Goal: Task Accomplishment & Management: Use online tool/utility

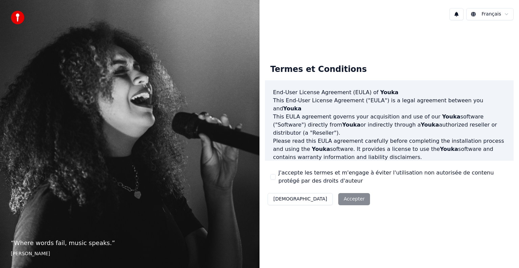
click at [273, 178] on button "J'accepte les termes et m'engage à éviter l'utilisation non autorisée de conten…" at bounding box center [272, 176] width 5 height 5
click at [338, 200] on button "Accepter" at bounding box center [354, 199] width 32 height 12
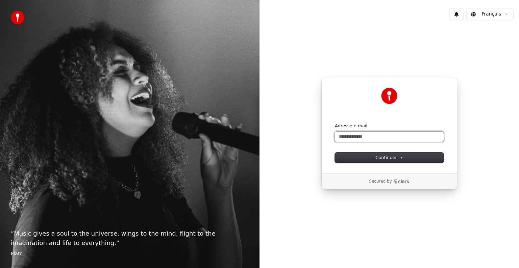
click at [368, 139] on input "Adresse e-mail" at bounding box center [389, 137] width 109 height 10
click at [366, 153] on button "Continuer" at bounding box center [389, 158] width 109 height 10
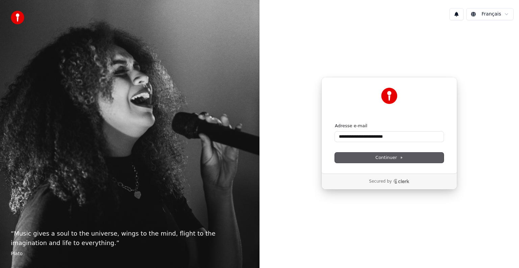
type input "**********"
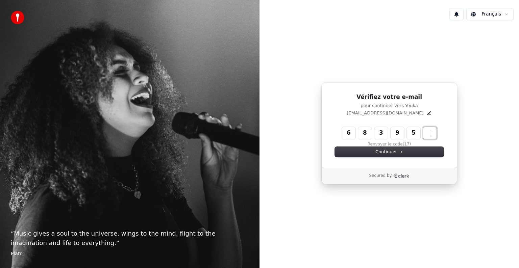
type input "******"
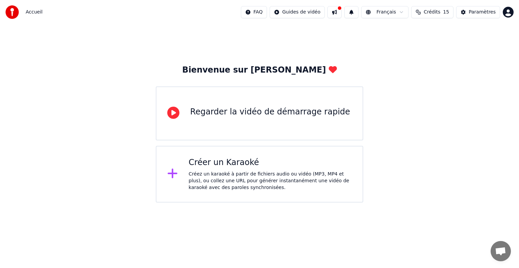
click at [310, 17] on html "Accueil FAQ Guides de vidéo Français Crédits 15 Paramètres Bienvenue sur Youka …" at bounding box center [259, 101] width 519 height 203
click at [243, 119] on html "Accueil FAQ Guides de vidéo Français Crédits 15 Paramètres Bienvenue sur Youka …" at bounding box center [259, 101] width 519 height 203
click at [235, 115] on div "Regarder la vidéo de démarrage rapide" at bounding box center [270, 112] width 160 height 11
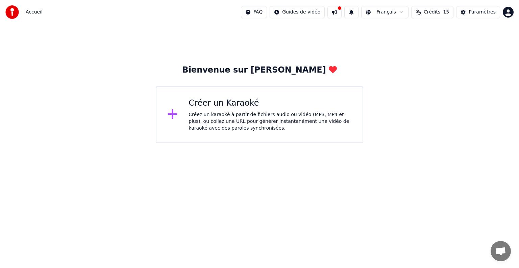
click at [202, 118] on div "Créez un karaoké à partir de fichiers audio ou vidéo (MP3, MP4 et plus), ou col…" at bounding box center [270, 122] width 163 height 20
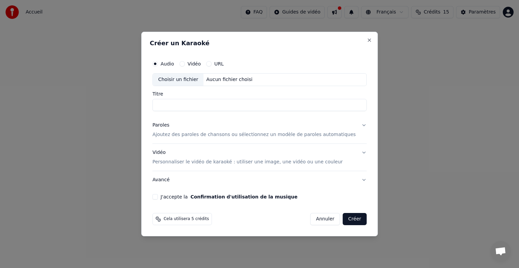
click at [185, 65] on button "Vidéo" at bounding box center [182, 63] width 5 height 5
click at [195, 82] on div "Choisir un fichier" at bounding box center [178, 80] width 51 height 12
type input "**********"
click at [354, 124] on button "Paroles Ajoutez des paroles de chansons ou sélectionnez un modèle de paroles au…" at bounding box center [259, 130] width 214 height 27
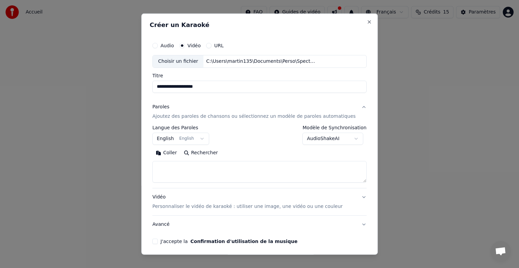
click at [178, 138] on button "English English" at bounding box center [180, 139] width 57 height 12
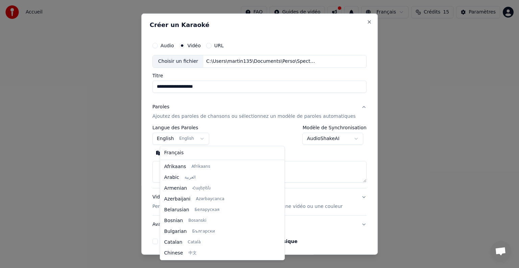
scroll to position [54, 0]
select select "**"
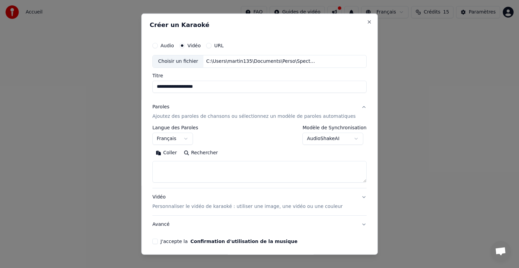
scroll to position [26, 0]
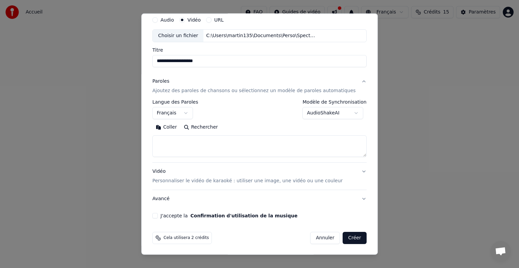
click at [211, 143] on textarea at bounding box center [259, 147] width 214 height 22
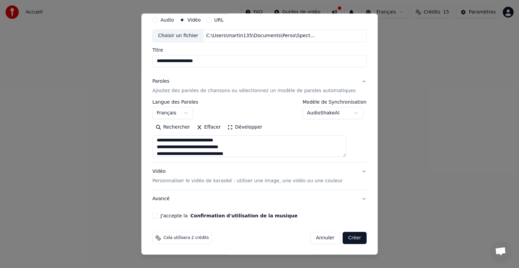
scroll to position [8, 0]
drag, startPoint x: 248, startPoint y: 147, endPoint x: 164, endPoint y: 147, distance: 84.2
click at [164, 147] on textarea "**********" at bounding box center [249, 147] width 194 height 22
paste textarea "**********"
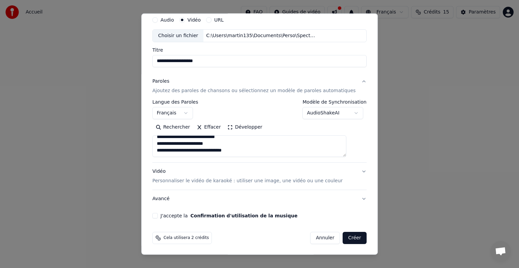
type textarea "**********"
click at [158, 215] on button "J'accepte la Confirmation d'utilisation de la musique" at bounding box center [154, 215] width 5 height 5
click at [343, 238] on button "Créer" at bounding box center [355, 238] width 24 height 12
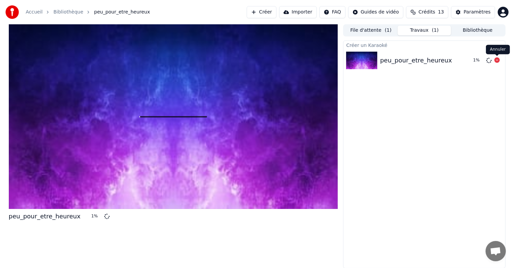
click at [496, 61] on icon at bounding box center [496, 59] width 5 height 5
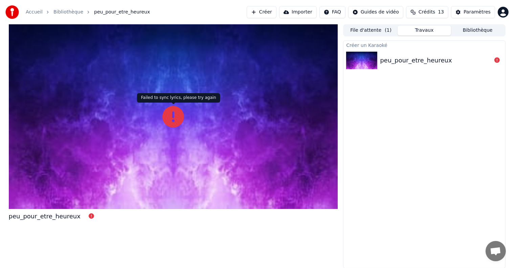
click at [173, 111] on icon at bounding box center [173, 117] width 22 height 22
click at [66, 13] on link "Bibliothèque" at bounding box center [68, 12] width 30 height 7
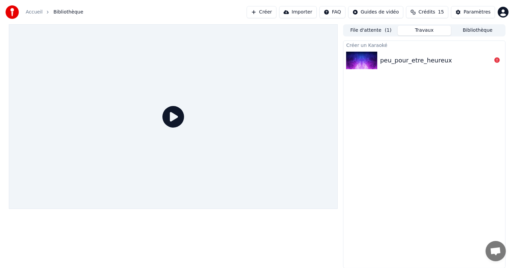
click at [171, 107] on icon at bounding box center [173, 117] width 22 height 22
click at [396, 50] on div "peu_pour_etre_heureux" at bounding box center [423, 60] width 161 height 23
click at [379, 54] on div at bounding box center [363, 61] width 34 height 18
click at [412, 32] on button "Travaux" at bounding box center [423, 31] width 53 height 10
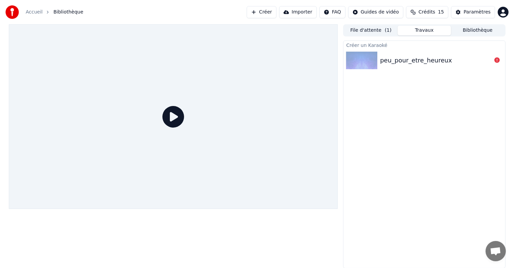
click at [371, 32] on button "File d'attente ( 1 )" at bounding box center [370, 31] width 53 height 10
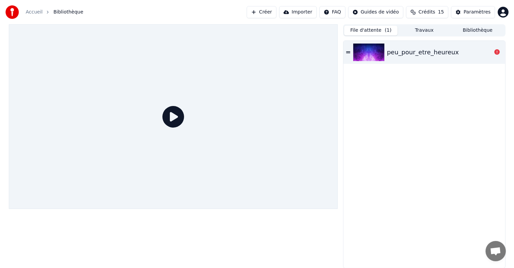
click at [362, 53] on img at bounding box center [368, 53] width 31 height 18
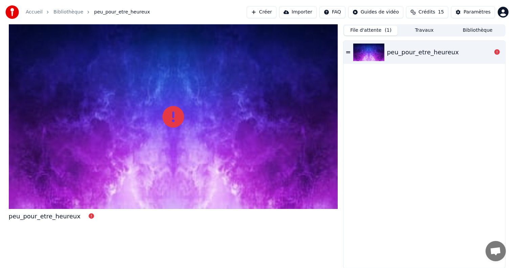
click at [348, 53] on icon at bounding box center [348, 52] width 4 height 2
click at [36, 13] on link "Accueil" at bounding box center [34, 12] width 17 height 7
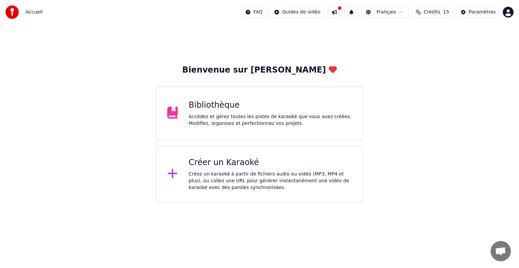
click at [218, 170] on div "Créer un Karaoké Créez un karaoké à partir de fichiers audio ou vidéo (MP3, MP4…" at bounding box center [270, 175] width 163 height 34
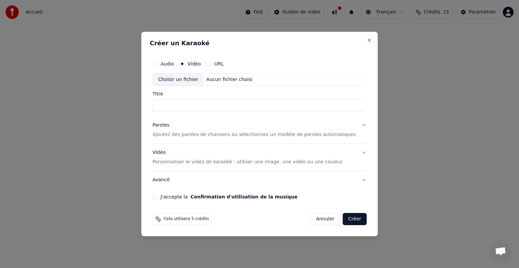
click at [218, 76] on div "Aucun fichier choisi" at bounding box center [230, 79] width 52 height 7
type input "**********"
click at [203, 134] on p "Ajoutez des paroles de chansons ou sélectionnez un modèle de paroles automatiqu…" at bounding box center [254, 135] width 204 height 7
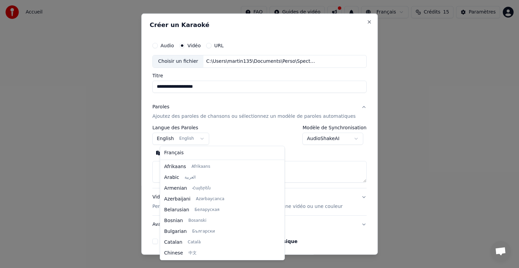
click at [179, 138] on body "**********" at bounding box center [259, 101] width 519 height 203
select select "**"
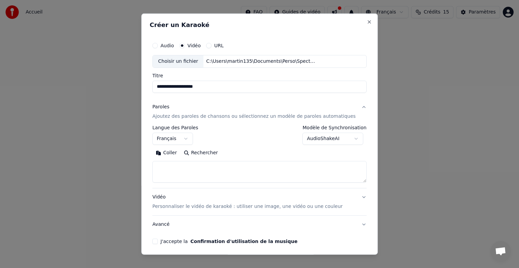
click at [191, 170] on textarea at bounding box center [259, 172] width 214 height 22
paste textarea "**********"
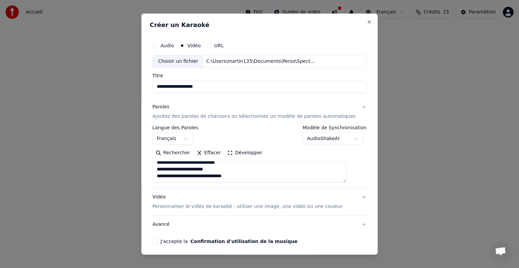
scroll to position [26, 0]
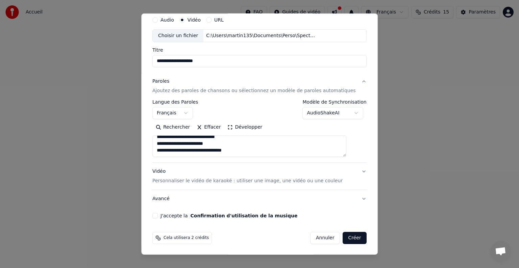
type textarea "**********"
drag, startPoint x: 311, startPoint y: 179, endPoint x: 323, endPoint y: 180, distance: 11.5
click at [311, 179] on p "Personnaliser le vidéo de karaoké : utiliser une image, une vidéo ou une couleur" at bounding box center [247, 181] width 190 height 7
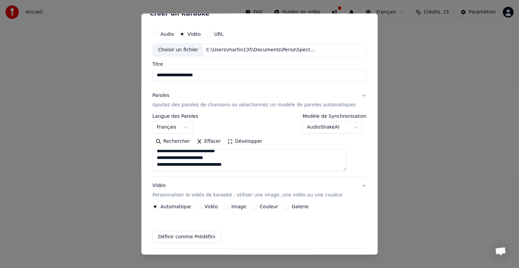
scroll to position [7, 0]
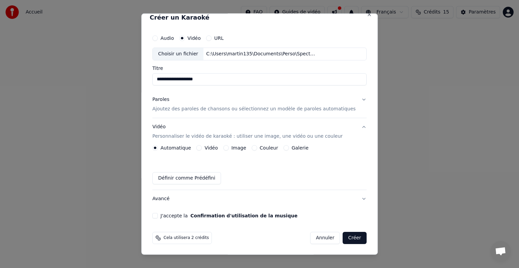
click at [229, 149] on button "Image" at bounding box center [225, 147] width 5 height 5
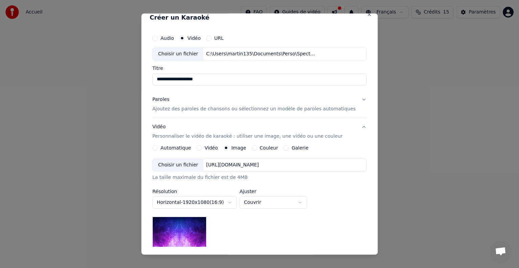
click at [220, 165] on div "[URL][DOMAIN_NAME]" at bounding box center [233, 165] width 58 height 7
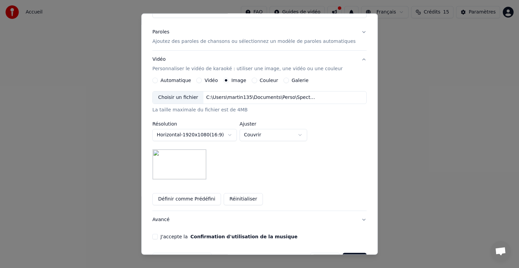
scroll to position [96, 0]
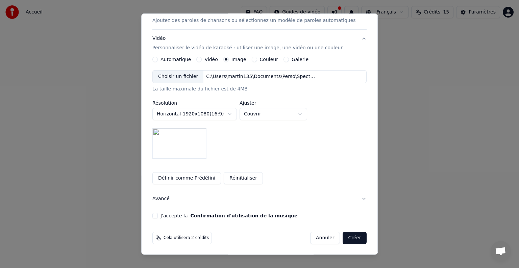
click at [235, 111] on body "**********" at bounding box center [259, 101] width 519 height 203
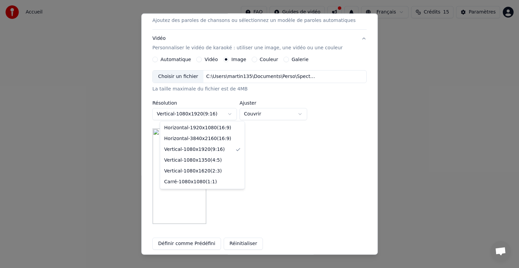
click at [236, 115] on body "**********" at bounding box center [259, 101] width 519 height 203
select select "*********"
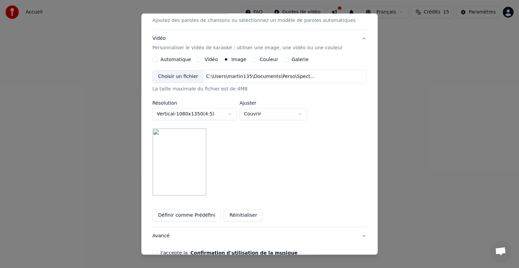
click at [260, 115] on body "**********" at bounding box center [259, 101] width 519 height 203
select select "*******"
click at [222, 114] on body "**********" at bounding box center [259, 101] width 519 height 203
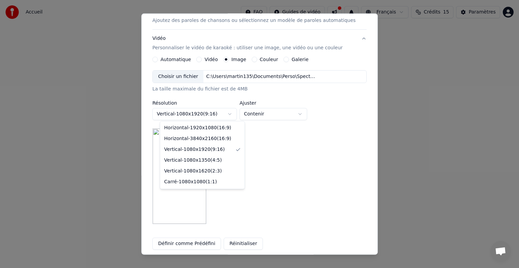
click at [215, 115] on body "**********" at bounding box center [259, 101] width 519 height 203
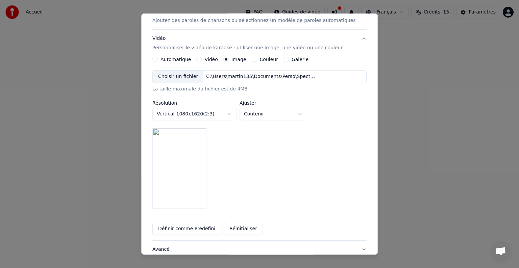
click at [215, 113] on body "**********" at bounding box center [259, 101] width 519 height 203
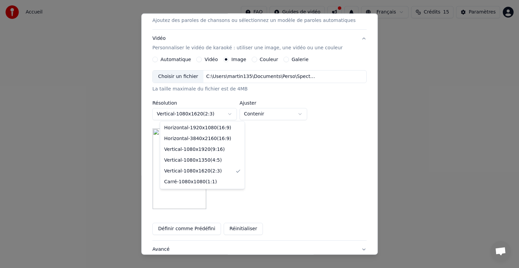
select select "*********"
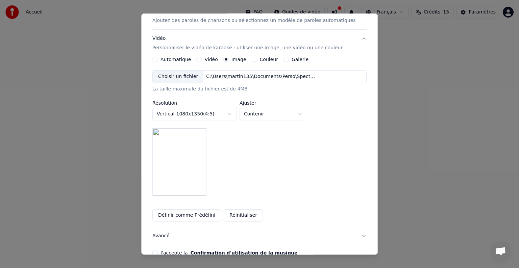
click at [237, 150] on div "**********" at bounding box center [259, 133] width 214 height 126
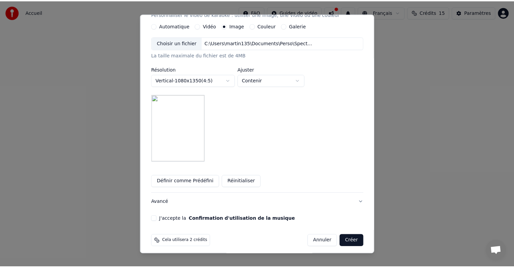
scroll to position [133, 0]
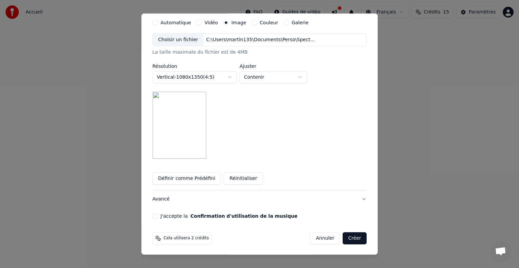
click at [158, 214] on button "J'accepte la Confirmation d'utilisation de la musique" at bounding box center [154, 216] width 5 height 5
click at [348, 243] on button "Créer" at bounding box center [355, 239] width 24 height 12
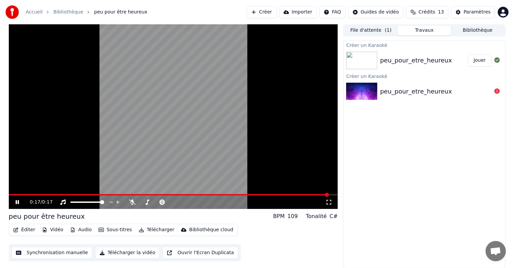
click at [18, 203] on icon at bounding box center [17, 202] width 3 height 4
click at [30, 230] on button "Éditer" at bounding box center [23, 230] width 27 height 9
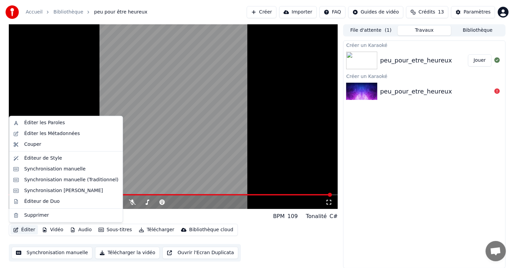
click at [387, 160] on div "Créer un Karaoké peu_pour_etre_heureux Jouer Créer un Karaoké peu_pour_etre_heu…" at bounding box center [424, 155] width 162 height 228
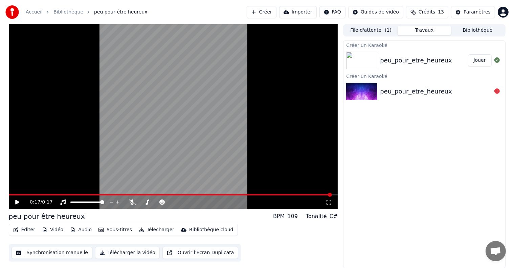
click at [18, 201] on icon at bounding box center [22, 202] width 16 height 5
drag, startPoint x: 161, startPoint y: 181, endPoint x: 165, endPoint y: 154, distance: 27.0
click at [165, 154] on video at bounding box center [173, 116] width 329 height 185
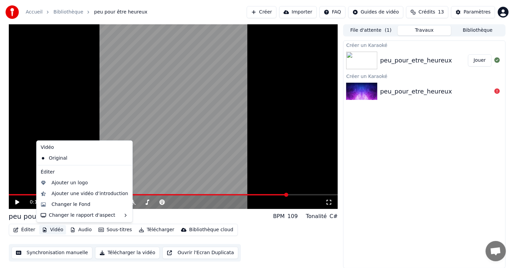
click at [54, 230] on button "Vidéo" at bounding box center [52, 230] width 27 height 9
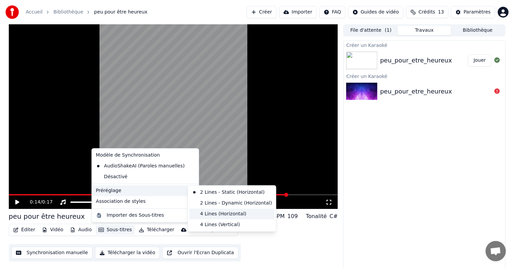
click at [220, 213] on div "4 Lines (Horizontal)" at bounding box center [231, 214] width 85 height 11
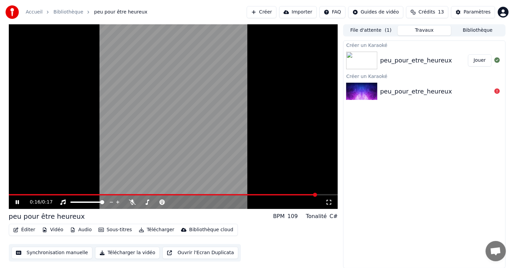
click at [54, 192] on video at bounding box center [173, 116] width 329 height 185
click at [54, 196] on div "0:16 / 0:17" at bounding box center [173, 203] width 329 height 14
click at [46, 194] on span at bounding box center [166, 194] width 315 height 1
click at [14, 203] on icon at bounding box center [22, 202] width 16 height 5
click at [118, 231] on button "Sous-titres" at bounding box center [115, 230] width 39 height 9
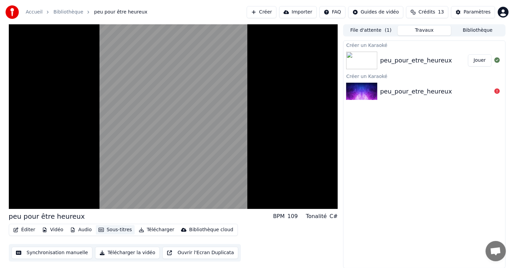
click at [118, 231] on button "Sous-titres" at bounding box center [115, 230] width 39 height 9
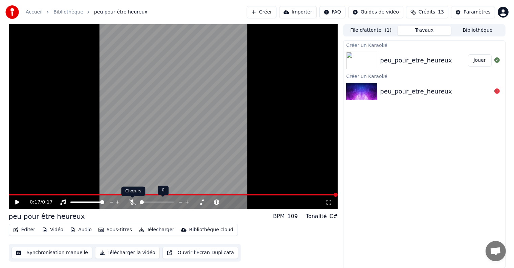
click at [134, 203] on icon at bounding box center [132, 202] width 7 height 5
click at [146, 203] on span at bounding box center [147, 202] width 4 height 4
click at [20, 200] on icon at bounding box center [22, 202] width 16 height 5
click at [129, 203] on icon at bounding box center [132, 202] width 7 height 5
click at [141, 202] on span at bounding box center [142, 202] width 4 height 4
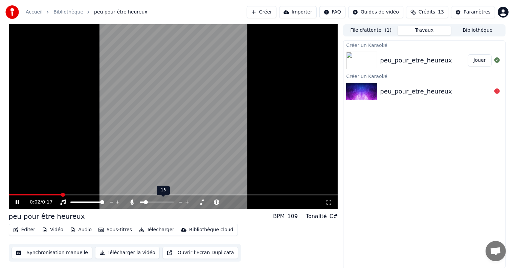
click at [145, 202] on span at bounding box center [146, 202] width 4 height 4
click at [15, 200] on icon at bounding box center [22, 202] width 16 height 5
click at [9, 194] on span at bounding box center [9, 194] width 0 height 1
click at [18, 203] on icon at bounding box center [17, 202] width 4 height 5
click at [180, 255] on button "Ouvrir l'Ecran Duplicata" at bounding box center [200, 253] width 76 height 12
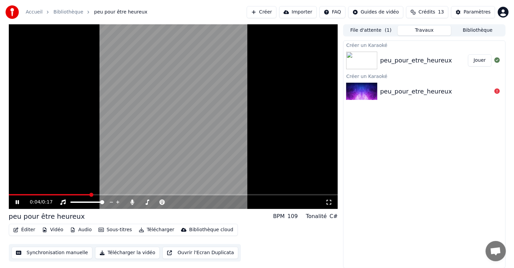
click at [16, 201] on icon at bounding box center [17, 202] width 3 height 4
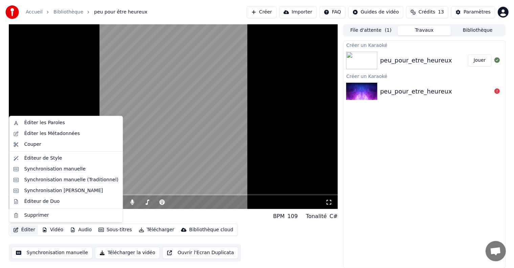
click at [22, 233] on button "Éditer" at bounding box center [23, 230] width 27 height 9
click at [42, 131] on div "Éditer les Métadonnées" at bounding box center [52, 134] width 56 height 7
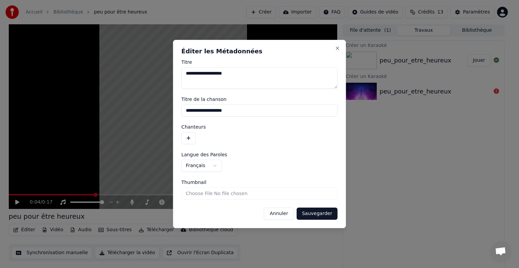
drag, startPoint x: 242, startPoint y: 74, endPoint x: 163, endPoint y: 74, distance: 79.1
click at [163, 74] on body "**********" at bounding box center [257, 134] width 514 height 268
click at [308, 214] on button "Sauvegarder" at bounding box center [317, 214] width 41 height 12
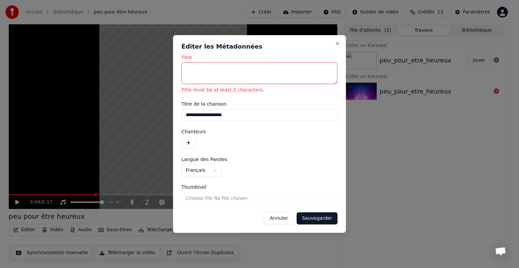
click at [220, 67] on textarea "Titre" at bounding box center [260, 74] width 156 height 22
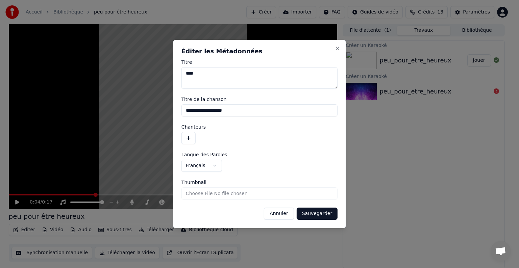
type textarea "***"
click at [322, 215] on button "Sauvegarder" at bounding box center [317, 214] width 41 height 12
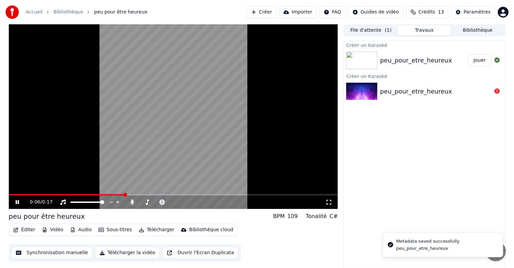
click at [18, 202] on icon at bounding box center [17, 202] width 3 height 4
click at [9, 196] on span at bounding box center [11, 195] width 4 height 4
click at [15, 202] on icon at bounding box center [22, 202] width 16 height 5
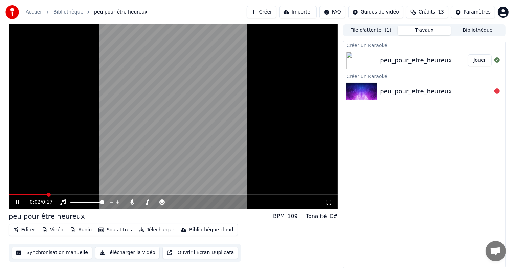
click at [19, 204] on icon at bounding box center [22, 202] width 16 height 5
click at [27, 232] on button "Éditer" at bounding box center [23, 230] width 27 height 9
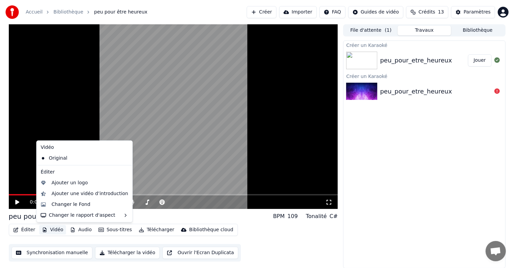
click at [46, 229] on icon "button" at bounding box center [44, 230] width 5 height 5
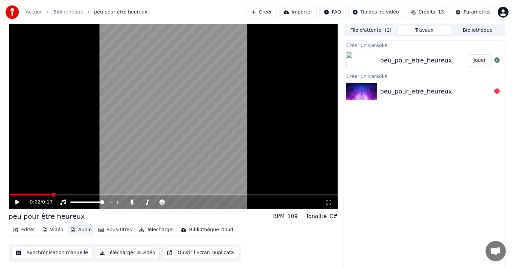
click at [81, 233] on button "Audio" at bounding box center [80, 230] width 27 height 9
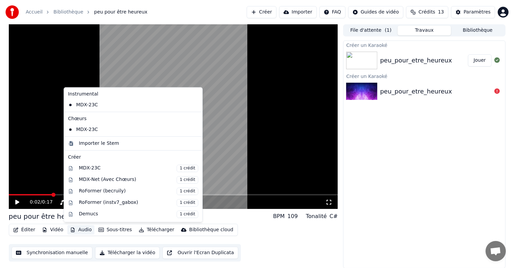
click at [81, 231] on button "Audio" at bounding box center [80, 230] width 27 height 9
click at [275, 233] on div "Éditer Vidéo Audio Sous-titres Télécharger Bibliothèque cloud Synchronisation m…" at bounding box center [173, 243] width 329 height 38
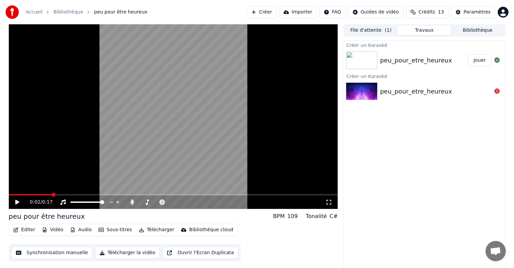
click at [21, 201] on icon at bounding box center [22, 202] width 16 height 5
click at [19, 201] on icon at bounding box center [17, 202] width 3 height 4
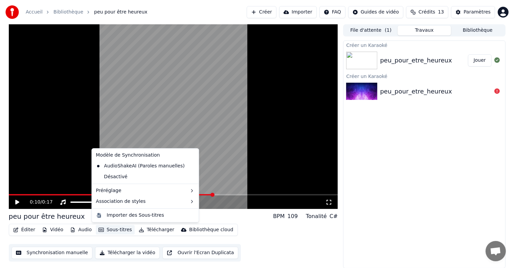
click at [110, 231] on button "Sous-titres" at bounding box center [115, 230] width 39 height 9
click at [136, 214] on div "Importer des Sous-titres" at bounding box center [135, 215] width 57 height 7
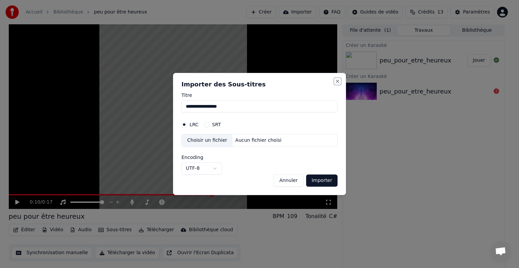
click at [337, 82] on button "Close" at bounding box center [337, 81] width 5 height 5
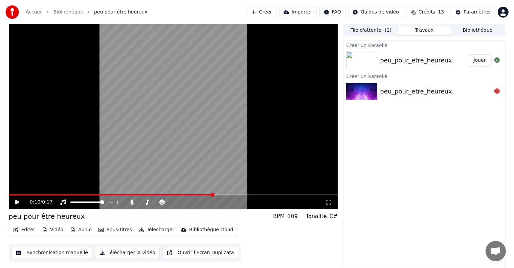
click at [420, 151] on div "Créer un Karaoké peu_pour_etre_heureux Jouer Créer un Karaoké peu_pour_etre_heu…" at bounding box center [424, 155] width 162 height 228
click at [276, 14] on button "Créer" at bounding box center [261, 12] width 30 height 12
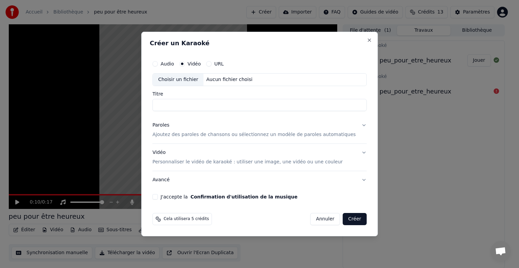
click at [173, 66] on label "Audio" at bounding box center [168, 64] width 14 height 5
click at [158, 67] on button "Audio" at bounding box center [154, 63] width 5 height 5
click at [182, 78] on div "Choisir un fichier" at bounding box center [178, 80] width 51 height 12
type input "**********"
click at [351, 126] on button "Paroles Ajoutez des paroles de chansons ou sélectionnez un modèle de paroles au…" at bounding box center [259, 130] width 214 height 27
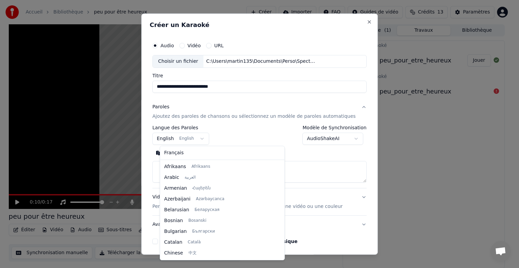
click at [181, 136] on body "**********" at bounding box center [257, 134] width 514 height 268
select select "**"
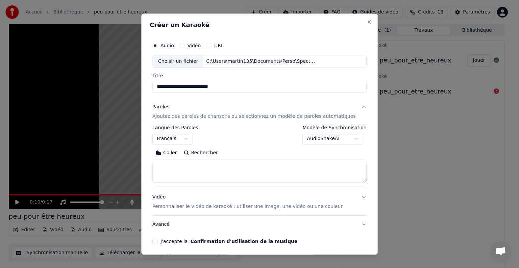
click at [247, 135] on div "**********" at bounding box center [259, 135] width 214 height 20
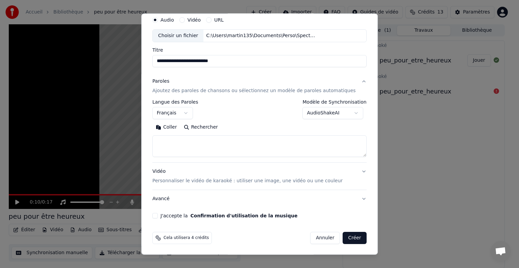
click at [286, 180] on p "Personnaliser le vidéo de karaoké : utiliser une image, une vidéo ou une couleur" at bounding box center [247, 181] width 190 height 7
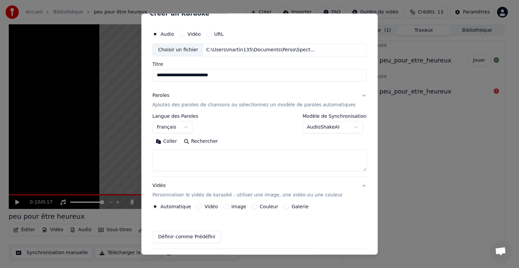
scroll to position [7, 0]
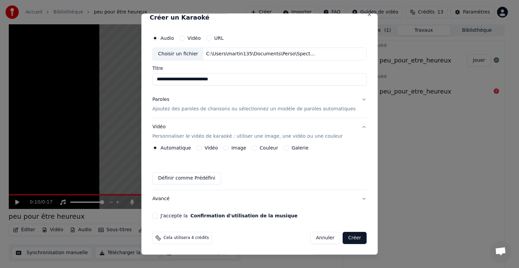
click at [229, 148] on button "Image" at bounding box center [225, 147] width 5 height 5
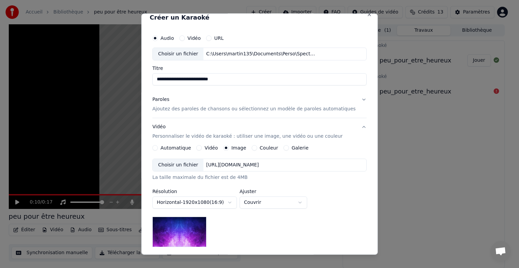
click at [199, 162] on div "Choisir un fichier" at bounding box center [178, 165] width 51 height 12
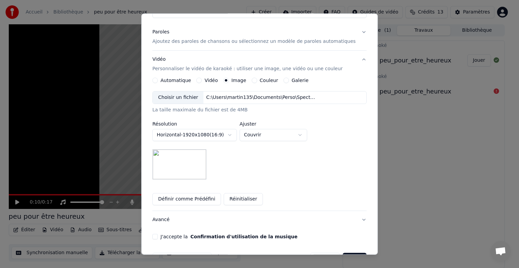
scroll to position [96, 0]
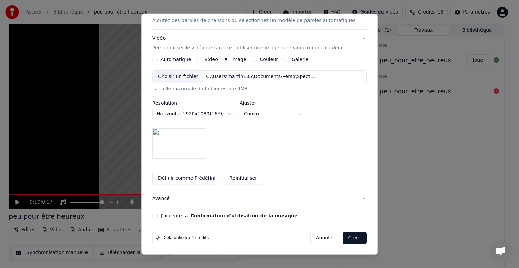
click at [223, 117] on body "**********" at bounding box center [257, 134] width 514 height 268
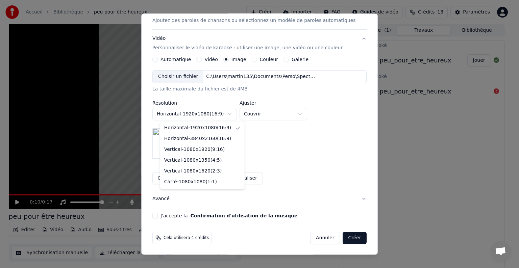
select select "*********"
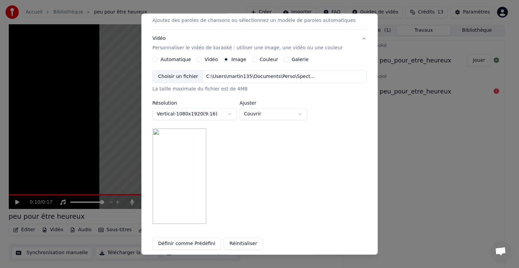
click at [263, 117] on body "**********" at bounding box center [257, 134] width 514 height 268
click at [268, 112] on body "**********" at bounding box center [257, 134] width 514 height 268
click at [278, 115] on body "**********" at bounding box center [257, 134] width 514 height 268
select select "*******"
click at [269, 157] on div "**********" at bounding box center [259, 147] width 214 height 154
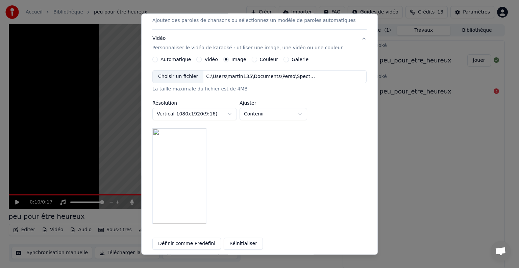
scroll to position [162, 0]
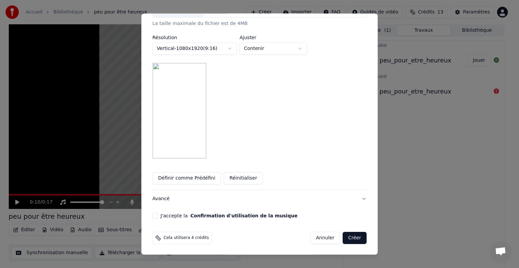
click at [158, 215] on button "J'accepte la Confirmation d'utilisation de la musique" at bounding box center [154, 215] width 5 height 5
click at [344, 242] on button "Créer" at bounding box center [355, 238] width 24 height 12
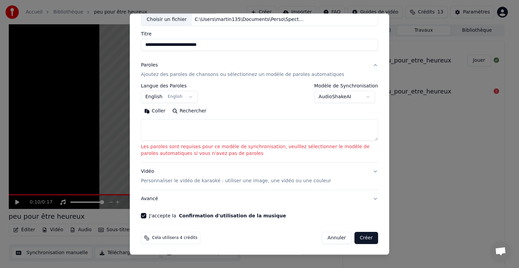
scroll to position [42, 0]
click at [334, 96] on body "**********" at bounding box center [257, 134] width 514 height 268
click at [337, 98] on body "**********" at bounding box center [257, 134] width 514 height 268
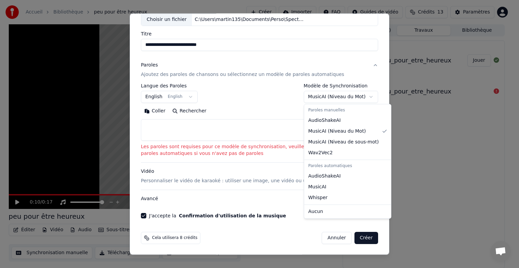
select select "**********"
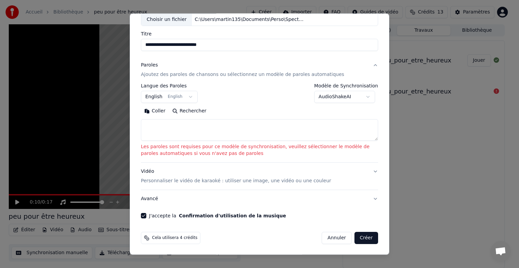
click at [168, 136] on textarea at bounding box center [259, 130] width 237 height 22
paste textarea "**********"
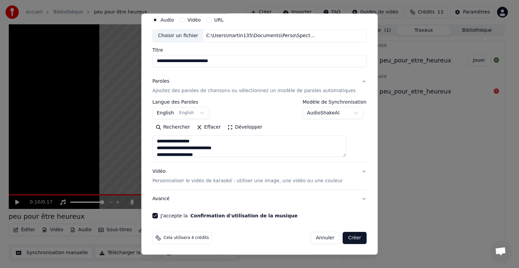
scroll to position [383, 0]
type textarea "**********"
click at [350, 169] on button "Vidéo Personnaliser le vidéo de karaoké : utiliser une image, une vidéo ou une …" at bounding box center [259, 176] width 214 height 27
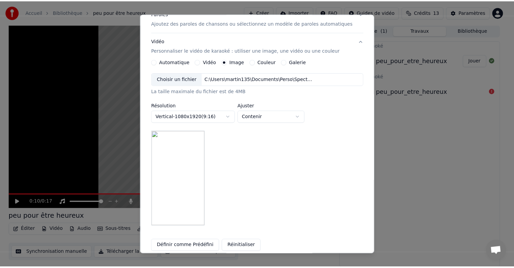
scroll to position [162, 0]
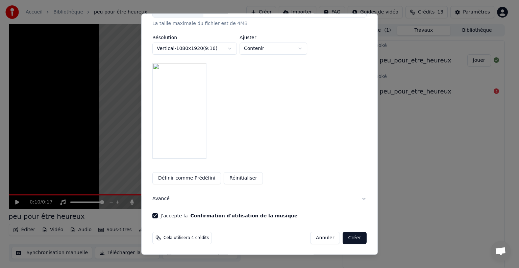
click at [343, 236] on button "Créer" at bounding box center [355, 238] width 24 height 12
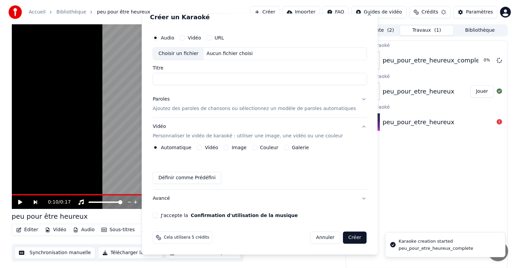
scroll to position [7, 0]
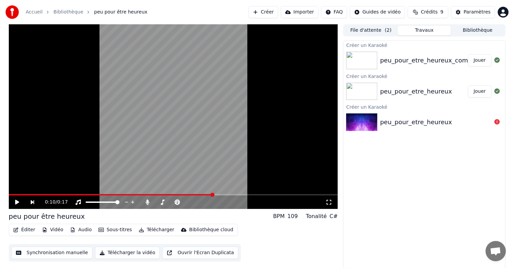
click at [412, 58] on div "peu_pour_etre_heureux_complete" at bounding box center [431, 60] width 103 height 9
click at [473, 58] on button "Jouer" at bounding box center [480, 60] width 24 height 12
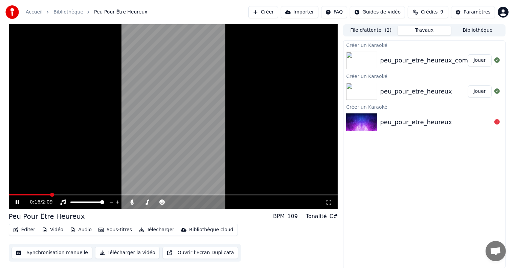
click at [15, 201] on icon at bounding box center [22, 202] width 16 height 5
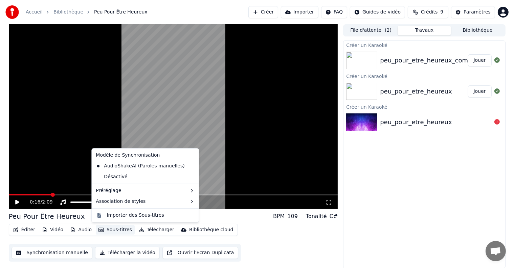
click at [113, 230] on button "Sous-titres" at bounding box center [115, 230] width 39 height 9
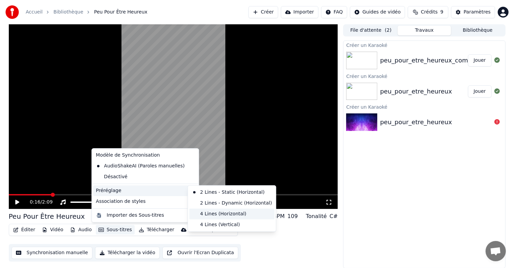
click at [203, 213] on div "4 Lines (Horizontal)" at bounding box center [231, 214] width 85 height 11
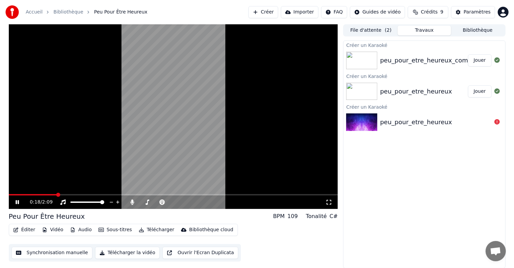
click at [45, 194] on span at bounding box center [33, 194] width 48 height 1
click at [17, 202] on icon at bounding box center [17, 202] width 3 height 4
click at [55, 226] on button "Vidéo" at bounding box center [52, 230] width 27 height 9
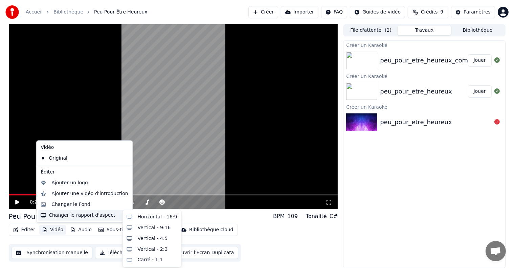
click at [70, 218] on div "Changer le rapport d'aspect" at bounding box center [84, 215] width 93 height 11
click at [143, 217] on div "Horizontal - 16:9" at bounding box center [158, 217] width 40 height 7
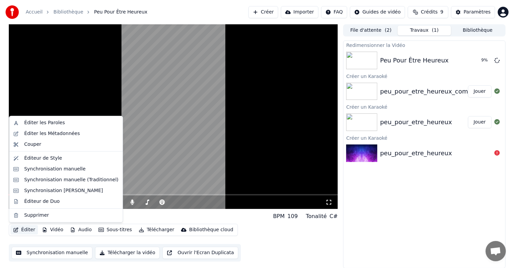
click at [25, 230] on button "Éditer" at bounding box center [23, 230] width 27 height 9
click at [44, 125] on div "Éditer les Paroles" at bounding box center [44, 123] width 41 height 7
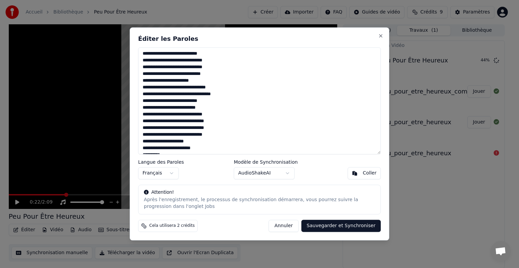
click at [169, 53] on textarea at bounding box center [259, 100] width 243 height 107
drag, startPoint x: 162, startPoint y: 61, endPoint x: 179, endPoint y: 62, distance: 16.3
click at [179, 62] on textarea at bounding box center [259, 100] width 243 height 107
drag, startPoint x: 208, startPoint y: 67, endPoint x: 142, endPoint y: 68, distance: 66.3
click at [142, 68] on textarea at bounding box center [259, 100] width 243 height 107
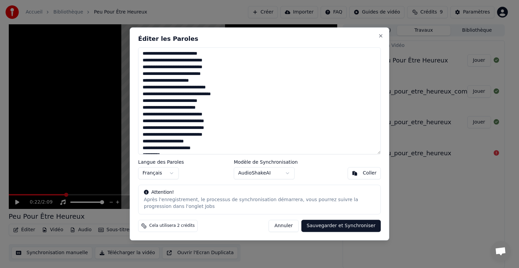
drag, startPoint x: 162, startPoint y: 74, endPoint x: 216, endPoint y: 74, distance: 54.8
click at [216, 74] on textarea at bounding box center [259, 100] width 243 height 107
click at [182, 80] on textarea at bounding box center [259, 100] width 243 height 107
drag, startPoint x: 149, startPoint y: 94, endPoint x: 156, endPoint y: 94, distance: 7.4
click at [156, 94] on textarea at bounding box center [259, 100] width 243 height 107
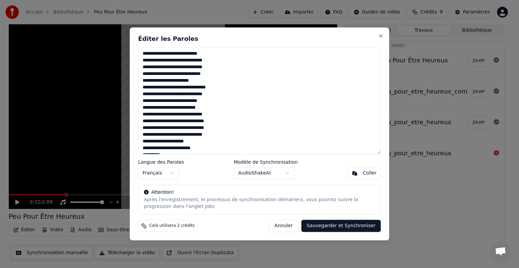
drag, startPoint x: 147, startPoint y: 100, endPoint x: 178, endPoint y: 101, distance: 30.1
click at [178, 101] on textarea at bounding box center [259, 100] width 243 height 107
click at [191, 108] on textarea at bounding box center [259, 100] width 243 height 107
click at [170, 108] on textarea at bounding box center [259, 100] width 243 height 107
click at [169, 116] on textarea at bounding box center [259, 100] width 243 height 107
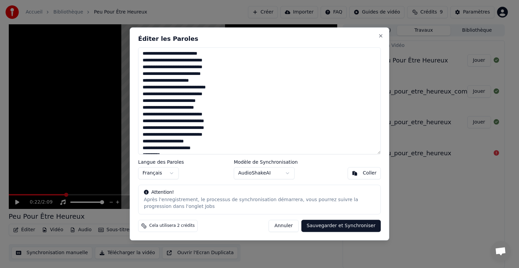
scroll to position [34, 0]
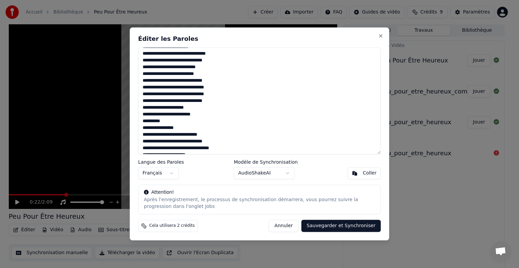
click at [185, 108] on textarea at bounding box center [259, 100] width 243 height 107
click at [160, 116] on textarea at bounding box center [259, 100] width 243 height 107
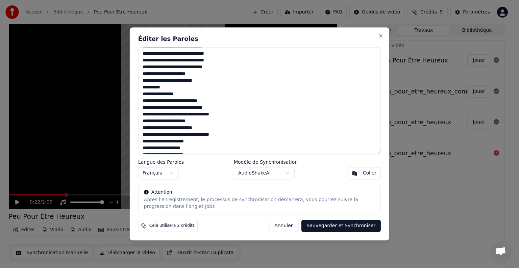
click at [166, 103] on textarea at bounding box center [259, 100] width 243 height 107
drag, startPoint x: 162, startPoint y: 108, endPoint x: 180, endPoint y: 107, distance: 17.2
click at [180, 107] on textarea at bounding box center [259, 100] width 243 height 107
click at [147, 128] on textarea at bounding box center [259, 100] width 243 height 107
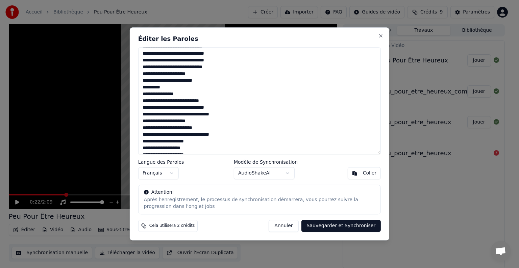
click at [147, 128] on textarea at bounding box center [259, 100] width 243 height 107
click at [164, 125] on textarea at bounding box center [259, 100] width 243 height 107
click at [164, 126] on textarea at bounding box center [259, 100] width 243 height 107
click at [182, 130] on textarea at bounding box center [259, 100] width 243 height 107
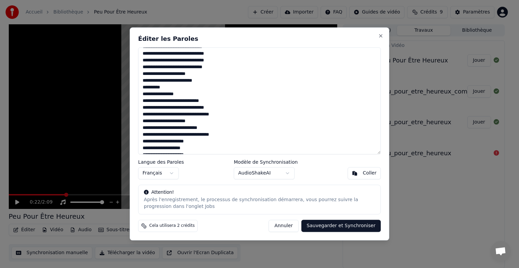
click at [201, 129] on textarea at bounding box center [259, 100] width 243 height 107
click at [169, 135] on textarea at bounding box center [259, 100] width 243 height 107
drag, startPoint x: 171, startPoint y: 135, endPoint x: 217, endPoint y: 135, distance: 46.3
click at [217, 135] on textarea at bounding box center [259, 100] width 243 height 107
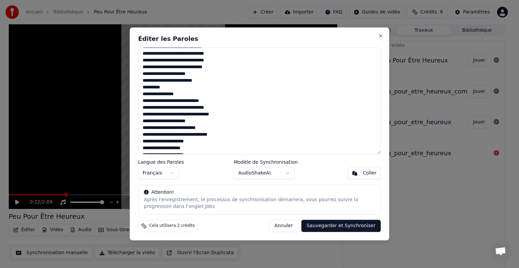
click at [213, 138] on textarea at bounding box center [259, 100] width 243 height 107
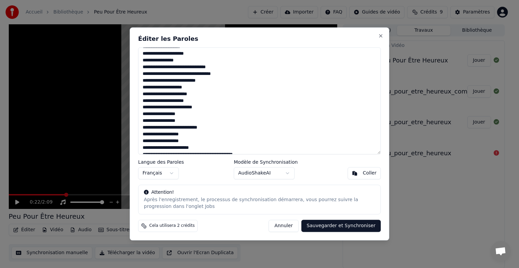
click at [185, 101] on textarea at bounding box center [259, 100] width 243 height 107
drag, startPoint x: 160, startPoint y: 107, endPoint x: 143, endPoint y: 106, distance: 16.9
click at [143, 106] on textarea at bounding box center [259, 100] width 243 height 107
drag, startPoint x: 186, startPoint y: 135, endPoint x: 157, endPoint y: 134, distance: 29.4
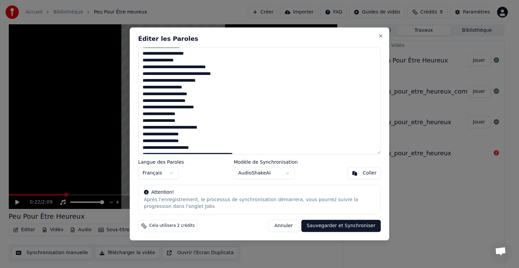
click at [157, 134] on textarea at bounding box center [259, 100] width 243 height 107
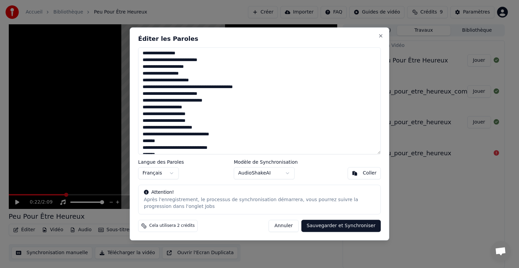
scroll to position [203, 0]
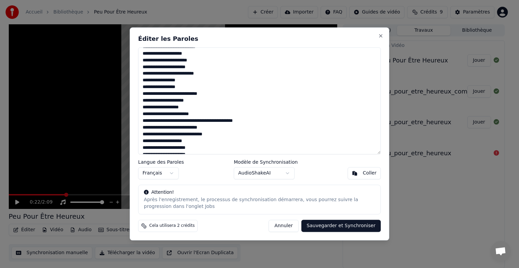
click at [160, 108] on textarea at bounding box center [259, 100] width 243 height 107
click at [186, 122] on textarea at bounding box center [259, 100] width 243 height 107
click at [198, 121] on textarea at bounding box center [259, 100] width 243 height 107
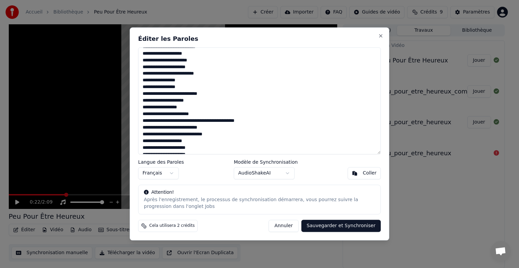
click at [198, 121] on textarea at bounding box center [259, 100] width 243 height 107
click at [219, 130] on textarea at bounding box center [259, 100] width 243 height 107
click at [165, 128] on textarea at bounding box center [259, 100] width 243 height 107
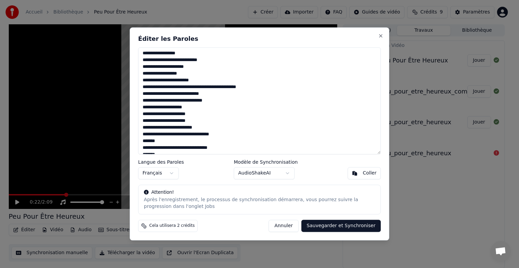
drag, startPoint x: 163, startPoint y: 102, endPoint x: 180, endPoint y: 101, distance: 16.9
click at [180, 101] on textarea at bounding box center [259, 100] width 243 height 107
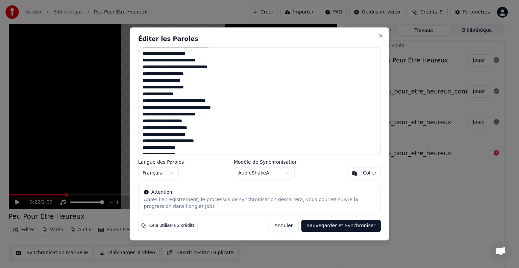
drag, startPoint x: 212, startPoint y: 59, endPoint x: 127, endPoint y: 58, distance: 84.9
click at [127, 58] on body "Accueil Bibliothèque Peu Pour Être Heureux Créer Importer FAQ Guides de vidéo C…" at bounding box center [257, 134] width 514 height 268
click at [195, 58] on textarea at bounding box center [259, 100] width 243 height 107
drag, startPoint x: 224, startPoint y: 68, endPoint x: 142, endPoint y: 60, distance: 82.2
click at [142, 60] on textarea at bounding box center [259, 100] width 243 height 107
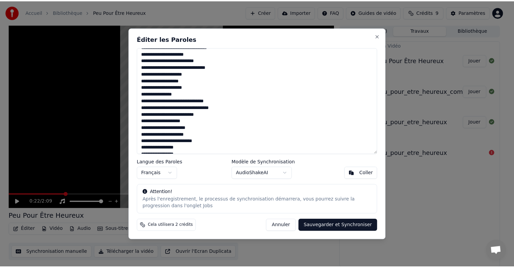
scroll to position [243, 0]
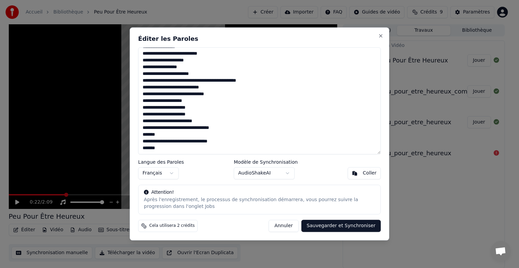
drag, startPoint x: 222, startPoint y: 128, endPoint x: 139, endPoint y: 120, distance: 82.8
click at [139, 120] on textarea at bounding box center [259, 100] width 243 height 107
paste textarea "**"
drag, startPoint x: 227, startPoint y: 142, endPoint x: 135, endPoint y: 142, distance: 91.3
click at [135, 142] on div "Éditer les Paroles Langue des Paroles Français Modèle de Synchronisation AudioS…" at bounding box center [260, 133] width 260 height 213
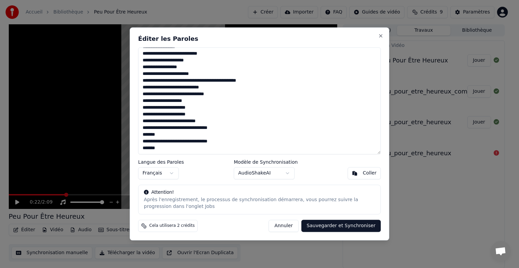
paste textarea
click at [223, 128] on textarea at bounding box center [259, 100] width 243 height 107
type textarea "**********"
click at [335, 227] on button "Sauvegarder et Synchroniser" at bounding box center [342, 226] width 80 height 12
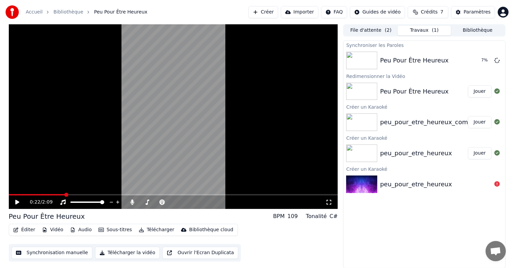
click at [409, 180] on div "peu_pour_etre_heureux" at bounding box center [416, 184] width 72 height 9
click at [17, 202] on icon at bounding box center [22, 202] width 16 height 5
click at [18, 203] on icon at bounding box center [17, 202] width 4 height 5
click at [18, 203] on icon at bounding box center [17, 202] width 3 height 4
click at [103, 232] on button "Sous-titres" at bounding box center [115, 230] width 39 height 9
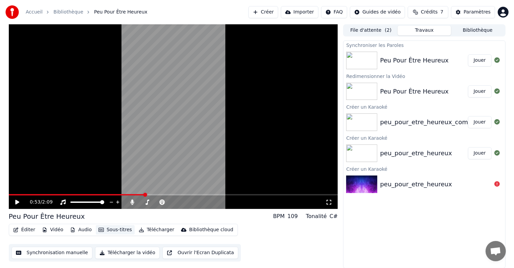
click at [102, 231] on button "Sous-titres" at bounding box center [115, 230] width 39 height 9
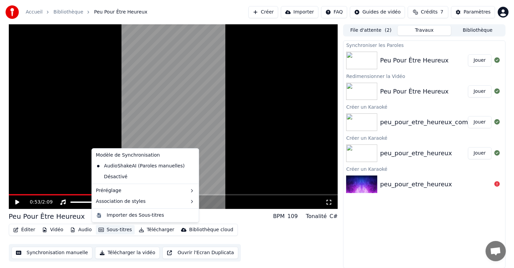
click at [101, 231] on button "Sous-titres" at bounding box center [115, 230] width 39 height 9
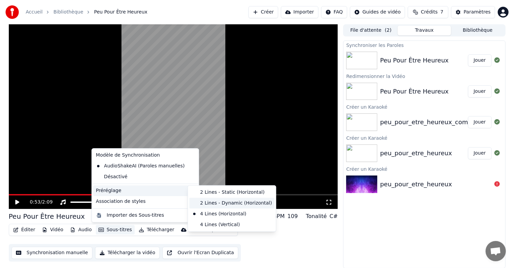
click at [214, 203] on div "2 Lines - Dynamic (Horizontal)" at bounding box center [231, 203] width 85 height 11
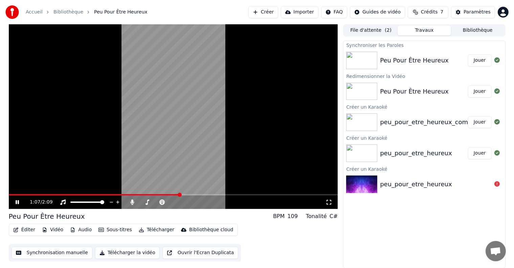
click at [16, 203] on icon at bounding box center [17, 202] width 3 height 4
click at [133, 203] on icon at bounding box center [133, 202] width 4 height 5
click at [14, 202] on icon at bounding box center [22, 202] width 16 height 5
click at [20, 200] on icon at bounding box center [22, 202] width 16 height 5
click at [423, 16] on button "Crédits 7" at bounding box center [427, 12] width 41 height 12
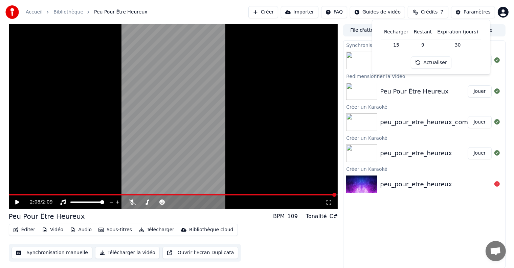
click at [423, 16] on button "Crédits 7" at bounding box center [427, 12] width 41 height 12
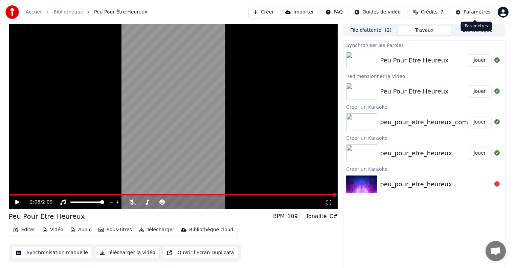
click at [462, 9] on button "Paramètres" at bounding box center [473, 12] width 44 height 12
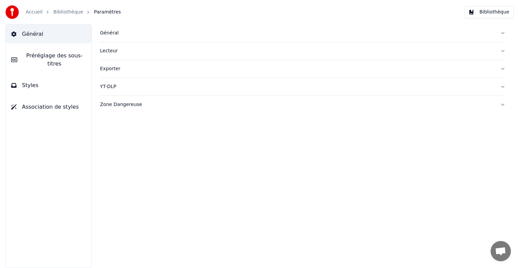
click at [66, 11] on link "Bibliothèque" at bounding box center [68, 12] width 30 height 7
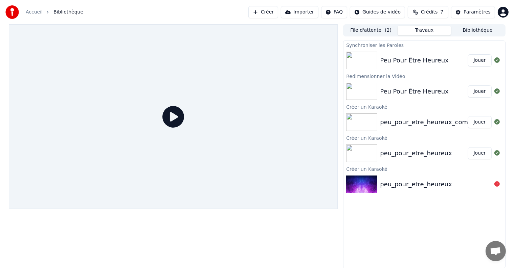
click at [419, 60] on div "Peu Pour Être Heureux" at bounding box center [414, 60] width 69 height 9
click at [477, 61] on button "Jouer" at bounding box center [480, 60] width 24 height 12
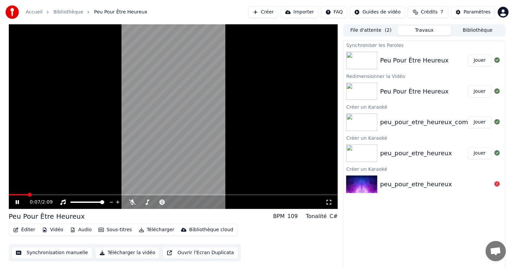
click at [20, 203] on icon at bounding box center [22, 202] width 16 height 5
click at [15, 204] on icon at bounding box center [17, 202] width 4 height 5
click at [15, 204] on icon at bounding box center [22, 202] width 16 height 5
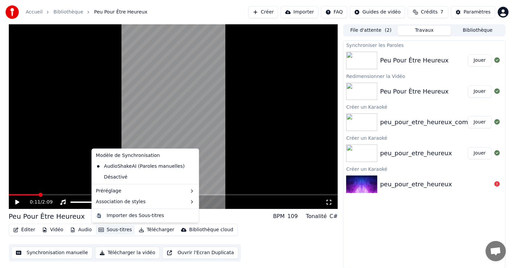
click at [100, 230] on icon "button" at bounding box center [100, 230] width 5 height 4
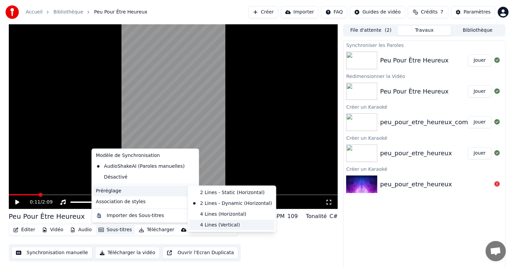
click at [240, 226] on div "4 Lines (Vertical)" at bounding box center [231, 225] width 85 height 11
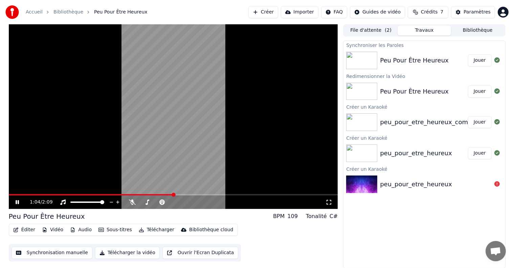
click at [17, 202] on icon at bounding box center [22, 202] width 16 height 5
click at [80, 250] on button "Synchronisation manuelle" at bounding box center [51, 253] width 81 height 12
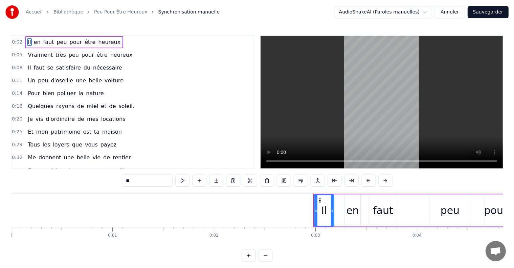
scroll to position [10, 0]
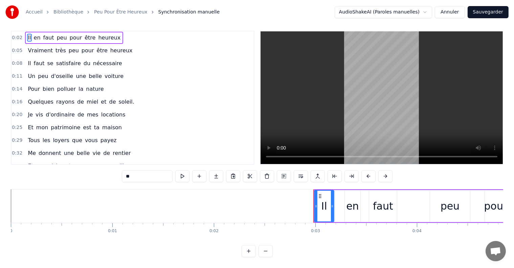
click at [81, 47] on span "pour" at bounding box center [88, 51] width 14 height 8
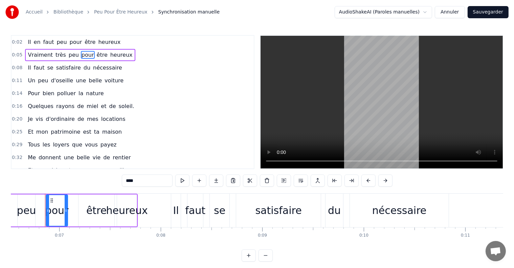
click at [68, 55] on span "peu" at bounding box center [73, 55] width 11 height 8
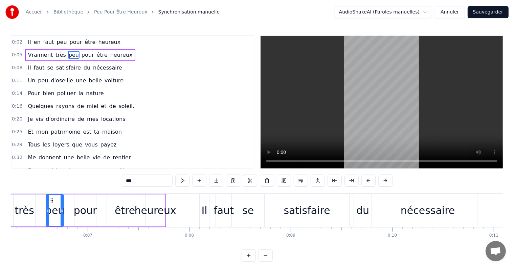
click at [68, 90] on span "polluer" at bounding box center [66, 94] width 20 height 8
type input "*******"
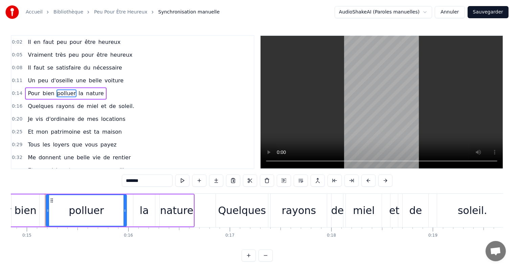
click at [70, 113] on div "Je vis d'ordinaire de mes locations" at bounding box center [76, 119] width 103 height 12
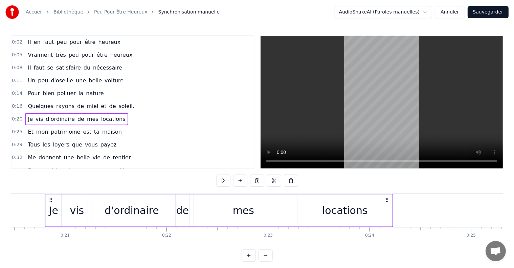
click at [66, 128] on span "patrimoine" at bounding box center [65, 132] width 31 height 8
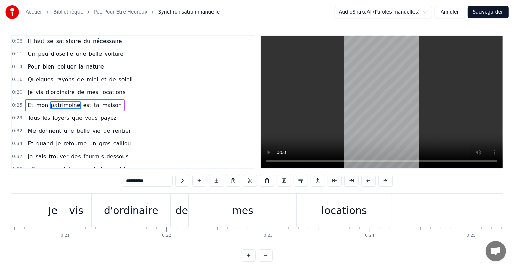
scroll to position [0, 2579]
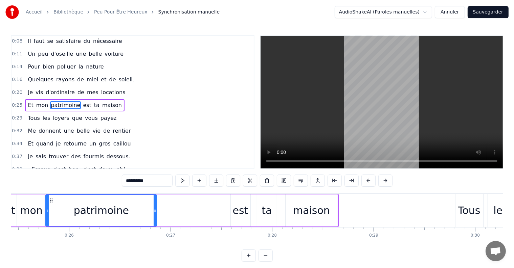
click at [64, 140] on span "retourne" at bounding box center [75, 144] width 25 height 8
type input "********"
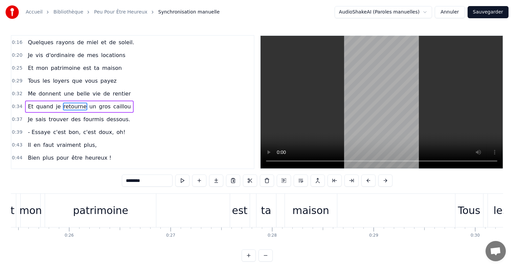
scroll to position [0, 3581]
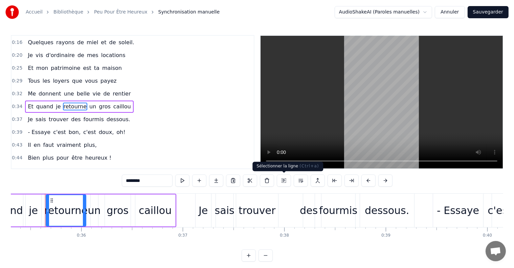
click at [280, 181] on button at bounding box center [284, 181] width 14 height 12
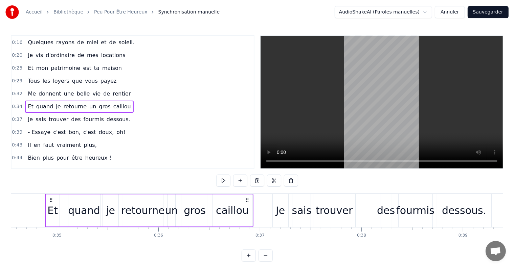
click at [170, 188] on div "0:02 Il en faut peu pour être heureux 0:05 Vraiment très peu pour être heureux …" at bounding box center [257, 148] width 492 height 227
click at [136, 113] on div "0:37 Je sais trouver des fourmis dessous." at bounding box center [132, 119] width 242 height 13
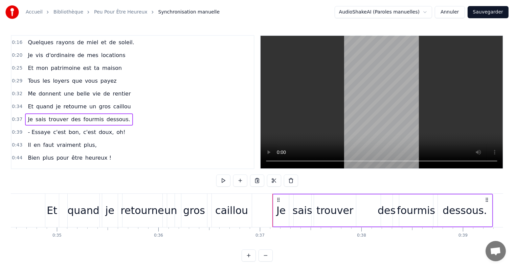
click at [70, 116] on span "des" at bounding box center [75, 120] width 11 height 8
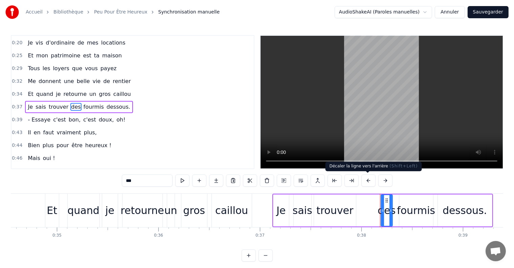
click at [368, 181] on button at bounding box center [368, 181] width 14 height 12
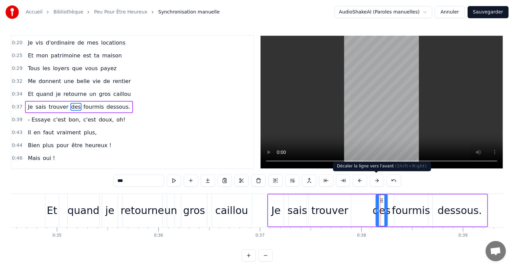
click at [378, 181] on button at bounding box center [377, 181] width 14 height 12
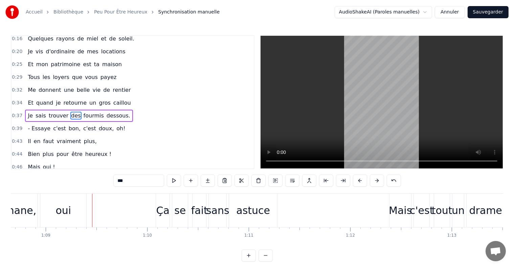
scroll to position [0, 0]
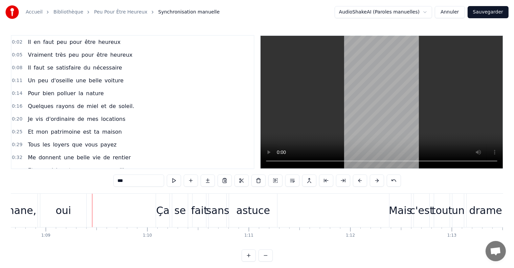
click at [57, 41] on span "peu" at bounding box center [61, 42] width 11 height 8
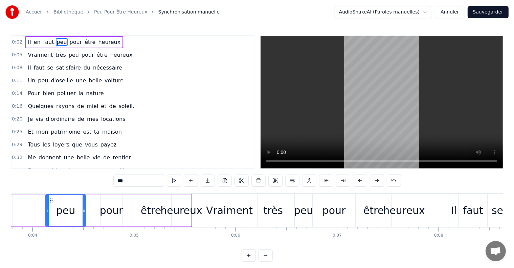
click at [128, 183] on input "***" at bounding box center [138, 181] width 51 height 12
click at [58, 53] on span "très" at bounding box center [61, 55] width 12 height 8
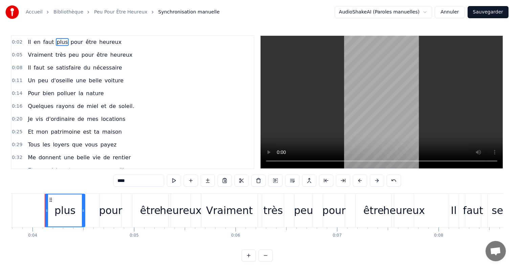
click at [58, 53] on span "très" at bounding box center [61, 55] width 12 height 8
click at [55, 53] on span "très" at bounding box center [61, 55] width 12 height 8
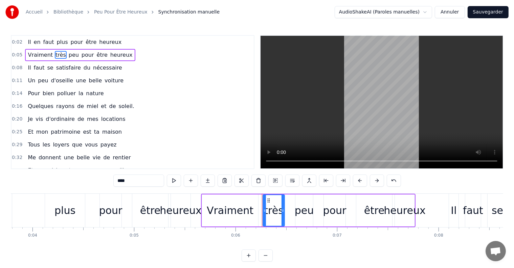
drag, startPoint x: 127, startPoint y: 179, endPoint x: 100, endPoint y: 179, distance: 26.7
click at [100, 179] on div "0:02 Il en faut plus pour être heureux 0:05 Vraiment très peu pour être heureux…" at bounding box center [257, 148] width 492 height 227
click at [69, 53] on span "peu" at bounding box center [74, 55] width 11 height 8
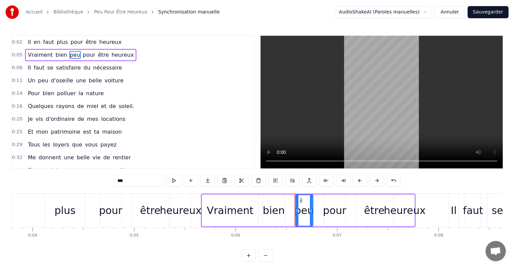
drag, startPoint x: 122, startPoint y: 182, endPoint x: 139, endPoint y: 184, distance: 17.7
click at [123, 182] on input "***" at bounding box center [138, 181] width 51 height 12
type input "****"
click at [145, 62] on div "0:08 Il faut se satisfaire du nécessaire" at bounding box center [132, 68] width 242 height 13
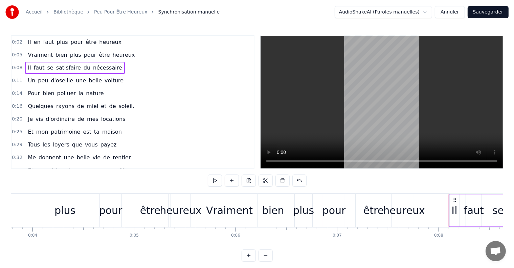
click at [28, 65] on span "Il" at bounding box center [29, 68] width 4 height 8
drag, startPoint x: 127, startPoint y: 184, endPoint x: 112, endPoint y: 185, distance: 14.9
click at [112, 185] on div "0:02 Il en faut plus pour être heureux 0:05 Vraiment bien plus pour être heureu…" at bounding box center [257, 148] width 492 height 227
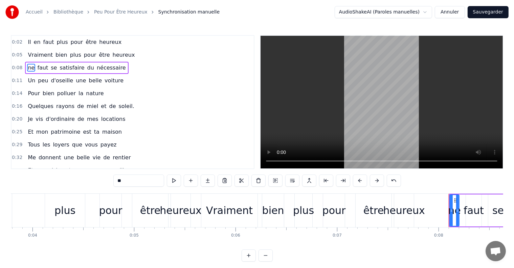
type input "*"
click at [38, 67] on span "faut" at bounding box center [43, 68] width 12 height 8
drag, startPoint x: 132, startPoint y: 178, endPoint x: 98, endPoint y: 179, distance: 34.5
click at [98, 179] on div "0:02 Il en faut plus pour être heureux 0:05 Vraiment bien plus pour être heureu…" at bounding box center [257, 148] width 492 height 227
click at [86, 66] on span "du" at bounding box center [90, 68] width 8 height 8
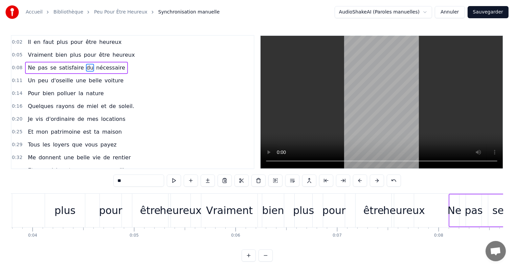
scroll to position [0, 942]
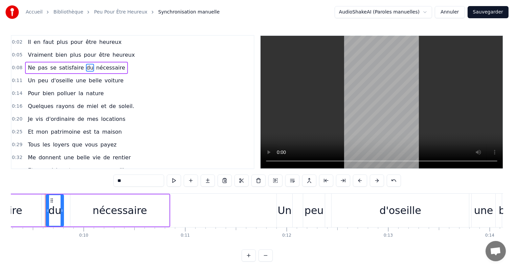
click at [125, 181] on input "**" at bounding box center [138, 181] width 51 height 12
click at [104, 67] on span "nécessaire" at bounding box center [119, 68] width 30 height 8
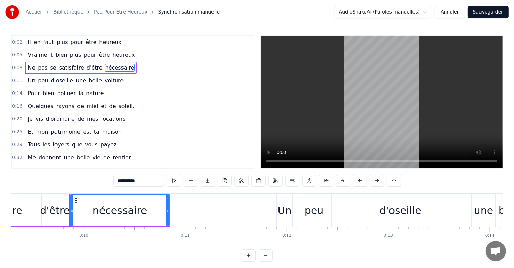
drag, startPoint x: 105, startPoint y: 181, endPoint x: 84, endPoint y: 181, distance: 21.6
click at [84, 181] on div "0:02 Il en faut plus pour être heureux 0:05 Vraiment bien plus pour être heureu…" at bounding box center [257, 148] width 492 height 227
click at [133, 183] on input "**********" at bounding box center [138, 181] width 51 height 12
type input "**********"
click at [185, 74] on div "0:11 Un peu d'oseille une belle voiture" at bounding box center [132, 80] width 242 height 13
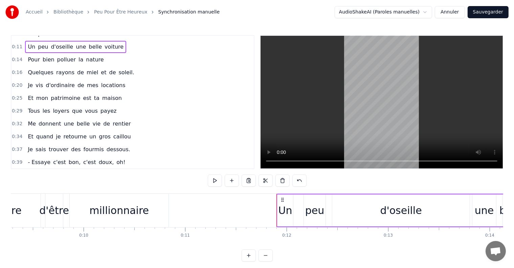
scroll to position [68, 0]
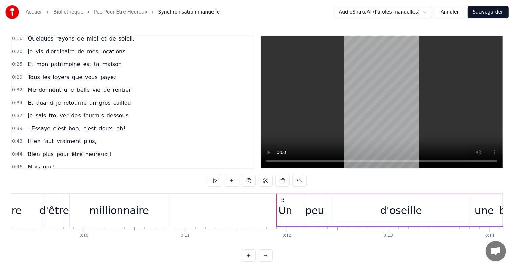
click at [55, 99] on span "je" at bounding box center [58, 103] width 6 height 8
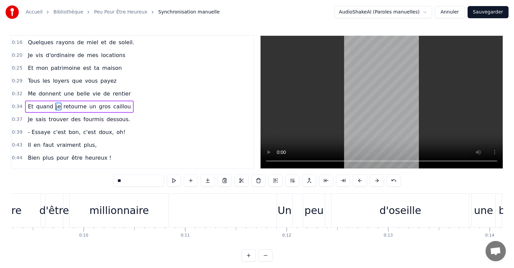
scroll to position [0, 3561]
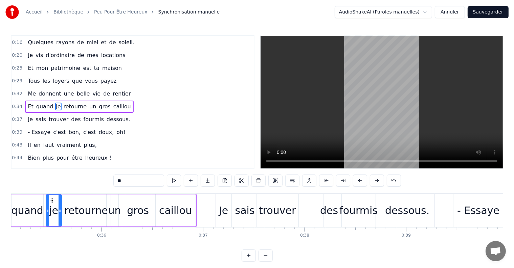
drag, startPoint x: 131, startPoint y: 179, endPoint x: 96, endPoint y: 181, distance: 34.5
click at [96, 181] on div "0:02 Il en faut plus pour être heureux 0:05 Vraiment bien plus pour être heureu…" at bounding box center [257, 148] width 492 height 227
type input "**"
click at [69, 96] on div "0:32 Me donnent une belle vie de rentier" at bounding box center [132, 94] width 242 height 13
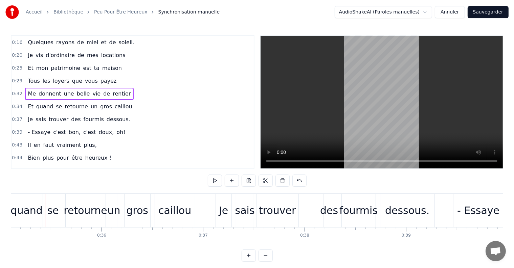
scroll to position [0, 3232]
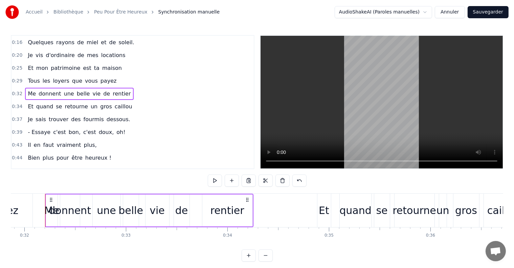
click at [68, 103] on span "retourne" at bounding box center [76, 107] width 25 height 8
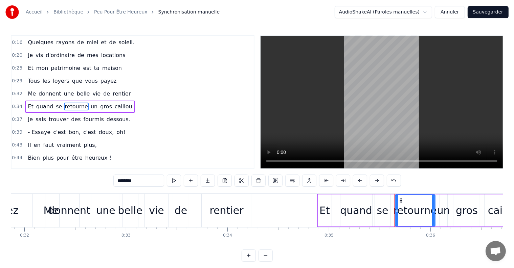
drag, startPoint x: 139, startPoint y: 183, endPoint x: 101, endPoint y: 179, distance: 37.7
click at [101, 179] on div "0:02 Il en faut plus pour être heureux 0:05 Vraiment bien plus pour être heureu…" at bounding box center [257, 148] width 492 height 227
click at [100, 103] on span "gros" at bounding box center [106, 107] width 13 height 8
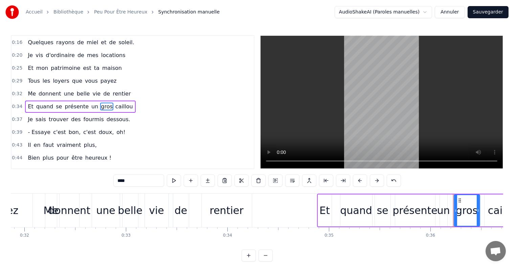
drag, startPoint x: 135, startPoint y: 184, endPoint x: 99, endPoint y: 184, distance: 35.8
click at [99, 184] on div "0:02 Il en faut plus pour être heureux 0:05 Vraiment bien plus pour être heureu…" at bounding box center [257, 148] width 492 height 227
click at [127, 103] on span "caillou" at bounding box center [136, 107] width 19 height 8
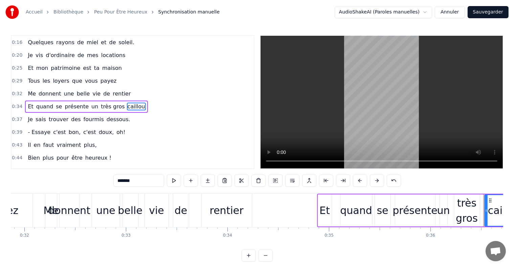
scroll to position [0, 3671]
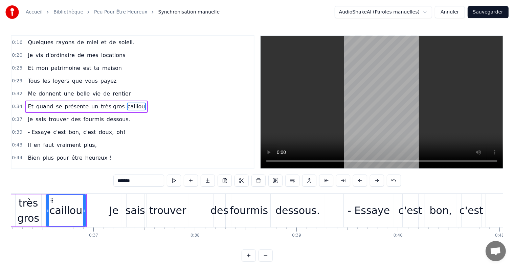
drag, startPoint x: 131, startPoint y: 181, endPoint x: 85, endPoint y: 187, distance: 46.3
click at [85, 187] on div "0:02 Il en faut plus pour être heureux 0:05 Vraiment bien plus pour être heureu…" at bounding box center [257, 148] width 492 height 227
type input "****"
click at [164, 89] on div "0:32 Me donnent une belle vie de rentier" at bounding box center [132, 94] width 242 height 13
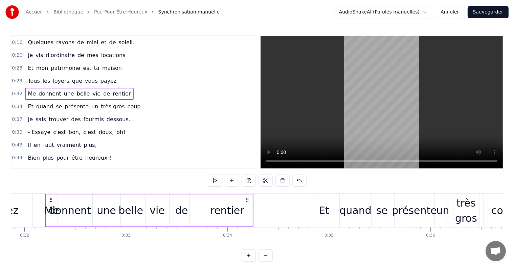
click at [50, 116] on span "trouver" at bounding box center [58, 120] width 21 height 8
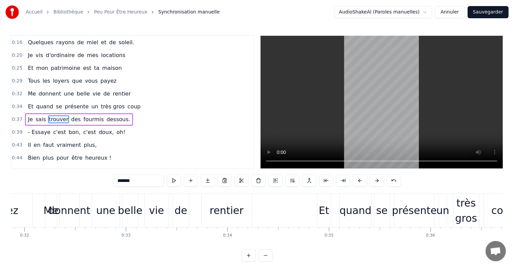
scroll to position [0, 3772]
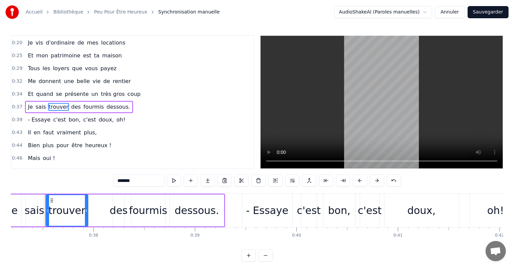
click at [53, 103] on span "trouver" at bounding box center [58, 107] width 21 height 8
drag, startPoint x: 143, startPoint y: 181, endPoint x: 73, endPoint y: 183, distance: 70.7
click at [73, 183] on div "0:02 Il en faut plus pour être heureux 0:05 Vraiment bien plus pour être heureu…" at bounding box center [257, 148] width 492 height 227
click at [76, 103] on span "des" at bounding box center [81, 107] width 11 height 8
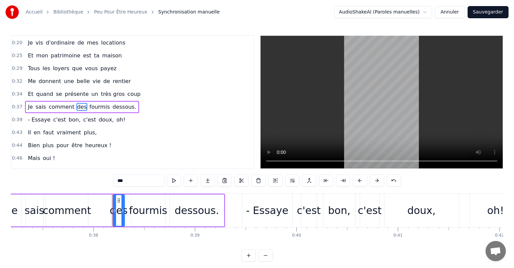
drag, startPoint x: 129, startPoint y: 183, endPoint x: 88, endPoint y: 182, distance: 41.6
click at [88, 182] on div "0:02 Il en faut plus pour être heureux 0:05 Vraiment bien plus pour être heureu…" at bounding box center [257, 148] width 492 height 227
click at [98, 104] on span "fourmis" at bounding box center [109, 107] width 22 height 8
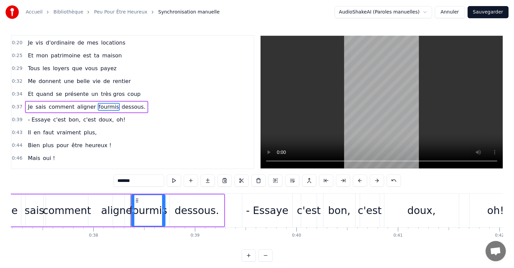
drag, startPoint x: 144, startPoint y: 184, endPoint x: 60, endPoint y: 177, distance: 84.5
click at [60, 177] on div "0:02 Il en faut plus pour être heureux 0:05 Vraiment bien plus pour être heureu…" at bounding box center [257, 148] width 492 height 227
click at [123, 103] on span "dessous." at bounding box center [135, 107] width 25 height 8
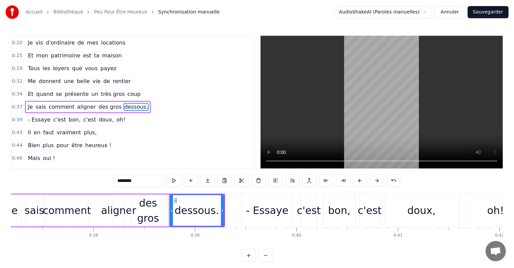
drag, startPoint x: 142, startPoint y: 183, endPoint x: 93, endPoint y: 183, distance: 48.7
click at [93, 183] on div "0:02 Il en faut plus pour être heureux 0:05 Vraiment bien plus pour être heureu…" at bounding box center [257, 148] width 492 height 227
type input "****"
click at [184, 101] on div "0:37 Je sais comment aligner des gros sous" at bounding box center [132, 107] width 242 height 13
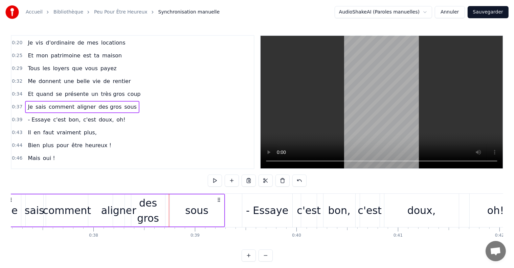
scroll to position [0, 3731]
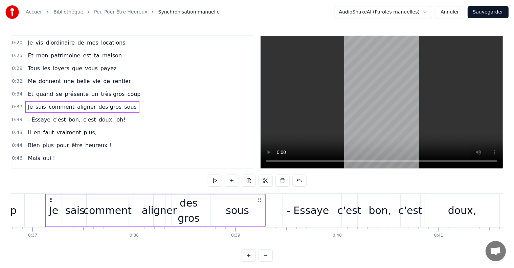
click at [68, 116] on span "bon," at bounding box center [74, 120] width 13 height 8
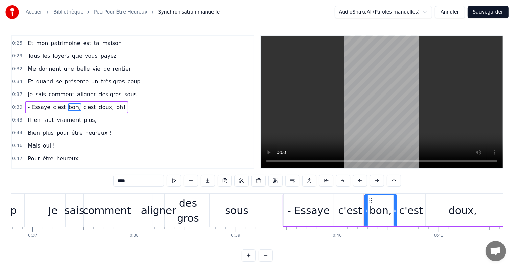
drag, startPoint x: 143, startPoint y: 183, endPoint x: 99, endPoint y: 184, distance: 44.6
click at [99, 183] on div "0:02 Il en faut plus pour être heureux 0:05 Vraiment bien plus pour être heureu…" at bounding box center [257, 148] width 492 height 227
click at [105, 103] on span "doux," at bounding box center [113, 107] width 17 height 8
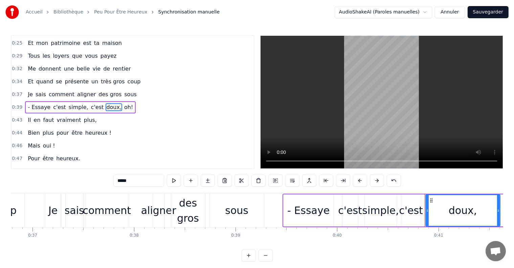
drag, startPoint x: 141, startPoint y: 185, endPoint x: 82, endPoint y: 185, distance: 58.8
click at [82, 185] on div "0:02 Il en faut plus pour être heureux 0:05 Vraiment bien plus pour être heureu…" at bounding box center [257, 148] width 492 height 227
click at [117, 103] on span "oh!" at bounding box center [122, 107] width 10 height 8
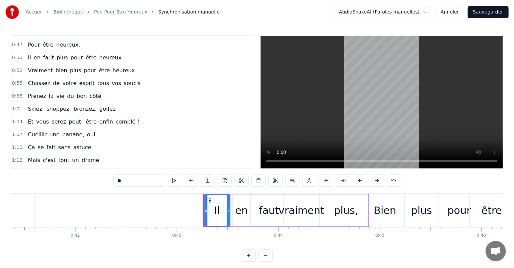
scroll to position [237, 0]
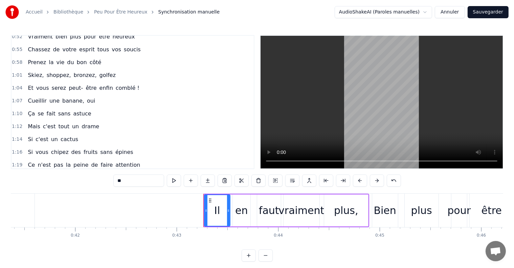
click at [34, 97] on span "Cueillir" at bounding box center [37, 101] width 20 height 8
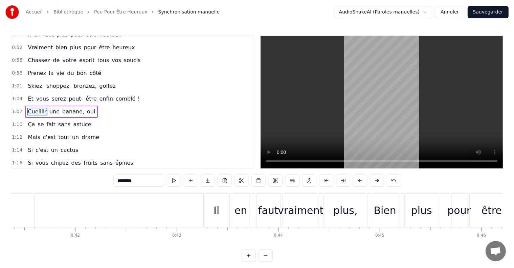
scroll to position [0, 6854]
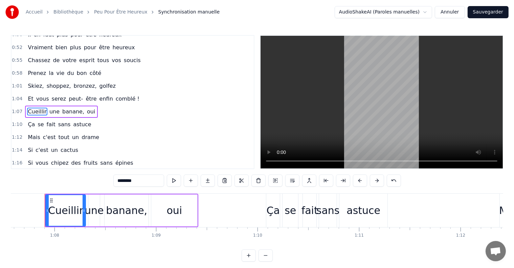
drag, startPoint x: 144, startPoint y: 181, endPoint x: 98, endPoint y: 181, distance: 46.0
click at [98, 181] on div "0:02 Il en faut plus pour être heureux 0:05 Vraiment bien plus pour être heureu…" at bounding box center [257, 148] width 492 height 227
click at [50, 108] on span "une" at bounding box center [55, 112] width 11 height 8
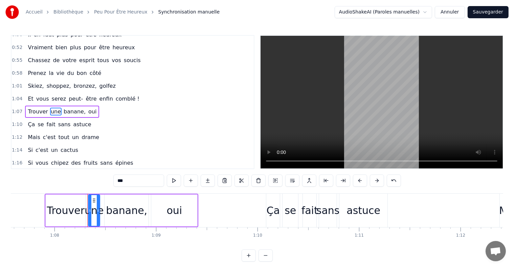
click at [126, 184] on input "***" at bounding box center [138, 181] width 51 height 12
type input "**"
click at [58, 106] on div "Trouver un banane, oui" at bounding box center [60, 112] width 71 height 12
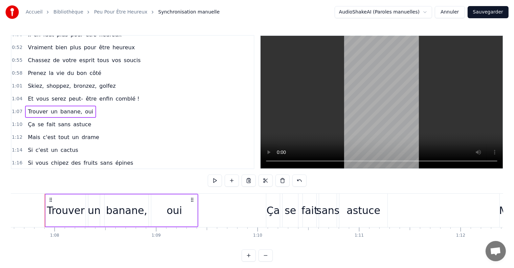
click at [60, 108] on span "banane," at bounding box center [71, 112] width 23 height 8
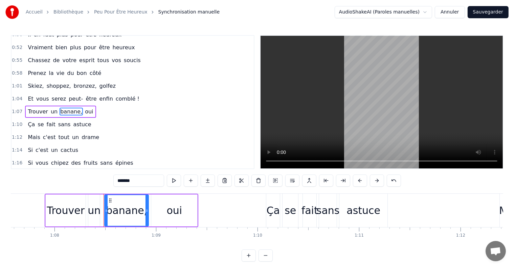
drag, startPoint x: 124, startPoint y: 181, endPoint x: 100, endPoint y: 182, distance: 24.7
click at [100, 182] on div "0:02 Il en faut plus pour être heureux 0:05 Vraiment bien plus pour être heureu…" at bounding box center [257, 148] width 492 height 227
click at [81, 108] on span "oui" at bounding box center [85, 112] width 9 height 8
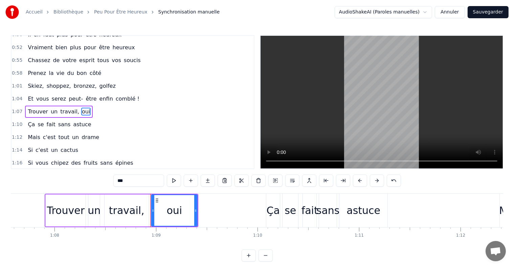
click at [132, 180] on input "***" at bounding box center [138, 181] width 51 height 12
type input "*****"
click at [188, 81] on div "1:01 Skiez, shoppez, bronzez, golfez" at bounding box center [132, 86] width 242 height 13
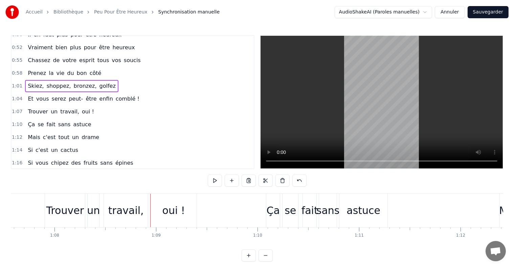
scroll to position [0, 6245]
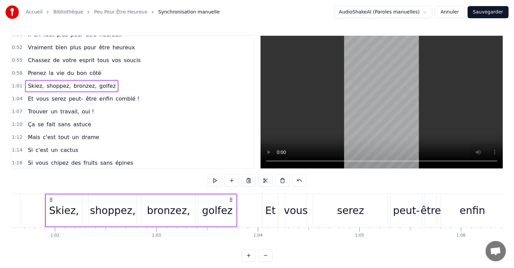
click at [81, 108] on span "oui !" at bounding box center [88, 112] width 14 height 8
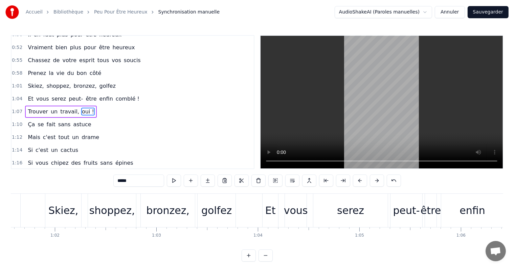
scroll to position [0, 6959]
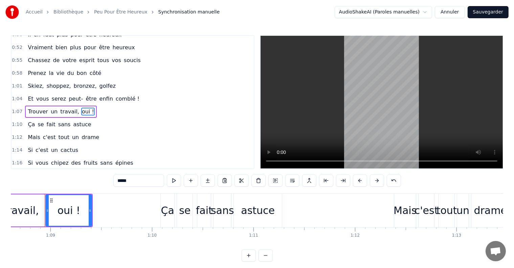
click at [72, 121] on span "astuce" at bounding box center [81, 125] width 19 height 8
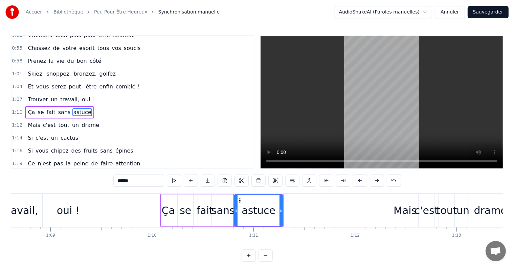
click at [47, 121] on span "c'est" at bounding box center [49, 125] width 14 height 8
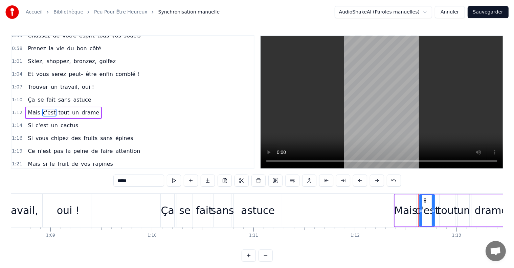
click at [31, 96] on span "Ça" at bounding box center [31, 100] width 8 height 8
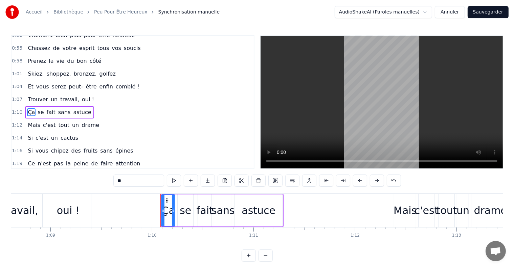
drag, startPoint x: 133, startPoint y: 179, endPoint x: 103, endPoint y: 183, distance: 29.4
click at [103, 183] on div "0:02 Il en faut plus pour être heureux 0:05 Vraiment bien plus pour être heureu…" at bounding box center [257, 148] width 492 height 227
click at [38, 109] on span "se" at bounding box center [41, 113] width 7 height 8
drag, startPoint x: 128, startPoint y: 180, endPoint x: 107, endPoint y: 183, distance: 22.1
click at [108, 183] on div "0:02 Il en faut plus pour être heureux 0:05 Vraiment bien plus pour être heureu…" at bounding box center [257, 148] width 492 height 227
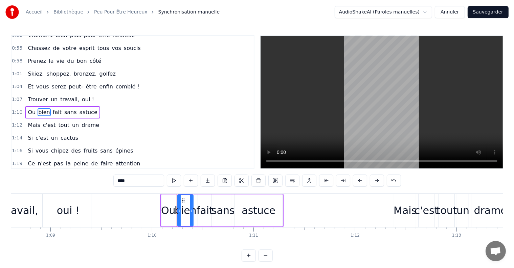
click at [52, 109] on span "fait" at bounding box center [57, 113] width 10 height 8
drag, startPoint x: 141, startPoint y: 180, endPoint x: 34, endPoint y: 178, distance: 106.5
click at [34, 178] on div "0:02 Il en faut plus pour être heureux 0:05 Vraiment bien plus pour être heureu…" at bounding box center [257, 148] width 492 height 227
click at [64, 109] on span "sans" at bounding box center [71, 113] width 14 height 8
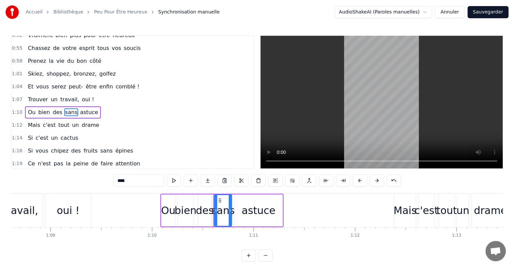
drag, startPoint x: 133, startPoint y: 177, endPoint x: 77, endPoint y: 181, distance: 56.6
click at [74, 181] on div "0:02 Il en faut plus pour être heureux 0:05 Vraiment bien plus pour être heureu…" at bounding box center [257, 148] width 492 height 227
click at [84, 109] on span "astuce" at bounding box center [93, 113] width 19 height 8
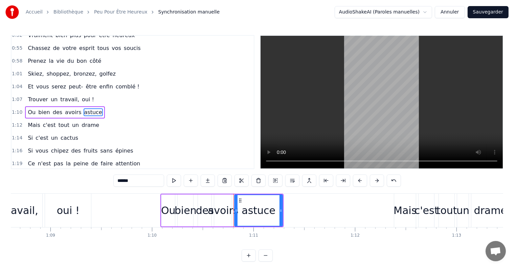
drag, startPoint x: 141, startPoint y: 185, endPoint x: 66, endPoint y: 179, distance: 75.3
click at [66, 179] on div "0:02 Il en faut plus pour être heureux 0:05 Vraiment bien plus pour être heureu…" at bounding box center [257, 148] width 492 height 227
type input "******"
click at [132, 119] on div "1:12 Mais c'est tout un drame" at bounding box center [132, 125] width 242 height 13
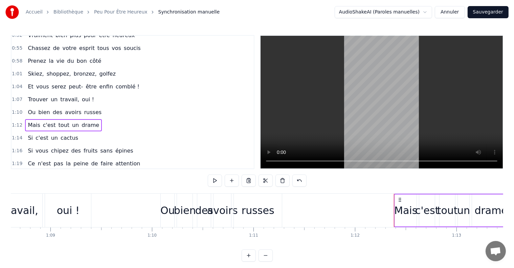
click at [59, 121] on span "tout" at bounding box center [64, 125] width 12 height 8
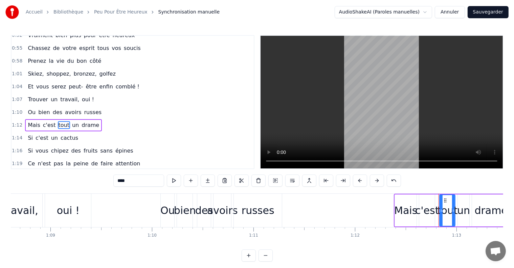
scroll to position [251, 0]
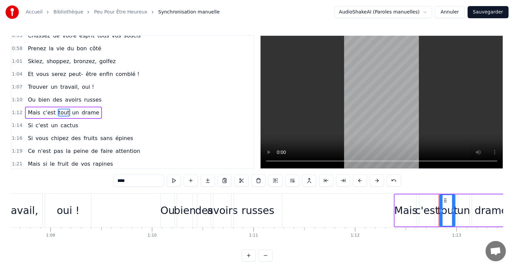
click at [76, 181] on div "0:02 Il en faut plus pour être heureux 0:05 Vraiment bien plus pour être heureu…" at bounding box center [257, 148] width 492 height 227
click at [81, 109] on span "drame" at bounding box center [90, 113] width 19 height 8
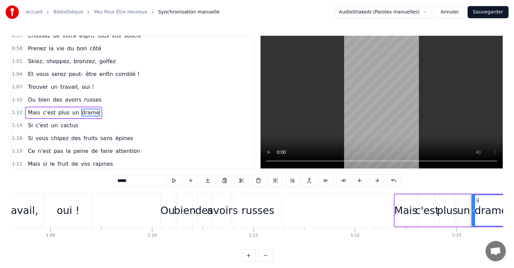
scroll to position [0, 7385]
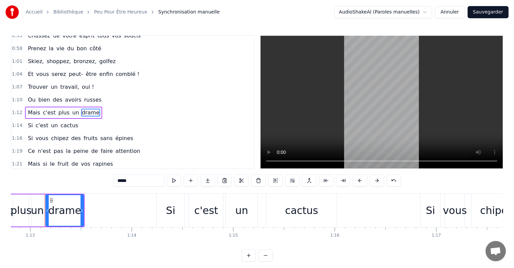
drag, startPoint x: 133, startPoint y: 181, endPoint x: 86, endPoint y: 181, distance: 46.7
click at [86, 181] on div "0:02 Il en faut plus pour être heureux 0:05 Vraiment bien plus pour être heureu…" at bounding box center [257, 148] width 492 height 227
click at [72, 109] on span "un" at bounding box center [76, 113] width 8 height 8
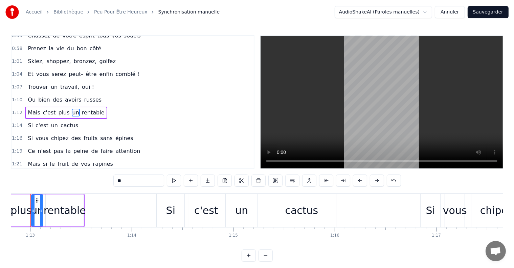
scroll to position [0, 7371]
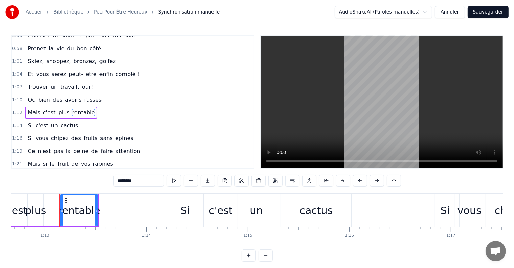
click at [37, 122] on span "c'est" at bounding box center [42, 126] width 14 height 8
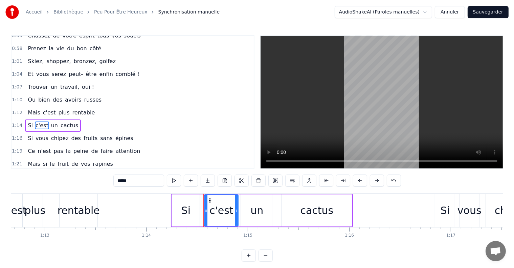
scroll to position [263, 0]
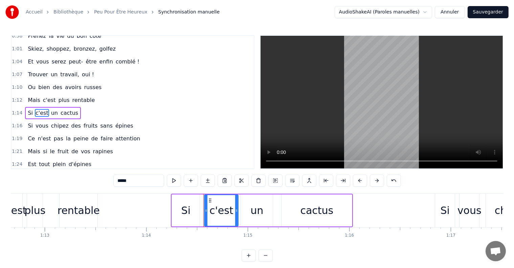
drag, startPoint x: 101, startPoint y: 185, endPoint x: 78, endPoint y: 187, distance: 23.0
click at [78, 187] on div "0:02 Il en faut plus pour être heureux 0:05 Vraiment bien plus pour être heureu…" at bounding box center [257, 148] width 492 height 227
click at [50, 109] on span "un" at bounding box center [54, 113] width 8 height 8
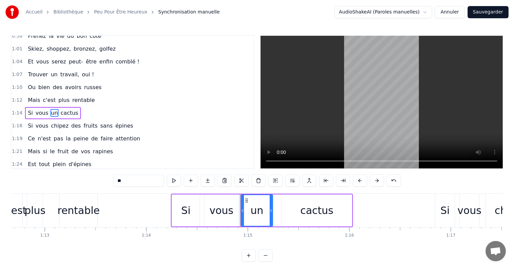
drag, startPoint x: 129, startPoint y: 183, endPoint x: 98, endPoint y: 183, distance: 31.1
click at [98, 183] on div "0:02 Il en faut plus pour être heureux 0:05 Vraiment bien plus pour être heureu…" at bounding box center [257, 148] width 492 height 227
click at [71, 109] on span "cactus" at bounding box center [80, 113] width 19 height 8
type input "******"
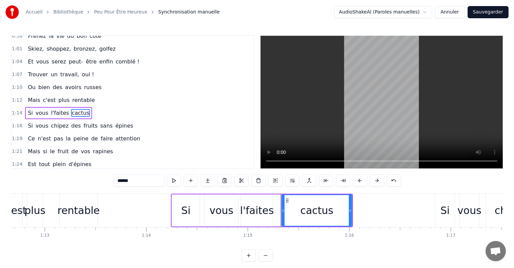
drag, startPoint x: 139, startPoint y: 181, endPoint x: 81, endPoint y: 182, distance: 57.8
click at [81, 182] on div "0:02 Il en faut plus pour être heureux 0:05 Vraiment bien plus pour être heureu…" at bounding box center [257, 148] width 492 height 227
type input "*"
type input "******"
click at [174, 107] on div "1:14 Si vous l'faites au Lux" at bounding box center [132, 113] width 242 height 13
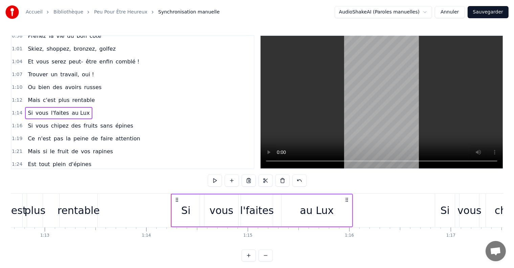
click at [83, 122] on span "fruits" at bounding box center [90, 126] width 15 height 8
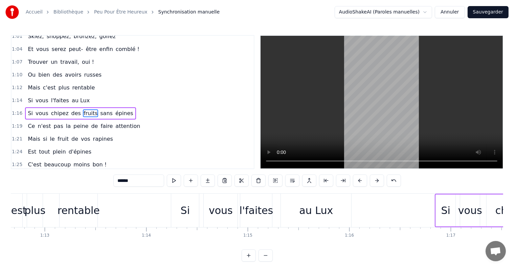
scroll to position [0, 7888]
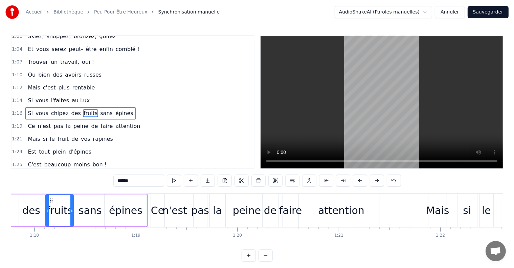
drag, startPoint x: 137, startPoint y: 185, endPoint x: 16, endPoint y: 186, distance: 120.7
click at [16, 186] on div "0:02 Il en faut plus pour être heureux 0:05 Vraiment bien plus pour être heureu…" at bounding box center [257, 148] width 492 height 227
click at [113, 110] on span "épines" at bounding box center [122, 114] width 19 height 8
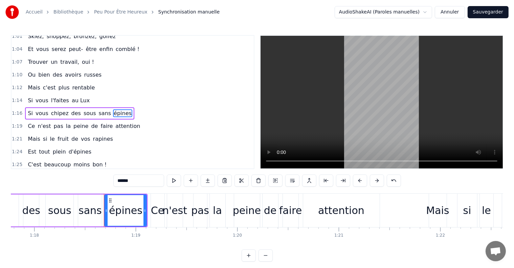
drag, startPoint x: 149, startPoint y: 184, endPoint x: 79, endPoint y: 183, distance: 70.3
click at [79, 183] on div "0:02 Il en faut plus pour être heureux 0:05 Vraiment bien plus pour être heureu…" at bounding box center [257, 148] width 492 height 227
type input "******"
click at [181, 94] on div "1:14 Si vous l'faites au Lux" at bounding box center [132, 100] width 242 height 13
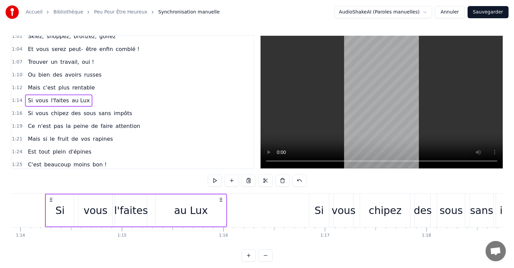
click at [92, 135] on span "rapines" at bounding box center [102, 139] width 21 height 8
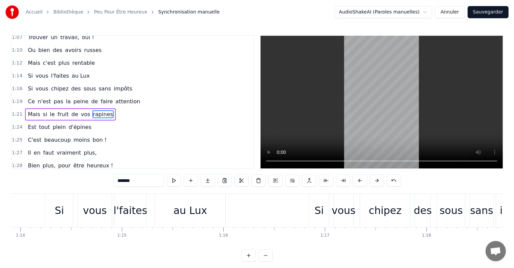
scroll to position [0, 8436]
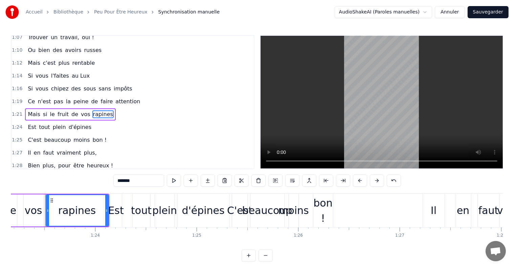
drag, startPoint x: 144, startPoint y: 181, endPoint x: 84, endPoint y: 181, distance: 59.8
click at [84, 181] on div "0:02 Il en faut plus pour être heureux 0:05 Vraiment bien plus pour être heureu…" at bounding box center [257, 148] width 492 height 227
type input "*******"
click at [169, 108] on div "1:21 Mais si le fruit de vos actions" at bounding box center [132, 114] width 242 height 13
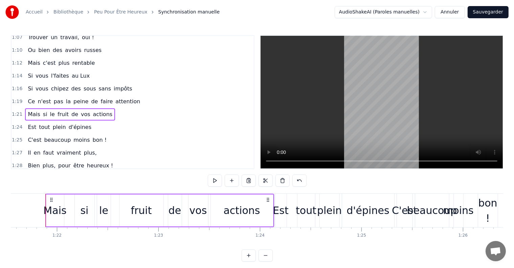
click at [69, 123] on span "d'épines" at bounding box center [80, 127] width 24 height 8
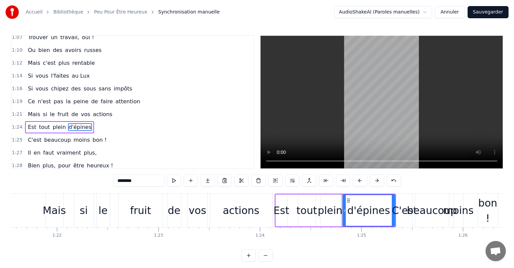
scroll to position [313, 0]
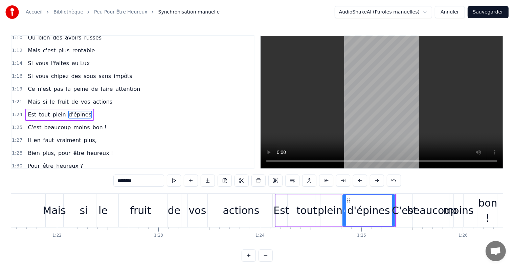
drag, startPoint x: 141, startPoint y: 179, endPoint x: 123, endPoint y: 183, distance: 18.2
click at [123, 183] on input "********" at bounding box center [138, 181] width 51 height 12
type input "********"
click at [187, 121] on div "1:25 C'est beaucoup moins bon !" at bounding box center [132, 127] width 242 height 13
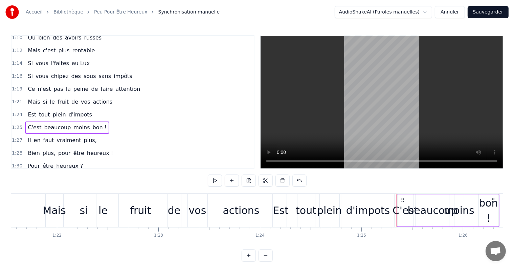
click at [55, 124] on span "beaucoup" at bounding box center [57, 128] width 28 height 8
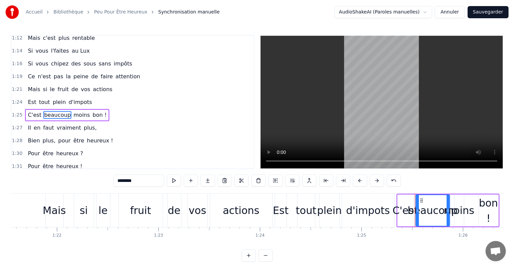
click at [76, 98] on span "d'impots" at bounding box center [80, 102] width 25 height 8
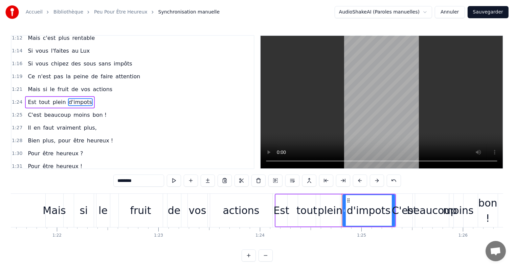
scroll to position [313, 0]
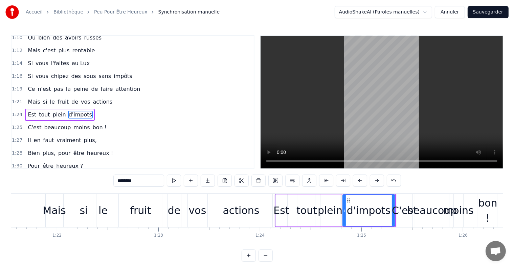
click at [133, 183] on input "********" at bounding box center [138, 181] width 51 height 12
type input "********"
click at [163, 109] on div "1:24 Est tout plein d'impôts" at bounding box center [132, 115] width 242 height 13
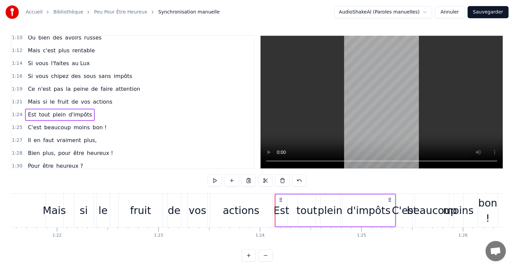
click at [52, 124] on span "beaucoup" at bounding box center [57, 128] width 28 height 8
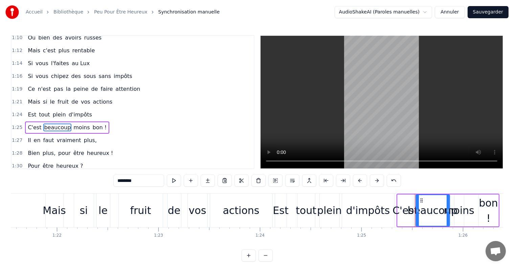
scroll to position [325, 0]
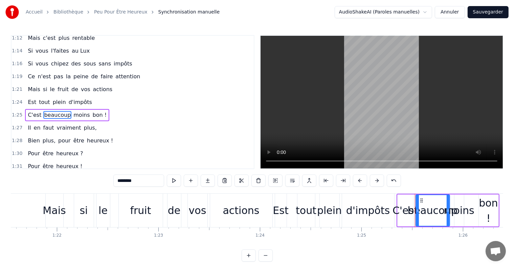
drag, startPoint x: 144, startPoint y: 182, endPoint x: 97, endPoint y: 183, distance: 47.3
click at [97, 183] on div "0:02 Il en faut plus pour être heureux 0:05 Vraiment bien plus pour être heureu…" at bounding box center [257, 148] width 492 height 227
click at [65, 111] on span "moins" at bounding box center [72, 115] width 18 height 8
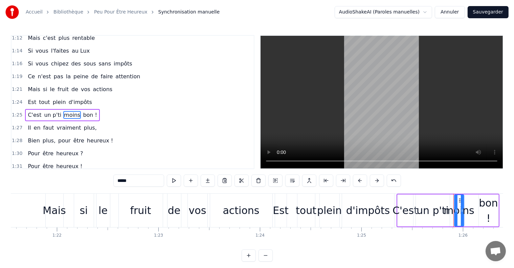
drag, startPoint x: 146, startPoint y: 181, endPoint x: 97, endPoint y: 183, distance: 49.0
click at [97, 183] on div "0:02 Il en faut plus pour être heureux 0:05 Vraiment bien plus pour être heureu…" at bounding box center [257, 148] width 492 height 227
click at [76, 111] on span "bon !" at bounding box center [84, 115] width 16 height 8
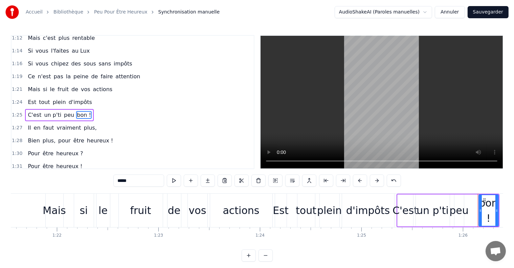
scroll to position [0, 8704]
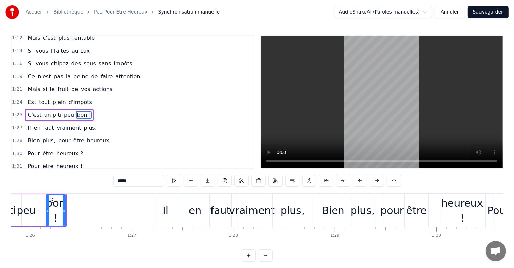
drag, startPoint x: 137, startPoint y: 180, endPoint x: 95, endPoint y: 182, distance: 42.7
click at [95, 182] on div "0:02 Il en faut plus pour être heureux 0:05 Vraiment bien plus pour être heureu…" at bounding box center [257, 148] width 492 height 227
type input "*****"
click at [181, 122] on div "1:27 Il en faut vraiment plus," at bounding box center [132, 128] width 242 height 13
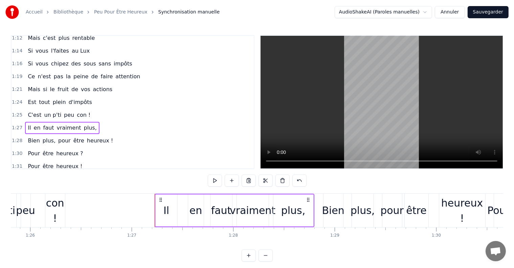
click at [81, 109] on div "C'est un p'ti peu con !" at bounding box center [59, 115] width 68 height 12
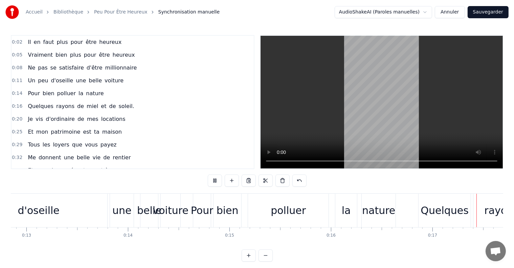
scroll to position [0, 1734]
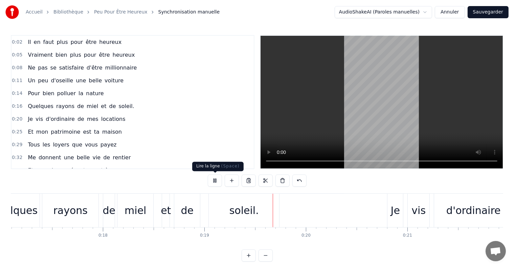
click at [216, 179] on button at bounding box center [215, 181] width 14 height 12
click at [39, 105] on span "Quelques" at bounding box center [40, 106] width 27 height 8
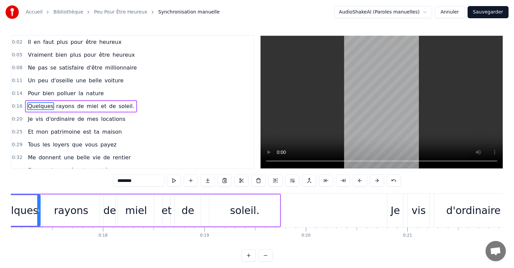
scroll to position [0, 1676]
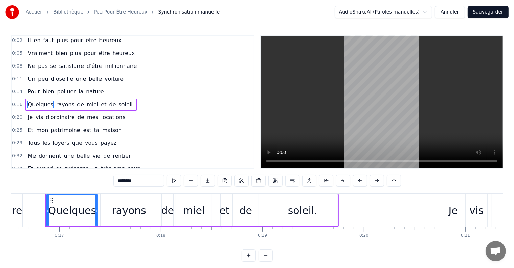
drag, startPoint x: 144, startPoint y: 177, endPoint x: 107, endPoint y: 181, distance: 37.7
click at [107, 181] on div "0:02 Il en faut plus pour être heureux 0:05 Vraiment bien plus pour être heureu…" at bounding box center [257, 148] width 492 height 227
click at [47, 106] on span "rayons" at bounding box center [51, 105] width 20 height 8
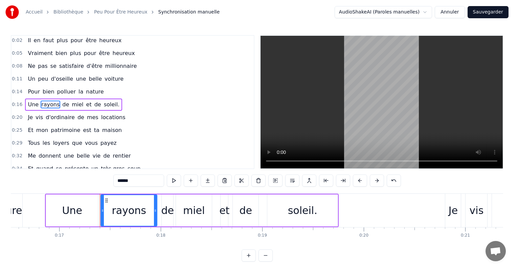
drag, startPoint x: 147, startPoint y: 182, endPoint x: 95, endPoint y: 184, distance: 52.1
click at [95, 184] on div "0:02 Il en faut plus pour être heureux 0:05 Vraiment bien plus pour être heureu…" at bounding box center [257, 148] width 492 height 227
click at [56, 105] on span "de" at bounding box center [60, 105] width 8 height 8
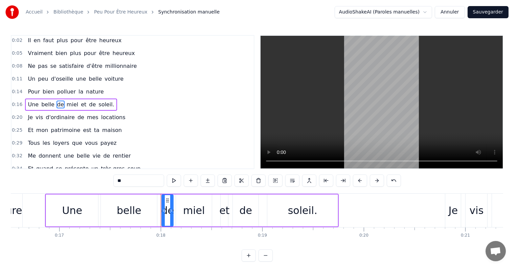
drag, startPoint x: 125, startPoint y: 179, endPoint x: 111, endPoint y: 180, distance: 14.9
click at [111, 180] on div "0:02 Il en faut plus pour être heureux 0:05 Vraiment bien plus pour être heureu…" at bounding box center [257, 148] width 492 height 227
type input "*"
click at [76, 103] on span "miel" at bounding box center [82, 105] width 13 height 8
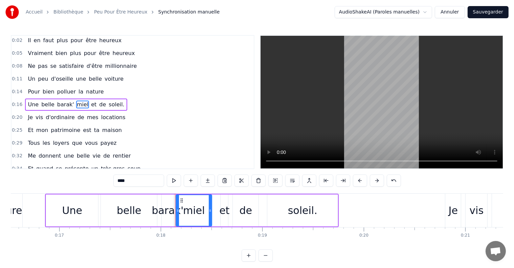
drag, startPoint x: 139, startPoint y: 183, endPoint x: 100, endPoint y: 184, distance: 39.2
click at [100, 184] on div "0:02 Il en faut plus pour être heureux 0:05 Vraiment bien plus pour être heureu…" at bounding box center [257, 148] width 492 height 227
click at [92, 102] on span "et" at bounding box center [95, 105] width 7 height 8
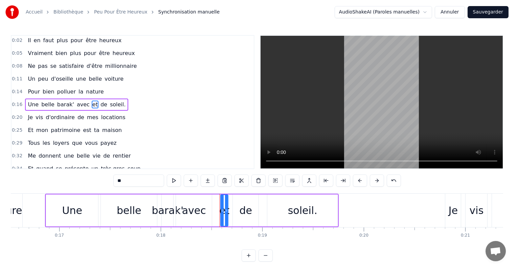
click at [92, 102] on span "et" at bounding box center [95, 105] width 7 height 8
click at [89, 184] on div "0:02 Il en faut plus pour être heureux 0:05 Vraiment bien plus pour être heureu…" at bounding box center [257, 148] width 492 height 227
type input "*"
click at [104, 101] on span "de" at bounding box center [108, 105] width 8 height 8
drag, startPoint x: 104, startPoint y: 181, endPoint x: 91, endPoint y: 181, distance: 12.5
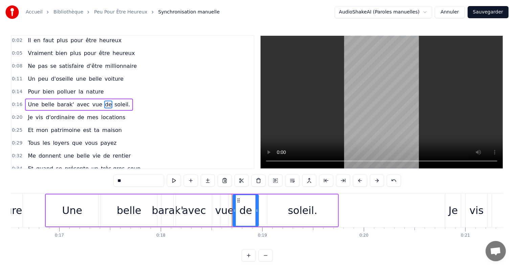
click at [93, 181] on div "0:02 Il en faut plus pour être heureux 0:05 Vraiment bien plus pour être heureu…" at bounding box center [257, 148] width 492 height 227
type input "**"
click at [176, 113] on div "0:20 Je vis d'ordinaire de mes locations" at bounding box center [132, 117] width 242 height 13
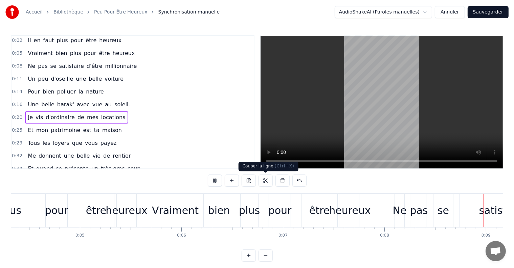
scroll to position [0, 870]
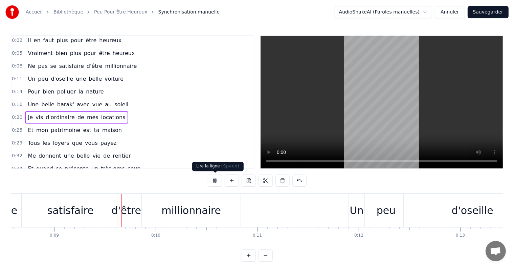
click at [215, 181] on button at bounding box center [215, 181] width 14 height 12
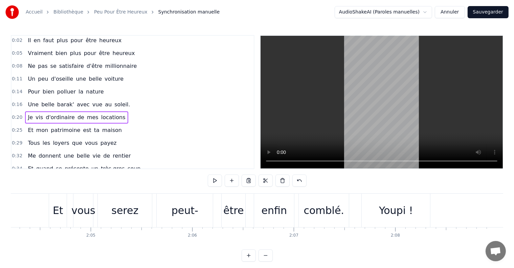
scroll to position [0, 12600]
click at [339, 181] on div "0:02 Il en faut plus pour être heureux 0:05 Vraiment bien plus pour être heureu…" at bounding box center [257, 148] width 492 height 227
click at [482, 12] on button "Sauvegarder" at bounding box center [487, 12] width 41 height 12
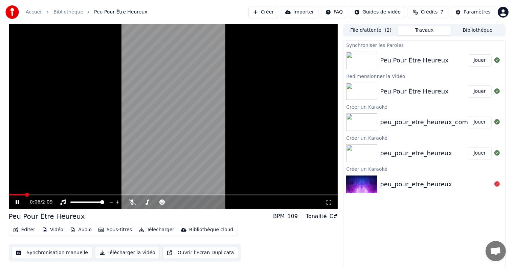
click at [150, 227] on button "Télécharger" at bounding box center [156, 230] width 41 height 9
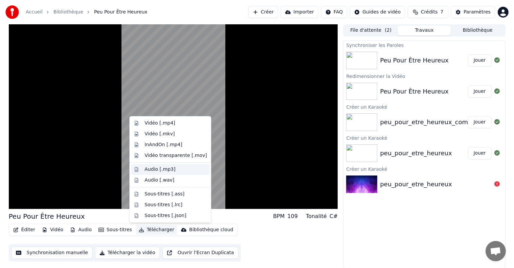
click at [164, 168] on div "Audio [.mp3]" at bounding box center [159, 169] width 31 height 7
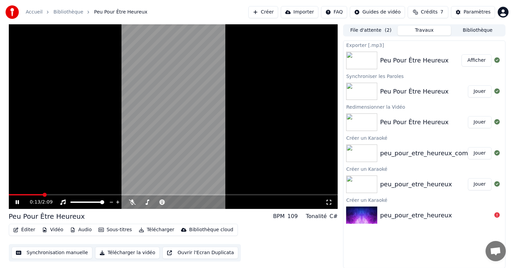
click at [20, 203] on icon at bounding box center [22, 202] width 16 height 5
drag, startPoint x: 41, startPoint y: 197, endPoint x: 0, endPoint y: 199, distance: 40.6
click at [0, 199] on div "0:13 / 2:09 Peu Pour Être Heureux BPM 109 Tonalité C# Éditer Vidéo Audio Sous-t…" at bounding box center [257, 146] width 514 height 244
click at [9, 195] on span at bounding box center [11, 195] width 4 height 4
click at [15, 202] on icon at bounding box center [22, 202] width 16 height 5
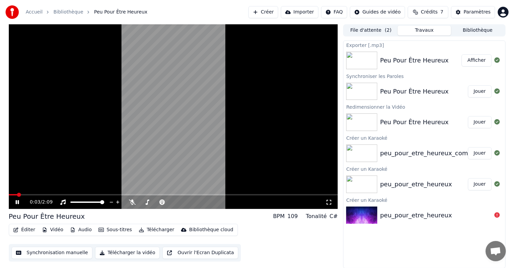
click at [17, 203] on icon at bounding box center [22, 202] width 16 height 5
click at [147, 202] on span at bounding box center [157, 202] width 34 height 1
click at [9, 197] on span at bounding box center [11, 195] width 4 height 4
click at [16, 204] on icon at bounding box center [17, 202] width 4 height 5
click at [17, 203] on icon at bounding box center [22, 202] width 16 height 5
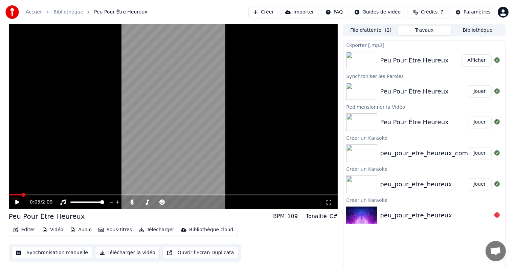
click at [21, 194] on span at bounding box center [23, 195] width 4 height 4
click at [16, 202] on icon at bounding box center [17, 202] width 4 height 5
click at [16, 203] on icon at bounding box center [17, 202] width 3 height 4
click at [14, 195] on span at bounding box center [16, 195] width 4 height 4
click at [16, 201] on icon at bounding box center [17, 202] width 4 height 5
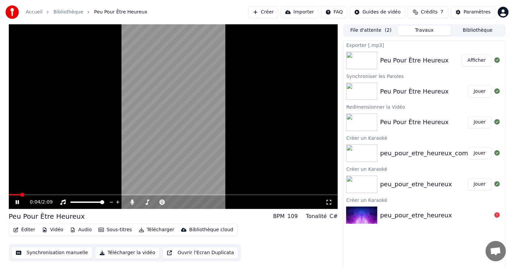
click at [16, 201] on icon at bounding box center [17, 202] width 3 height 4
click at [9, 195] on span at bounding box center [11, 195] width 4 height 4
click at [13, 203] on div "0:00 / 2:09" at bounding box center [173, 202] width 324 height 7
click at [18, 202] on icon at bounding box center [22, 202] width 16 height 5
click at [18, 202] on icon at bounding box center [17, 202] width 3 height 4
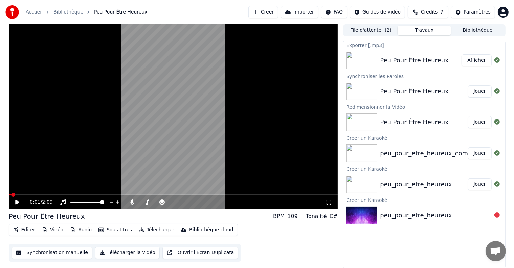
click at [10, 195] on span at bounding box center [10, 194] width 3 height 1
click at [9, 193] on span at bounding box center [11, 195] width 4 height 4
click at [18, 203] on icon at bounding box center [17, 202] width 4 height 5
click at [10, 195] on span at bounding box center [173, 194] width 329 height 1
click at [18, 202] on icon at bounding box center [17, 202] width 4 height 5
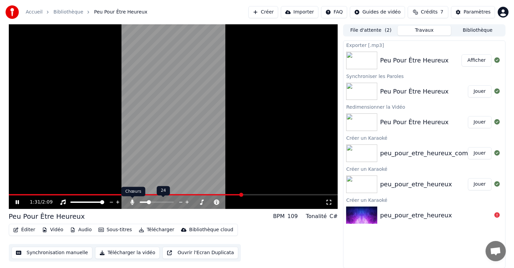
click at [134, 203] on icon at bounding box center [132, 202] width 7 height 5
click at [133, 202] on icon at bounding box center [132, 202] width 7 height 5
click at [20, 203] on icon at bounding box center [22, 202] width 16 height 5
click at [278, 13] on button "Créer" at bounding box center [263, 12] width 30 height 12
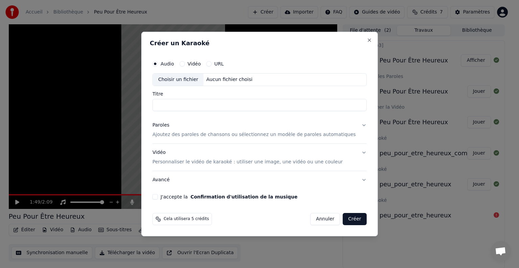
click at [185, 63] on button "Vidéo" at bounding box center [182, 63] width 5 height 5
click at [193, 79] on div "Choisir un fichier" at bounding box center [178, 80] width 51 height 12
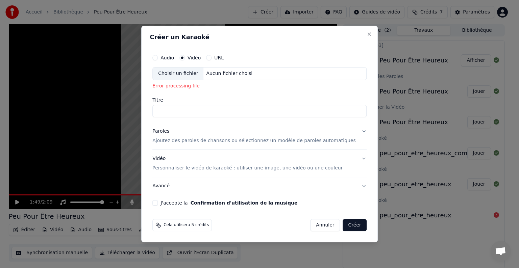
click at [193, 73] on div "Choisir un fichier" at bounding box center [178, 74] width 51 height 12
click at [200, 58] on label "Vidéo" at bounding box center [194, 57] width 13 height 5
click at [185, 58] on button "Vidéo" at bounding box center [182, 57] width 5 height 5
type button "video"
click at [169, 57] on div "Audio" at bounding box center [163, 57] width 22 height 5
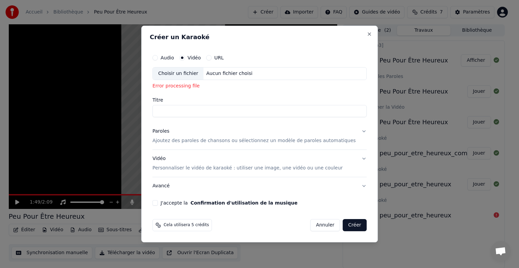
click at [158, 59] on button "Audio" at bounding box center [154, 57] width 5 height 5
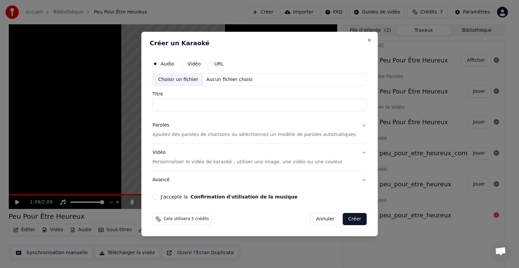
click at [204, 78] on div "Choisir un fichier" at bounding box center [178, 80] width 51 height 12
type input "**********"
click at [211, 105] on input "**********" at bounding box center [259, 105] width 214 height 12
drag, startPoint x: 223, startPoint y: 104, endPoint x: 135, endPoint y: 104, distance: 88.6
click at [135, 104] on body "**********" at bounding box center [257, 134] width 514 height 268
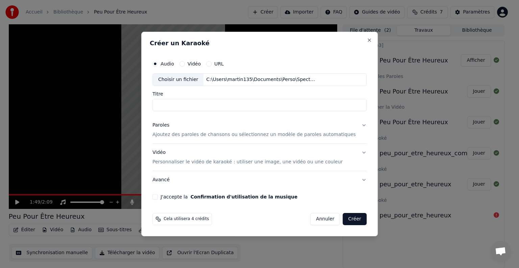
click at [222, 121] on button "Paroles Ajoutez des paroles de chansons ou sélectionnez un modèle de paroles au…" at bounding box center [259, 130] width 214 height 27
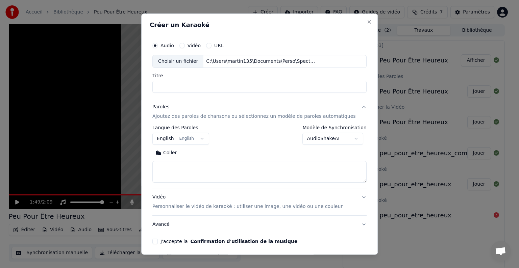
click at [187, 138] on body "**********" at bounding box center [257, 134] width 514 height 268
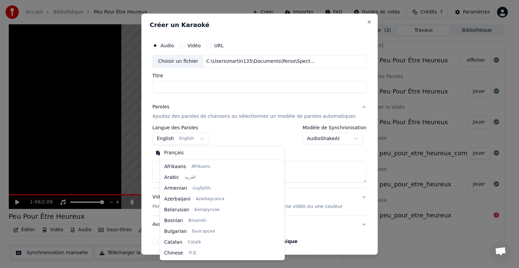
scroll to position [54, 0]
select select "**"
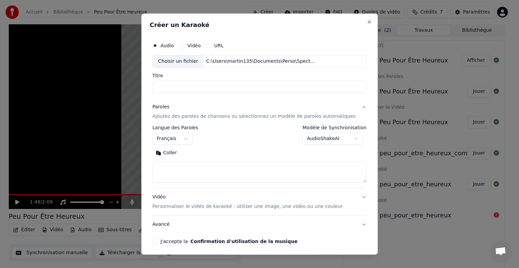
click at [188, 169] on textarea at bounding box center [259, 172] width 214 height 22
paste textarea "**********"
type textarea "**********"
click at [343, 198] on button "Vidéo Personnaliser le vidéo de karaoké : utiliser une image, une vidéo ou une …" at bounding box center [259, 202] width 214 height 27
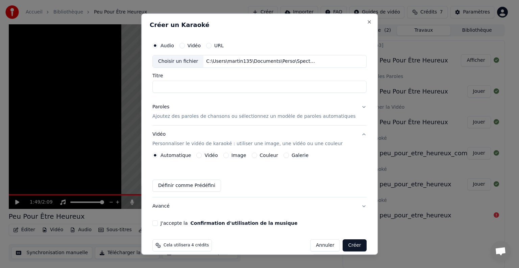
click at [239, 154] on label "Image" at bounding box center [239, 155] width 15 height 5
click at [229, 154] on button "Image" at bounding box center [225, 155] width 5 height 5
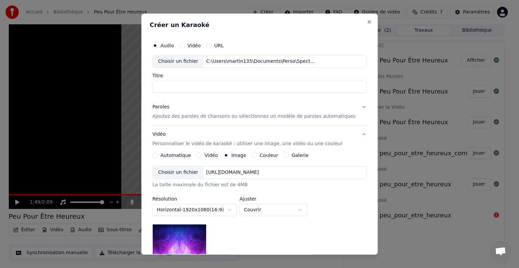
click at [188, 172] on div "Choisir un fichier" at bounding box center [178, 173] width 51 height 12
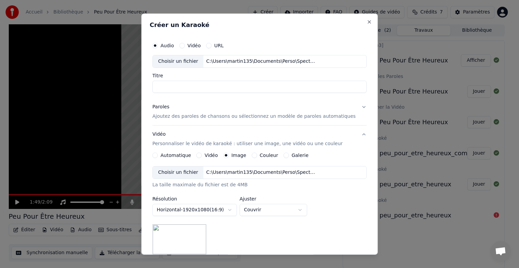
scroll to position [68, 0]
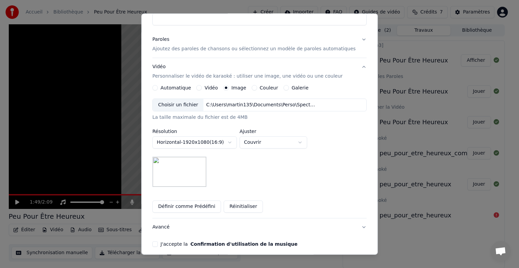
click at [257, 141] on body "Accueil Bibliothèque Peu Pour Être Heureux Créer Importer FAQ Guides de vidéo C…" at bounding box center [257, 134] width 514 height 268
click at [269, 145] on body "Accueil Bibliothèque Peu Pour Être Heureux Créer Importer FAQ Guides de vidéo C…" at bounding box center [257, 134] width 514 height 268
click at [269, 146] on body "Accueil Bibliothèque Peu Pour Être Heureux Créer Importer FAQ Guides de vidéo C…" at bounding box center [257, 134] width 514 height 268
select select "*******"
click at [238, 170] on div "**********" at bounding box center [259, 143] width 214 height 89
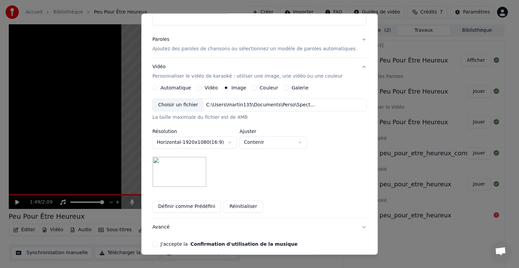
scroll to position [96, 0]
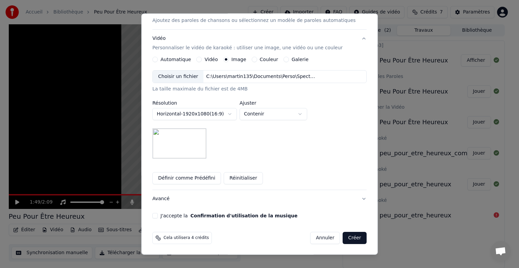
click at [158, 217] on button "J'accepte la Confirmation d'utilisation de la musique" at bounding box center [154, 215] width 5 height 5
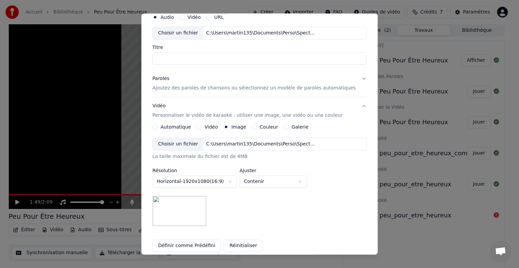
scroll to position [0, 0]
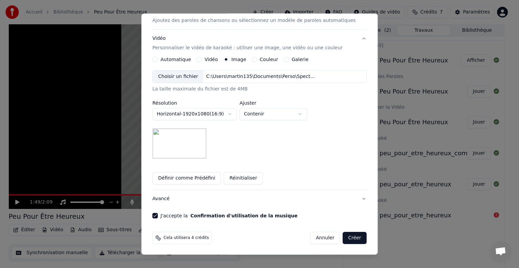
click at [343, 234] on button "Créer" at bounding box center [355, 238] width 24 height 12
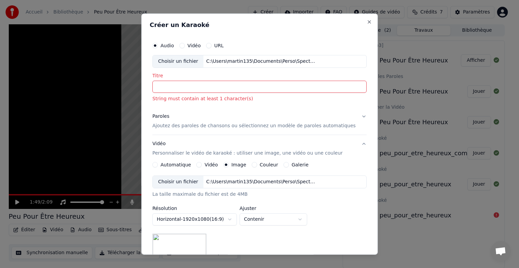
click at [212, 87] on input "Titre" at bounding box center [259, 87] width 214 height 12
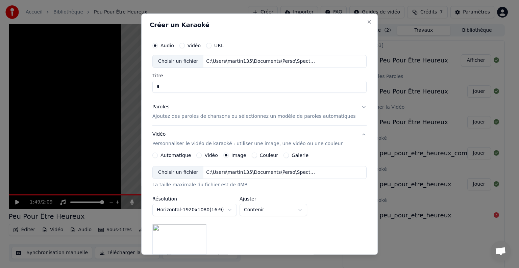
click at [251, 104] on div "Paroles Ajoutez des paroles de chansons ou sélectionnez un modèle de paroles au…" at bounding box center [254, 112] width 204 height 16
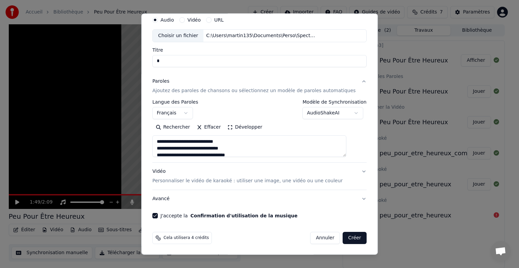
scroll to position [203, 0]
click at [267, 183] on p "Personnaliser le vidéo de karaoké : utiliser une image, une vidéo ou une couleur" at bounding box center [247, 181] width 190 height 7
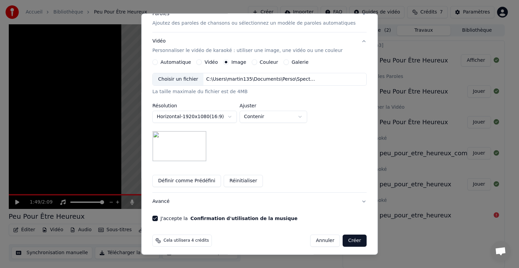
scroll to position [96, 0]
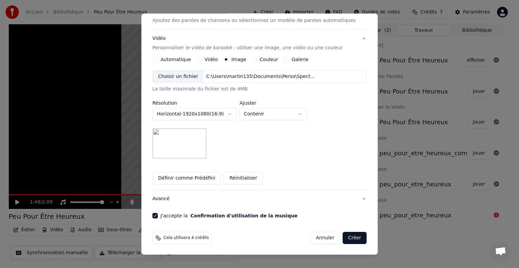
click at [343, 234] on button "Créer" at bounding box center [355, 238] width 24 height 12
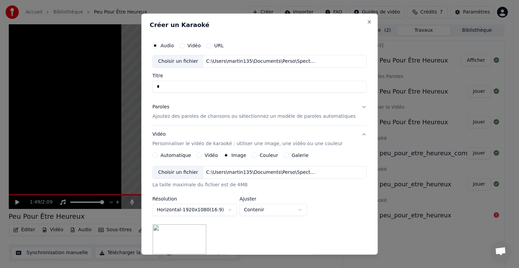
click at [201, 116] on p "Ajoutez des paroles de chansons ou sélectionnez un modèle de paroles automatiqu…" at bounding box center [254, 116] width 204 height 7
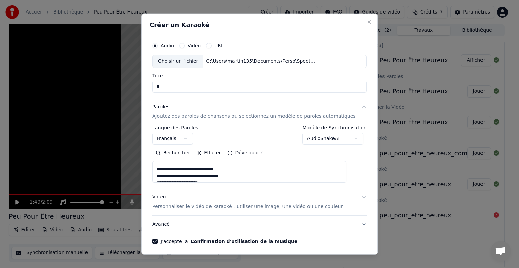
scroll to position [26, 0]
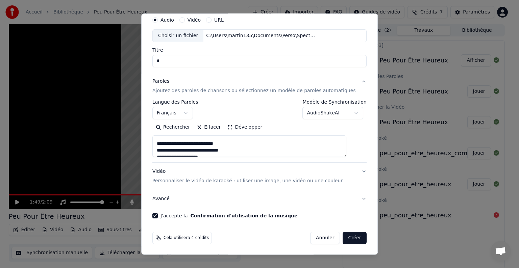
click at [263, 182] on p "Personnaliser le vidéo de karaoké : utiliser une image, une vidéo ou une couleur" at bounding box center [247, 181] width 190 height 7
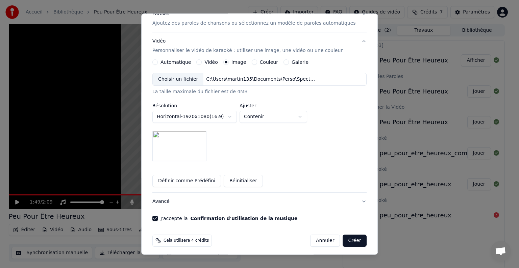
scroll to position [96, 0]
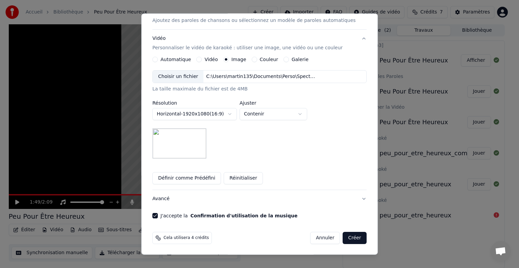
click at [350, 199] on button "Avancé" at bounding box center [259, 199] width 214 height 18
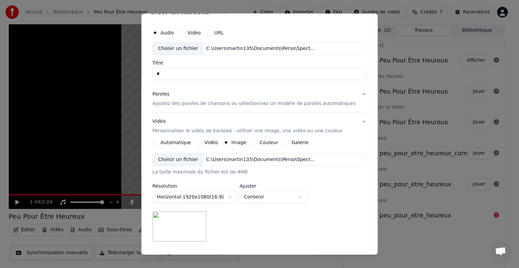
scroll to position [0, 0]
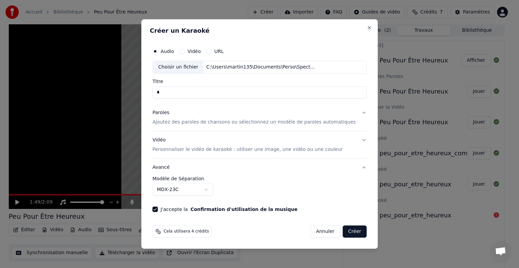
click at [355, 168] on button "Avancé" at bounding box center [259, 168] width 214 height 18
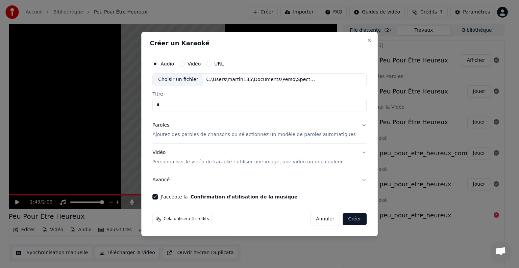
click at [193, 78] on div "Choisir un fichier" at bounding box center [178, 80] width 51 height 12
click at [354, 152] on button "Vidéo Personnaliser le vidéo de karaoké : utiliser une image, une vidéo ou une …" at bounding box center [259, 157] width 214 height 27
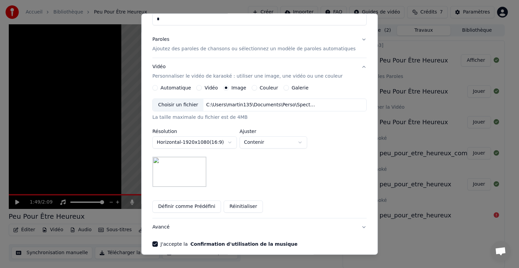
scroll to position [96, 0]
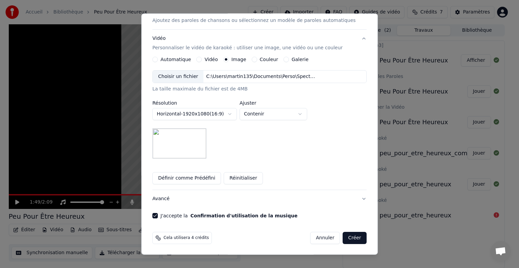
click at [343, 234] on button "Créer" at bounding box center [355, 238] width 24 height 12
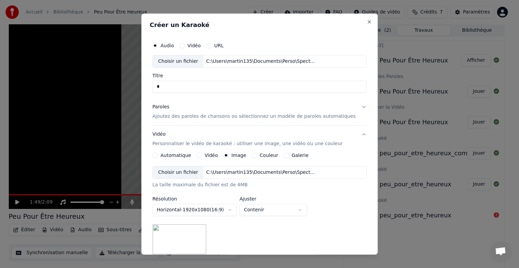
drag, startPoint x: 170, startPoint y: 85, endPoint x: 212, endPoint y: 87, distance: 41.6
click at [212, 87] on input "*" at bounding box center [259, 87] width 214 height 12
drag, startPoint x: 189, startPoint y: 87, endPoint x: 137, endPoint y: 86, distance: 51.7
click at [138, 87] on body "Accueil Bibliothèque Peu Pour Être Heureux Créer Importer FAQ Guides de vidéo C…" at bounding box center [257, 134] width 514 height 268
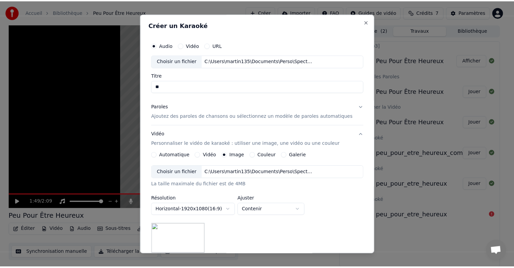
scroll to position [96, 0]
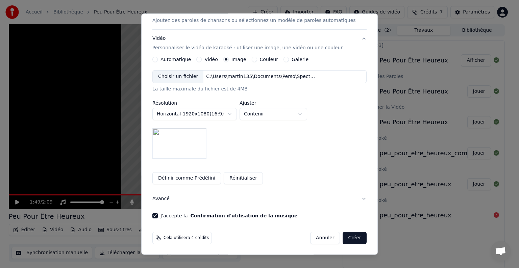
type input "**"
click at [345, 237] on button "Créer" at bounding box center [355, 238] width 24 height 12
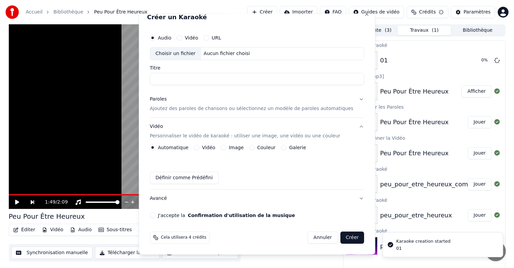
scroll to position [7, 0]
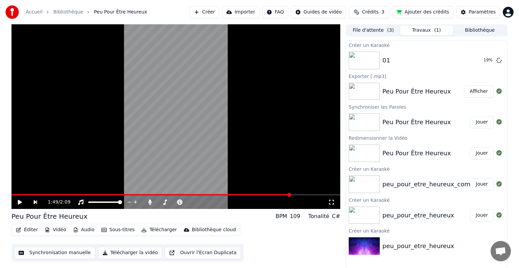
click at [281, 10] on html "Accueil Bibliothèque Peu Pour Être Heureux Créer Importer FAQ Guides de vidéo C…" at bounding box center [259, 134] width 519 height 268
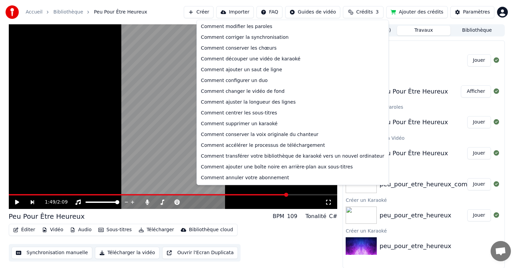
click at [283, 4] on html "Accueil Bibliothèque Peu Pour Être Heureux Créer Importer FAQ Guides de vidéo C…" at bounding box center [259, 134] width 519 height 268
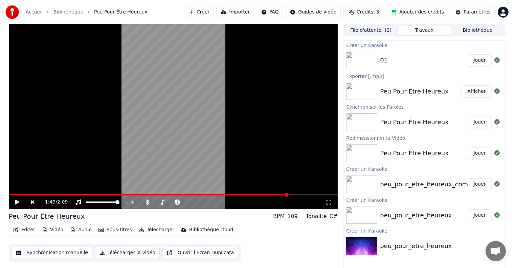
click at [479, 61] on button "Jouer" at bounding box center [480, 60] width 24 height 12
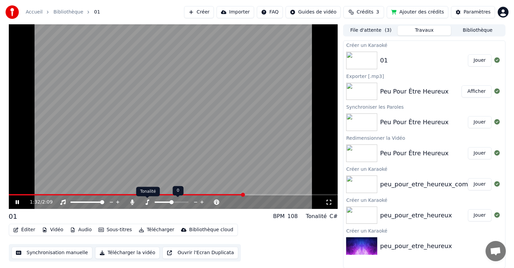
click at [147, 203] on icon at bounding box center [147, 202] width 4 height 5
click at [132, 203] on icon at bounding box center [133, 202] width 4 height 5
click at [132, 203] on icon at bounding box center [132, 202] width 7 height 5
click at [28, 231] on button "Éditer" at bounding box center [23, 230] width 27 height 9
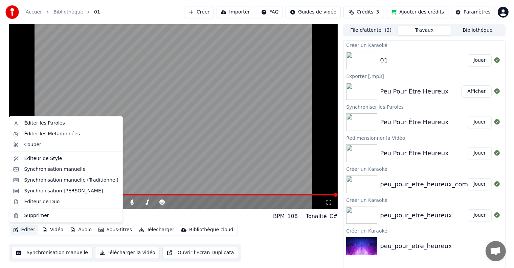
click at [274, 233] on div "Éditer Vidéo Audio Sous-titres Télécharger Bibliothèque cloud Synchronisation m…" at bounding box center [173, 243] width 329 height 38
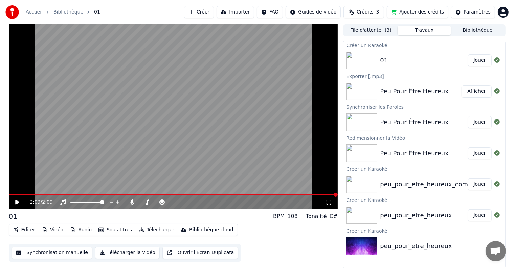
click at [61, 253] on button "Synchronisation manuelle" at bounding box center [51, 253] width 81 height 12
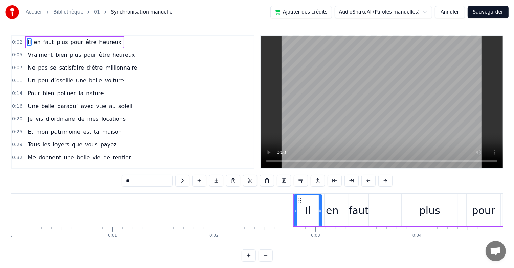
click at [252, 191] on div "0:02 Il en faut plus pour être heureux 0:05 Vraiment bien plus pour être heureu…" at bounding box center [257, 148] width 492 height 227
click at [415, 211] on div "plus" at bounding box center [429, 211] width 56 height 32
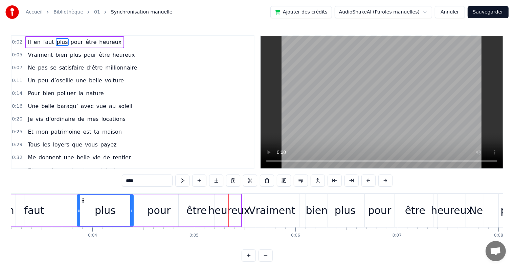
scroll to position [0, 302]
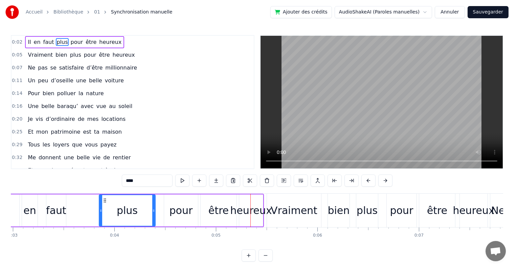
click at [123, 201] on div "plus" at bounding box center [126, 210] width 55 height 31
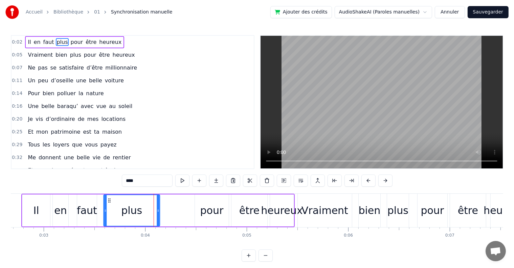
scroll to position [0, 271]
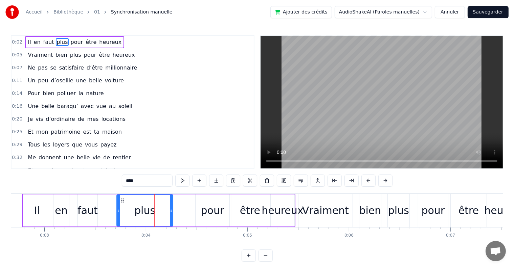
drag, startPoint x: 104, startPoint y: 200, endPoint x: 122, endPoint y: 203, distance: 17.8
click at [122, 203] on div "plus" at bounding box center [144, 210] width 55 height 31
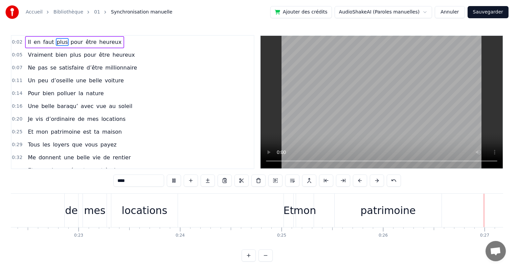
scroll to position [0, 2696]
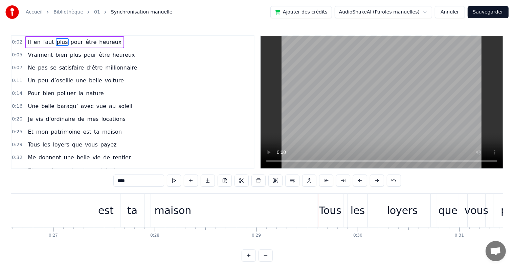
click at [103, 211] on div "est" at bounding box center [106, 210] width 16 height 15
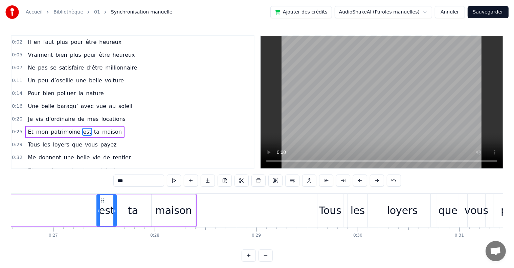
scroll to position [27, 0]
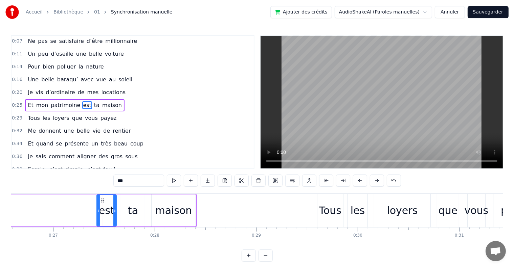
drag, startPoint x: 109, startPoint y: 210, endPoint x: 104, endPoint y: 211, distance: 4.8
click at [104, 211] on div "est" at bounding box center [107, 210] width 16 height 15
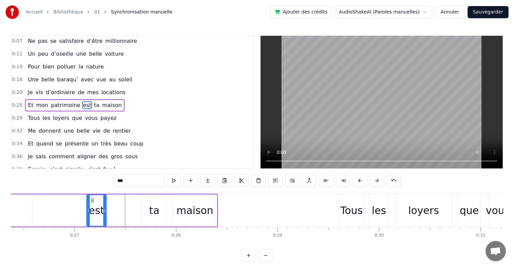
scroll to position [0, 2661]
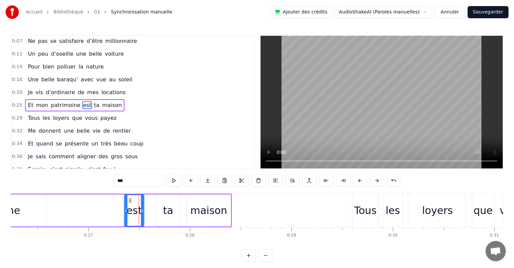
drag, startPoint x: 101, startPoint y: 200, endPoint x: 129, endPoint y: 199, distance: 27.7
click at [129, 199] on icon at bounding box center [129, 200] width 5 height 5
click at [168, 209] on div "ta" at bounding box center [168, 210] width 10 height 15
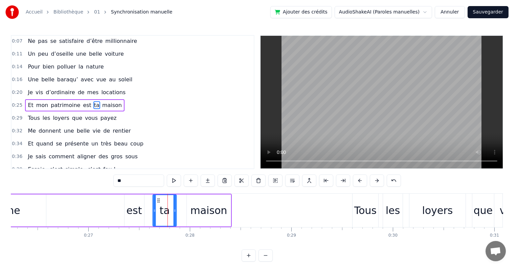
drag, startPoint x: 161, startPoint y: 198, endPoint x: 158, endPoint y: 198, distance: 3.4
click at [158, 198] on icon at bounding box center [158, 200] width 5 height 5
click at [207, 212] on div "maison" at bounding box center [208, 210] width 37 height 15
type input "******"
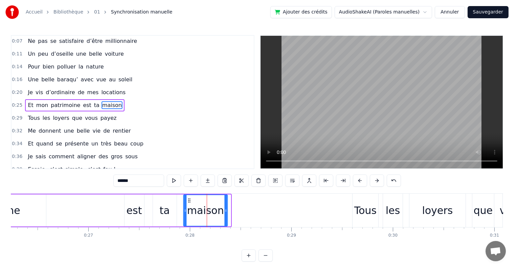
drag, startPoint x: 191, startPoint y: 199, endPoint x: 187, endPoint y: 199, distance: 3.4
click at [187, 199] on icon at bounding box center [188, 200] width 5 height 5
click at [111, 190] on div "0:02 Il en faut plus pour être heureux 0:05 Vraiment bien plus pour être heureu…" at bounding box center [257, 148] width 492 height 227
click at [70, 190] on div "0:02 Il en faut plus pour être heureux 0:05 Vraiment bien plus pour être heureu…" at bounding box center [257, 148] width 492 height 227
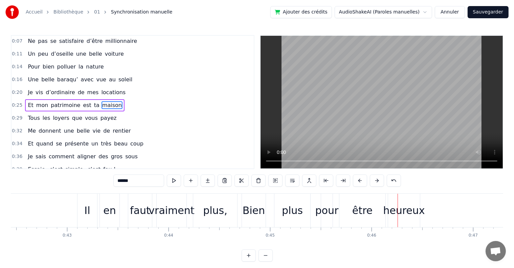
scroll to position [0, 4247]
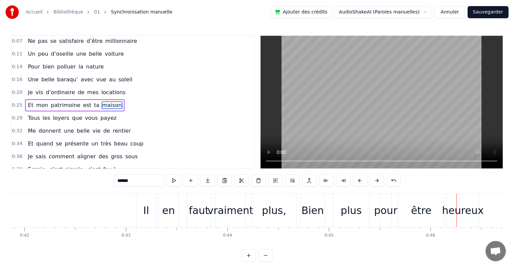
click at [107, 188] on div "0:02 Il en faut plus pour être heureux 0:05 Vraiment bien plus pour être heureu…" at bounding box center [257, 148] width 492 height 227
click at [99, 187] on div "0:02 Il en faut plus pour être heureux 0:05 Vraiment bien plus pour être heureu…" at bounding box center [257, 148] width 492 height 227
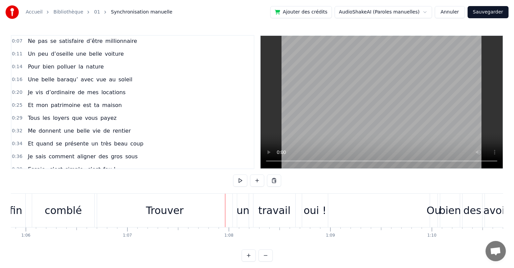
scroll to position [0, 6665]
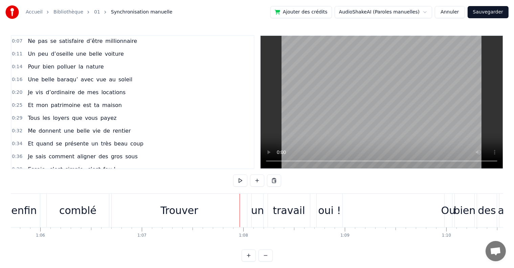
click at [189, 208] on div "Trouver" at bounding box center [179, 210] width 38 height 15
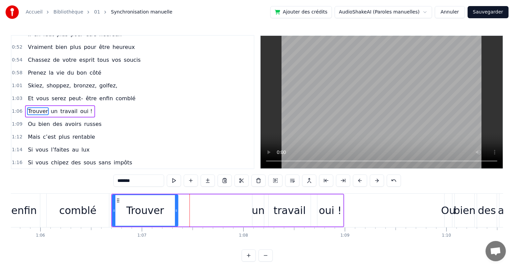
drag, startPoint x: 244, startPoint y: 210, endPoint x: 175, endPoint y: 210, distance: 69.7
click at [175, 210] on icon at bounding box center [176, 210] width 3 height 5
drag, startPoint x: 167, startPoint y: 202, endPoint x: 223, endPoint y: 203, distance: 56.1
click at [223, 203] on div "Trouver un travail oui !" at bounding box center [227, 210] width 233 height 33
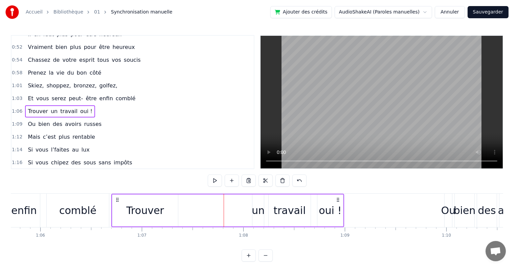
click at [153, 199] on div "Trouver" at bounding box center [145, 211] width 66 height 32
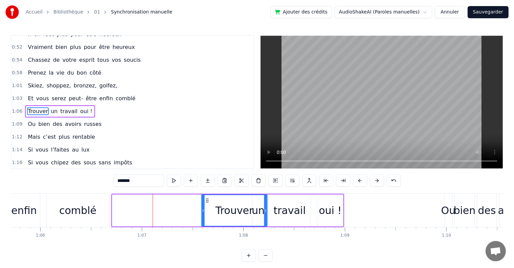
drag, startPoint x: 119, startPoint y: 200, endPoint x: 208, endPoint y: 200, distance: 88.9
click at [208, 200] on icon at bounding box center [206, 200] width 5 height 5
click at [258, 213] on div "Trouver" at bounding box center [234, 210] width 65 height 31
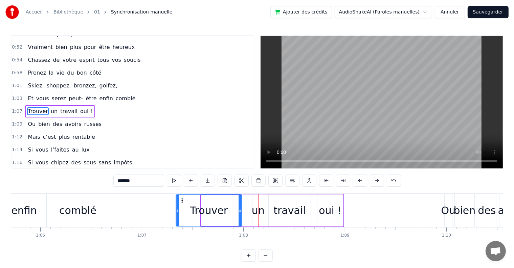
drag, startPoint x: 207, startPoint y: 201, endPoint x: 179, endPoint y: 201, distance: 27.7
click at [179, 201] on icon at bounding box center [181, 200] width 5 height 5
click at [257, 211] on div "un" at bounding box center [258, 210] width 13 height 15
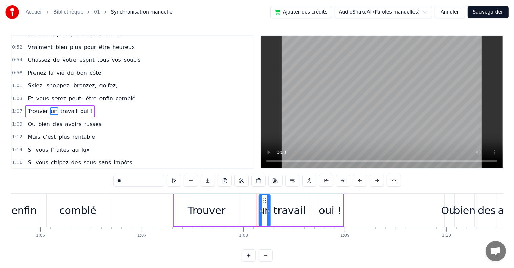
drag, startPoint x: 258, startPoint y: 200, endPoint x: 264, endPoint y: 201, distance: 6.1
click at [264, 201] on icon at bounding box center [263, 200] width 5 height 5
click at [295, 213] on div "travail" at bounding box center [289, 210] width 32 height 15
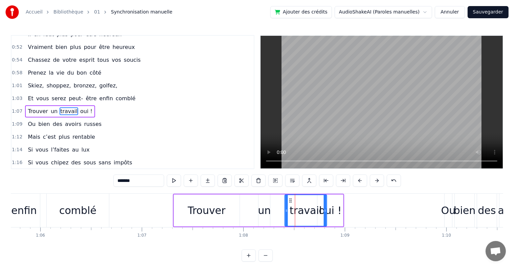
drag, startPoint x: 274, startPoint y: 200, endPoint x: 290, endPoint y: 202, distance: 16.0
click at [290, 202] on icon at bounding box center [289, 200] width 5 height 5
click at [333, 214] on div "oui !" at bounding box center [329, 210] width 23 height 15
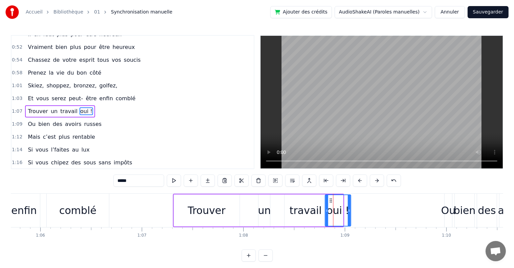
drag, startPoint x: 323, startPoint y: 199, endPoint x: 331, endPoint y: 201, distance: 7.6
click at [331, 201] on icon at bounding box center [330, 200] width 5 height 5
click at [196, 208] on div "Trouver" at bounding box center [207, 210] width 38 height 15
type input "*******"
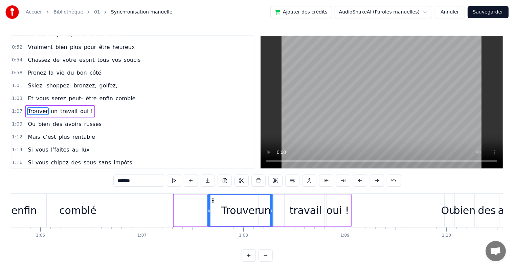
drag, startPoint x: 179, startPoint y: 199, endPoint x: 212, endPoint y: 198, distance: 33.1
click at [212, 198] on icon at bounding box center [212, 200] width 5 height 5
click at [266, 212] on div "Trouver" at bounding box center [239, 210] width 65 height 31
click at [276, 208] on div "Trouver un travail oui !" at bounding box center [278, 210] width 145 height 33
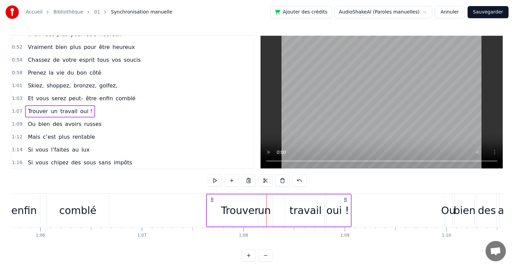
click at [264, 206] on div "un" at bounding box center [264, 210] width 13 height 15
drag, startPoint x: 263, startPoint y: 200, endPoint x: 270, endPoint y: 200, distance: 6.8
click at [270, 200] on icon at bounding box center [270, 200] width 5 height 5
click at [185, 188] on div "0:02 Il en faut plus pour être heureux 0:05 Vraiment bien plus pour être heureu…" at bounding box center [257, 148] width 492 height 227
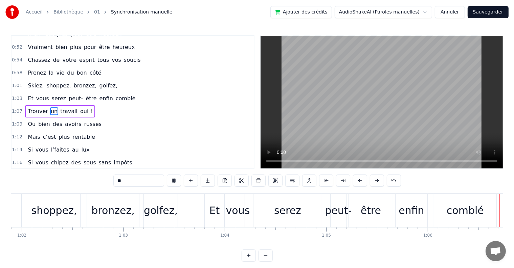
scroll to position [0, 6728]
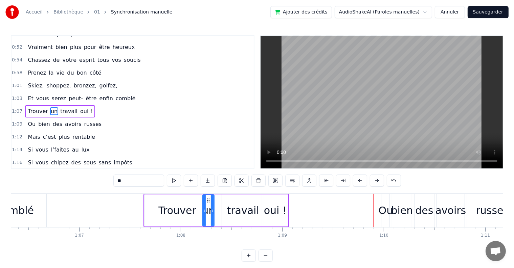
click at [72, 189] on div "0:02 Il en faut plus pour être heureux 0:05 Vraiment bien plus pour être heureu…" at bounding box center [257, 148] width 492 height 227
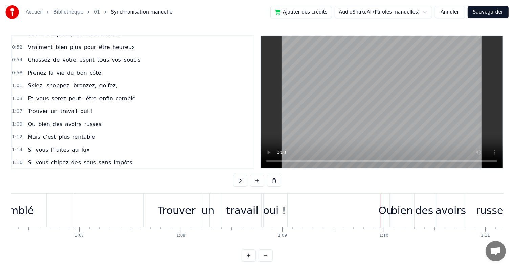
click at [239, 211] on div "travail" at bounding box center [242, 210] width 32 height 15
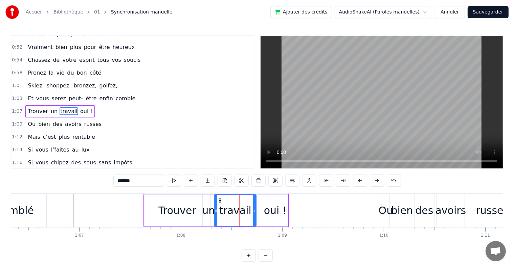
drag, startPoint x: 228, startPoint y: 199, endPoint x: 220, endPoint y: 201, distance: 8.0
click at [220, 201] on icon at bounding box center [219, 200] width 5 height 5
click at [276, 214] on div "oui !" at bounding box center [275, 210] width 23 height 15
type input "*****"
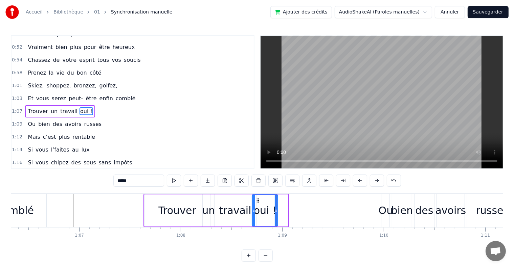
drag, startPoint x: 268, startPoint y: 200, endPoint x: 257, endPoint y: 200, distance: 10.5
click at [257, 200] on icon at bounding box center [257, 200] width 5 height 5
click at [88, 189] on div "0:02 Il en faut plus pour être heureux 0:05 Vraiment bien plus pour être heureu…" at bounding box center [257, 148] width 492 height 227
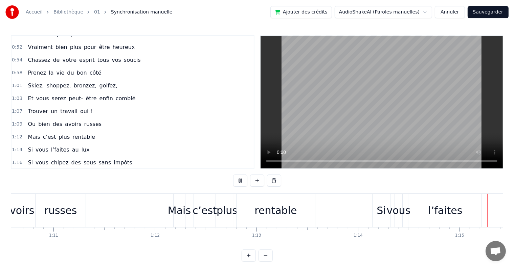
scroll to position [0, 7590]
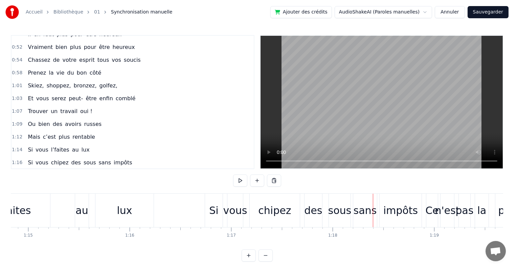
click at [128, 211] on div "lux" at bounding box center [124, 210] width 15 height 15
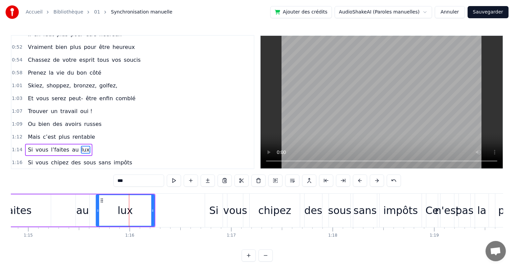
scroll to position [251, 0]
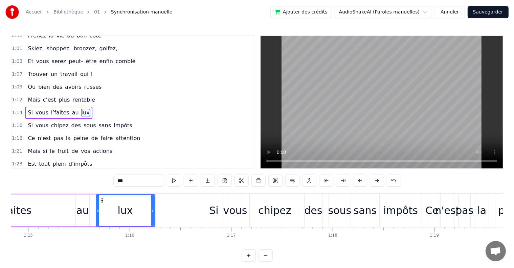
click at [81, 109] on span "lux" at bounding box center [85, 113] width 9 height 8
click at [119, 180] on input "***" at bounding box center [138, 181] width 51 height 12
type input "*"
type input "***"
click at [236, 145] on div "1:21 Mais si le fruit de vos actions" at bounding box center [132, 151] width 242 height 13
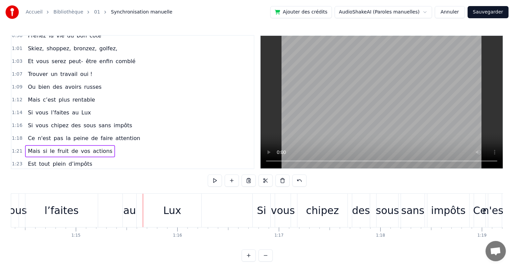
scroll to position [0, 7520]
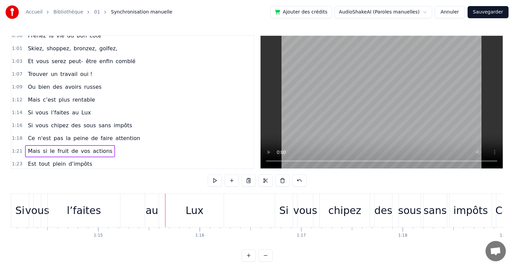
drag, startPoint x: 68, startPoint y: 182, endPoint x: 77, endPoint y: 177, distance: 10.4
click at [68, 182] on div "0:02 Il en faut plus pour être heureux 0:05 Vraiment bien plus pour être heureu…" at bounding box center [257, 148] width 492 height 227
click at [130, 197] on div "Si vous l’faites au Lux" at bounding box center [118, 210] width 214 height 33
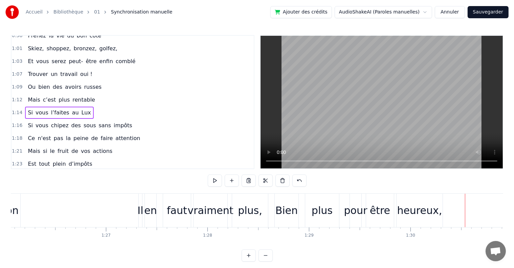
scroll to position [0, 8648]
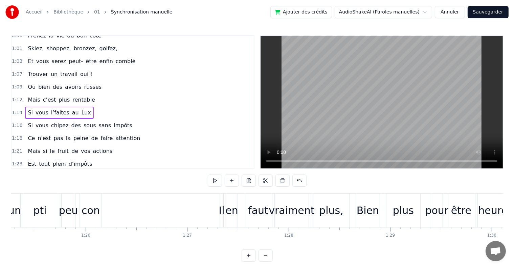
drag, startPoint x: 155, startPoint y: 174, endPoint x: 155, endPoint y: 179, distance: 5.1
click at [155, 175] on div "0:02 Il en faut plus pour être heureux 0:05 Vraiment bien plus pour être heureu…" at bounding box center [257, 148] width 492 height 227
click at [151, 189] on div "0:02 Il en faut plus pour être heureux 0:05 Vraiment bien plus pour être heureu…" at bounding box center [257, 148] width 492 height 227
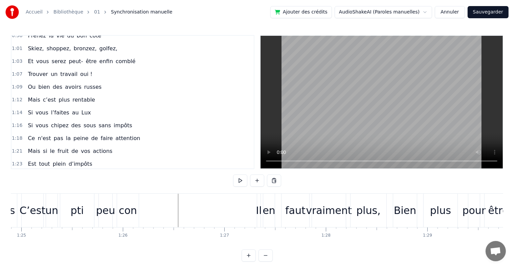
scroll to position [0, 8597]
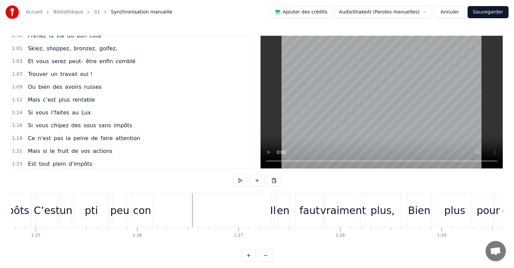
click at [270, 210] on div "Il" at bounding box center [273, 210] width 6 height 15
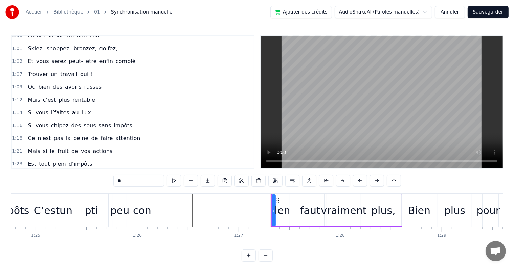
scroll to position [325, 0]
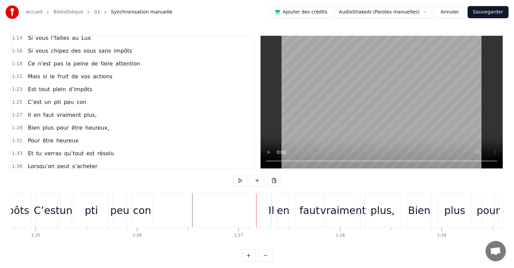
click at [271, 207] on div "Il" at bounding box center [271, 210] width 6 height 15
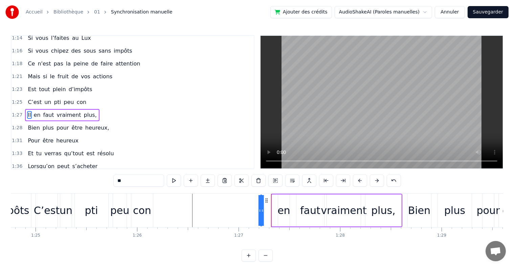
drag, startPoint x: 277, startPoint y: 200, endPoint x: 266, endPoint y: 200, distance: 11.2
click at [266, 200] on icon at bounding box center [266, 200] width 5 height 5
click at [237, 191] on div "0:02 Il en faut plus pour être heureux 0:05 Vraiment bien plus pour être heureu…" at bounding box center [257, 148] width 492 height 227
click at [181, 191] on div "0:02 Il en faut plus pour être heureux 0:05 Vraiment bien plus pour être heureu…" at bounding box center [257, 148] width 492 height 227
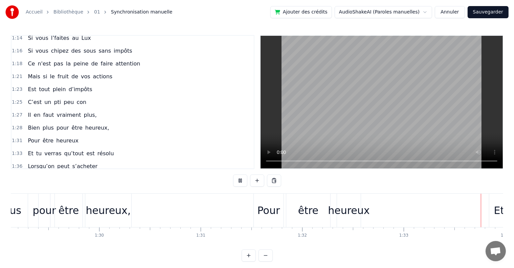
scroll to position [0, 9471]
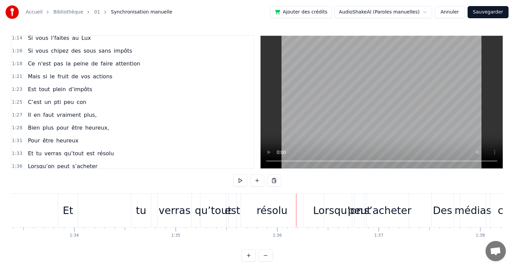
click at [66, 211] on div "Et" at bounding box center [68, 210] width 10 height 15
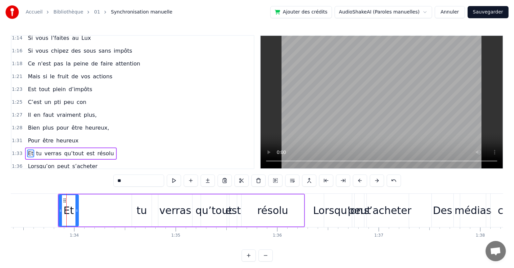
scroll to position [362, 0]
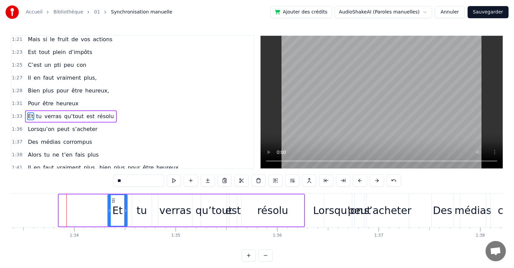
drag, startPoint x: 65, startPoint y: 200, endPoint x: 113, endPoint y: 202, distance: 48.7
click at [113, 202] on icon at bounding box center [113, 200] width 5 height 5
click at [78, 190] on div "0:02 Il en faut plus pour être heureux 0:05 Vraiment bien plus pour être heureu…" at bounding box center [257, 148] width 492 height 227
click at [69, 192] on div "0:02 Il en faut plus pour être heureux 0:05 Vraiment bien plus pour être heureu…" at bounding box center [257, 148] width 492 height 227
click at [46, 188] on div "0:02 Il en faut plus pour être heureux 0:05 Vraiment bien plus pour être heureu…" at bounding box center [257, 148] width 492 height 227
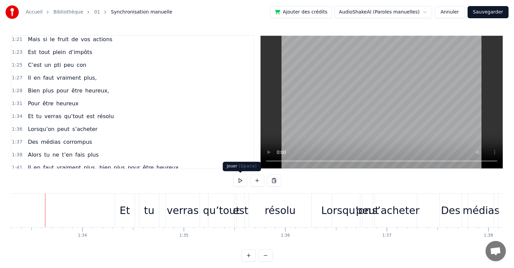
click at [241, 179] on button at bounding box center [240, 181] width 14 height 12
click at [42, 193] on div "0:02 Il en faut plus pour être heureux 0:05 Vraiment bien plus pour être heureu…" at bounding box center [257, 148] width 492 height 227
click at [242, 181] on button at bounding box center [240, 181] width 14 height 12
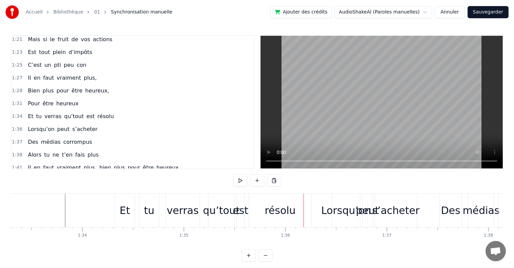
click at [65, 188] on div "0:02 Il en faut plus pour être heureux 0:05 Vraiment bien plus pour être heureu…" at bounding box center [257, 148] width 492 height 227
click at [56, 184] on div "0:02 Il en faut plus pour être heureux 0:05 Vraiment bien plus pour être heureu…" at bounding box center [257, 148] width 492 height 227
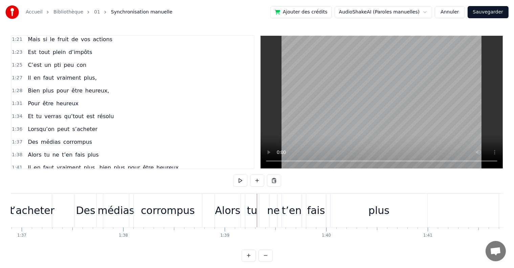
scroll to position [0, 9769]
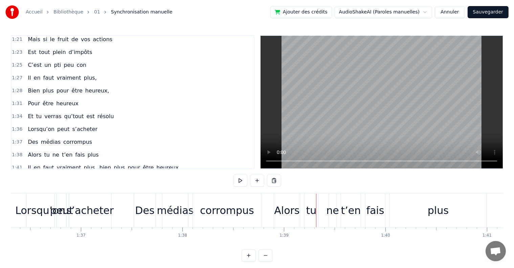
click at [123, 174] on div "0:02 Il en faut plus pour être heureux 0:05 Vraiment bien plus pour être heureu…" at bounding box center [257, 148] width 492 height 227
click at [110, 186] on div "0:02 Il en faut plus pour être heureux 0:05 Vraiment bien plus pour être heureu…" at bounding box center [257, 148] width 492 height 227
click at [150, 197] on div "Des" at bounding box center [145, 210] width 22 height 33
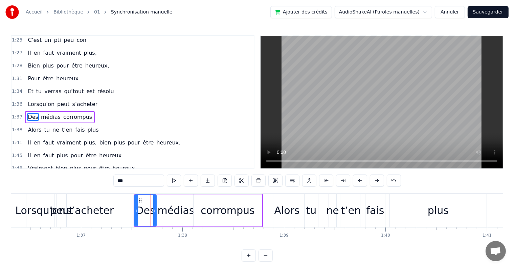
click at [108, 186] on div "0:02 Il en faut plus pour être heureux 0:05 Vraiment bien plus pour être heureu…" at bounding box center [257, 148] width 492 height 227
drag, startPoint x: 103, startPoint y: 189, endPoint x: 110, endPoint y: 194, distance: 8.4
click at [108, 193] on div "0:02 Il en faut plus pour être heureux 0:05 Vraiment bien plus pour être heureu…" at bounding box center [257, 148] width 492 height 227
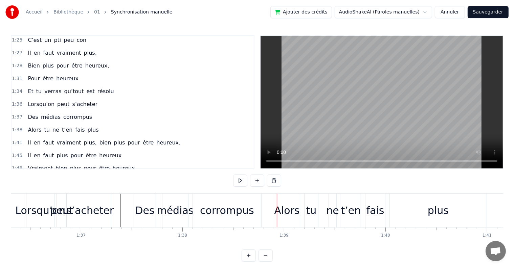
click at [224, 212] on div "corrompus" at bounding box center [227, 210] width 54 height 15
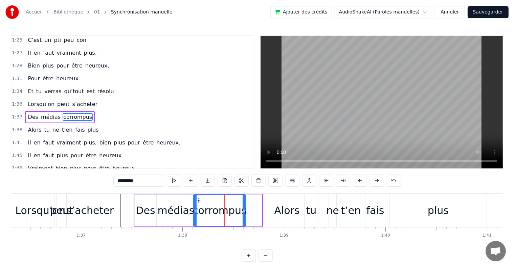
drag, startPoint x: 260, startPoint y: 210, endPoint x: 244, endPoint y: 208, distance: 16.4
click at [244, 208] on icon at bounding box center [243, 210] width 3 height 5
click at [103, 188] on div "0:02 Il en faut plus pour être heureux 0:05 Vraiment bien plus pour être heureu…" at bounding box center [257, 148] width 492 height 227
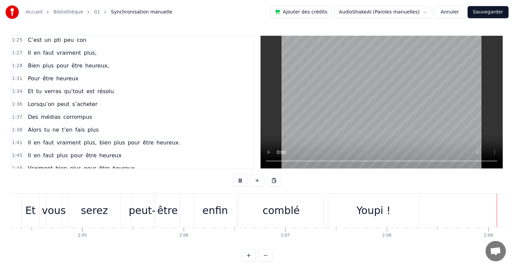
scroll to position [0, 12608]
click at [485, 11] on button "Sauvegarder" at bounding box center [487, 12] width 41 height 12
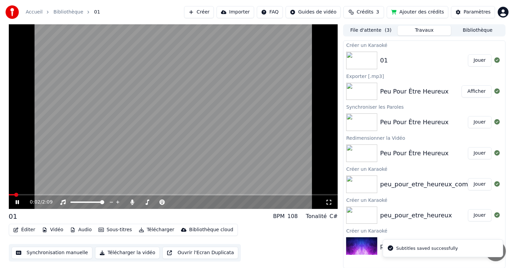
click at [16, 203] on icon at bounding box center [17, 202] width 3 height 4
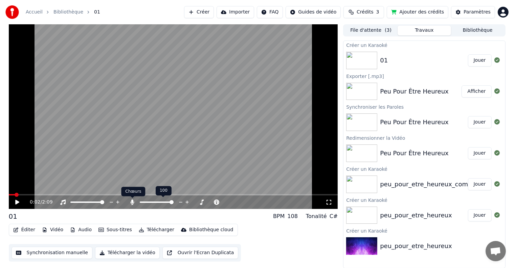
click at [134, 203] on icon at bounding box center [132, 202] width 7 height 5
click at [17, 206] on div "0:02 / 2:09" at bounding box center [173, 202] width 324 height 7
click at [17, 202] on icon at bounding box center [17, 202] width 4 height 5
click at [17, 202] on icon at bounding box center [22, 202] width 16 height 5
click at [29, 195] on span at bounding box center [31, 195] width 4 height 4
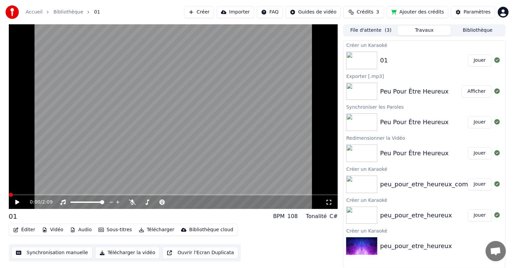
click at [19, 203] on icon at bounding box center [17, 202] width 4 height 5
click at [113, 256] on button "Télécharger la vidéo" at bounding box center [127, 253] width 65 height 12
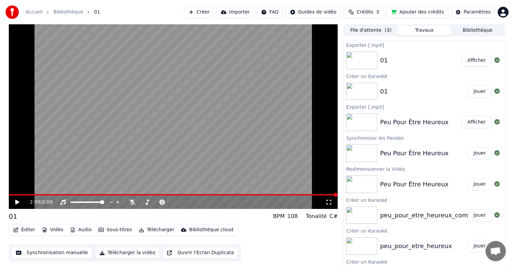
click at [69, 255] on button "Synchronisation manuelle" at bounding box center [51, 253] width 81 height 12
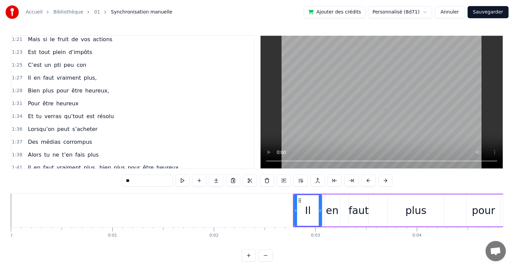
scroll to position [295, 0]
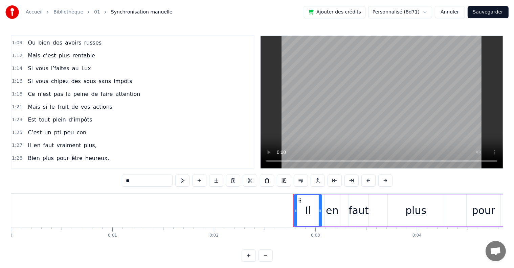
click at [28, 65] on span "Si" at bounding box center [30, 69] width 6 height 8
type input "**"
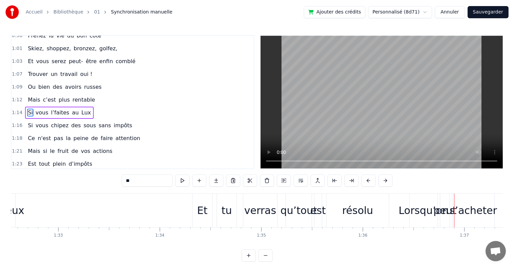
scroll to position [0, 9364]
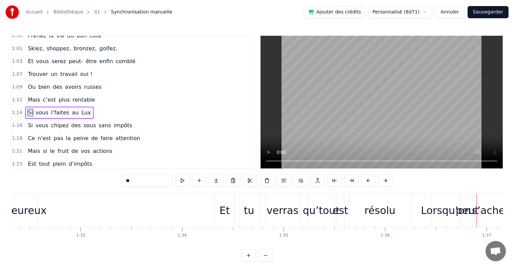
click at [114, 191] on div "0:02 Il en faut plus pour être heureux 0:05 Vraiment bien plus pour être heureu…" at bounding box center [257, 148] width 492 height 227
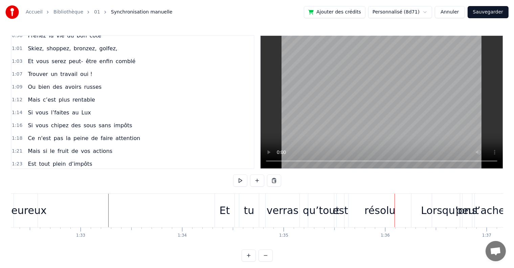
click at [123, 190] on div "0:02 Il en faut plus pour être heureux 0:05 Vraiment bien plus pour être heureu…" at bounding box center [257, 148] width 492 height 227
click at [241, 182] on button at bounding box center [240, 181] width 14 height 12
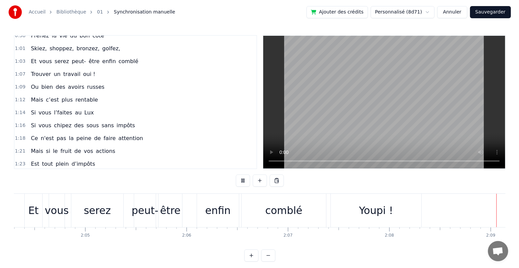
scroll to position [0, 12608]
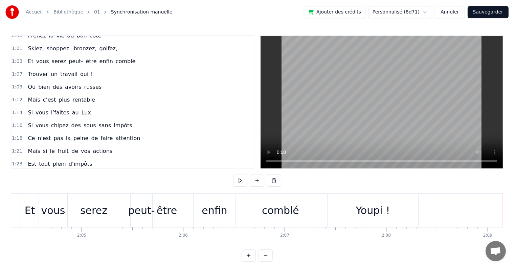
click at [481, 13] on button "Sauvegarder" at bounding box center [487, 12] width 41 height 12
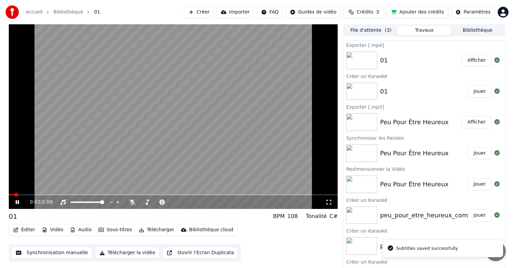
click at [214, 13] on button "Créer" at bounding box center [199, 12] width 30 height 12
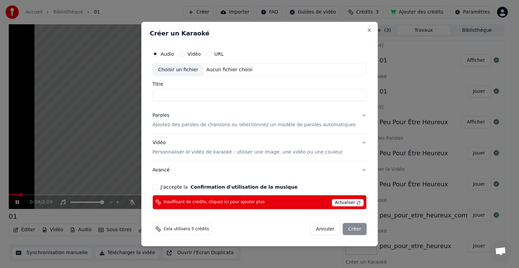
click at [187, 69] on div "Choisir un fichier" at bounding box center [178, 70] width 51 height 12
type button "audio"
click at [322, 236] on div "Cela utilisera 5 crédits Annuler Créer" at bounding box center [260, 229] width 220 height 18
click at [320, 232] on button "Annuler" at bounding box center [325, 229] width 30 height 12
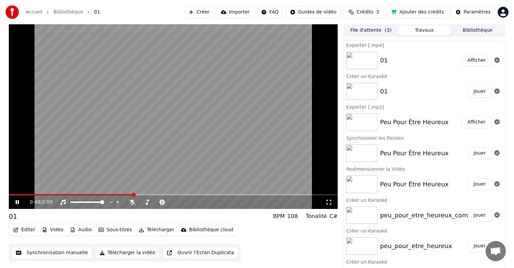
click at [116, 138] on video at bounding box center [173, 116] width 329 height 185
click at [214, 14] on button "Créer" at bounding box center [199, 12] width 30 height 12
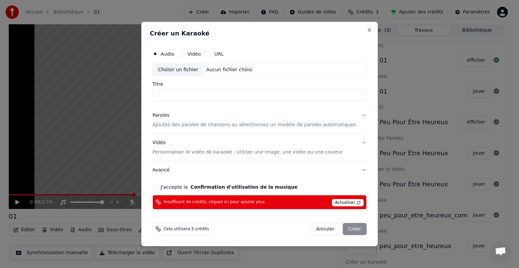
click at [190, 69] on div "Choisir un fichier" at bounding box center [178, 70] width 51 height 12
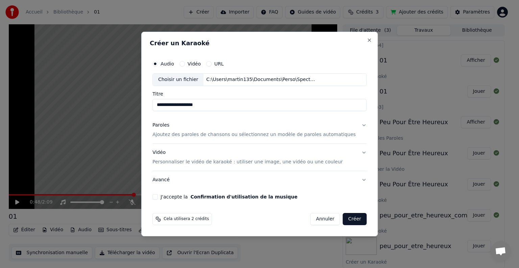
drag, startPoint x: 227, startPoint y: 106, endPoint x: 129, endPoint y: 109, distance: 97.4
click at [129, 109] on body "**********" at bounding box center [257, 134] width 514 height 268
type input "**"
click at [197, 134] on p "Ajoutez des paroles de chansons ou sélectionnez un modèle de paroles automatiqu…" at bounding box center [254, 135] width 204 height 7
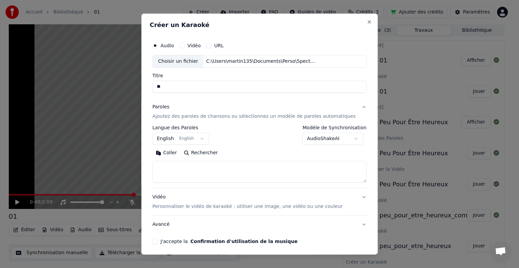
click at [179, 140] on body "**********" at bounding box center [257, 134] width 514 height 268
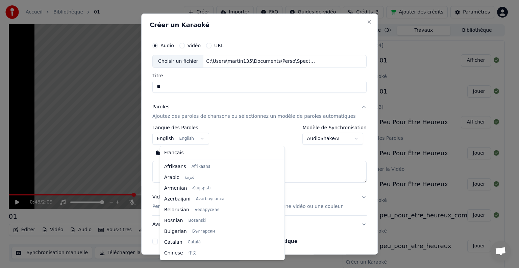
scroll to position [54, 0]
select select "**"
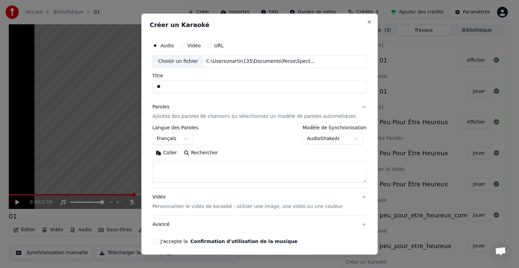
click at [194, 166] on textarea at bounding box center [259, 172] width 214 height 22
paste textarea "**********"
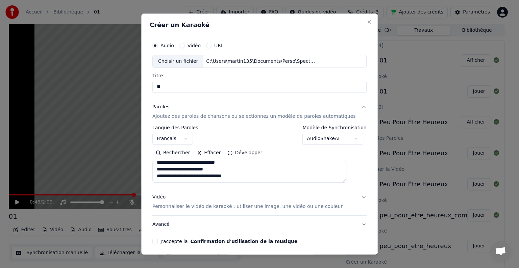
scroll to position [26, 0]
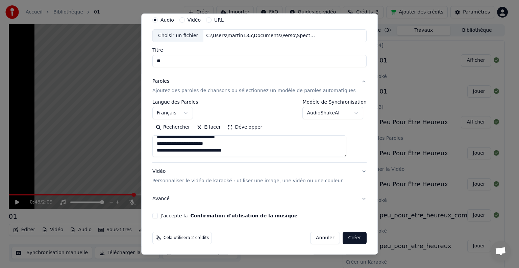
type textarea "**********"
click at [218, 182] on p "Personnaliser le vidéo de karaoké : utiliser une image, une vidéo ou une couleur" at bounding box center [247, 181] width 190 height 7
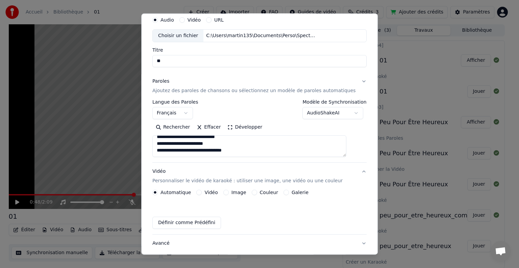
scroll to position [7, 0]
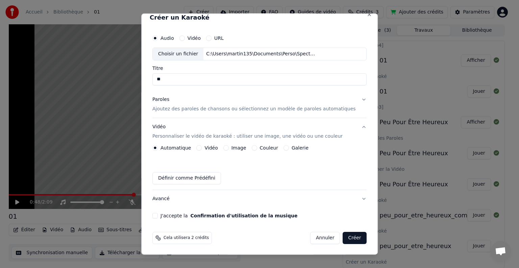
click at [229, 148] on button "Image" at bounding box center [225, 147] width 5 height 5
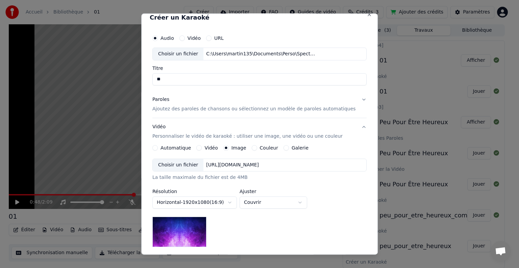
click at [193, 164] on div "Choisir un fichier" at bounding box center [178, 165] width 51 height 12
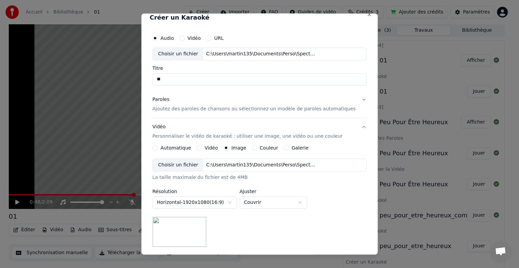
scroll to position [75, 0]
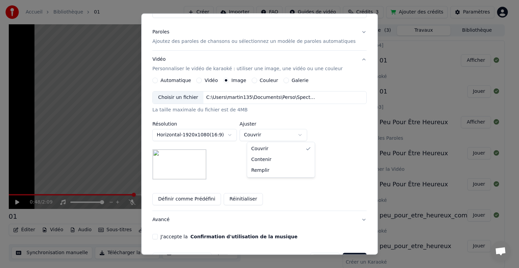
click at [255, 136] on body "Accueil Bibliothèque 01 Créer Importer FAQ Guides de vidéo Crédits 3 Ajouter de…" at bounding box center [257, 134] width 514 height 268
select select "*******"
click at [255, 158] on div "**********" at bounding box center [259, 135] width 214 height 89
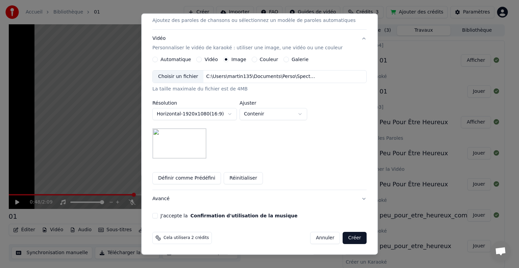
click at [158, 217] on button "J'accepte la Confirmation d'utilisation de la musique" at bounding box center [154, 215] width 5 height 5
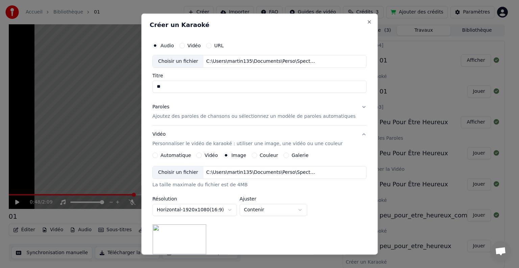
click at [194, 108] on div "Paroles Ajoutez des paroles de chansons ou sélectionnez un modèle de paroles au…" at bounding box center [254, 112] width 204 height 16
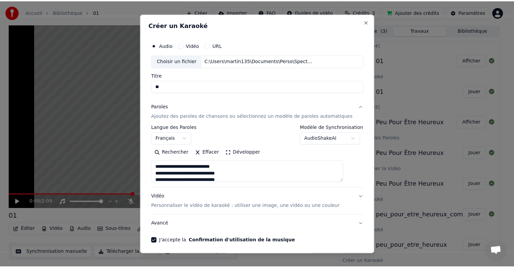
scroll to position [26, 0]
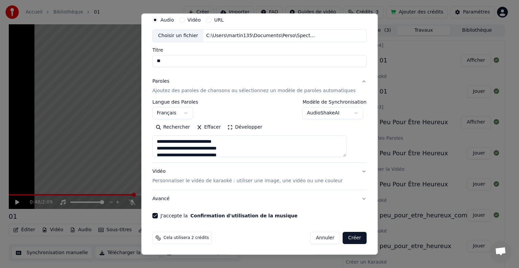
click at [343, 237] on button "Créer" at bounding box center [355, 238] width 24 height 12
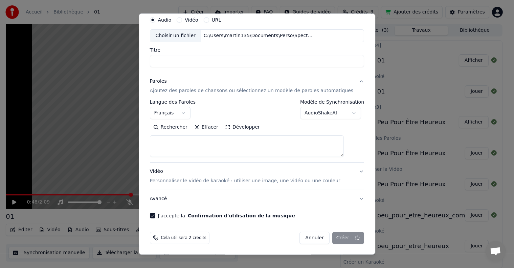
select select
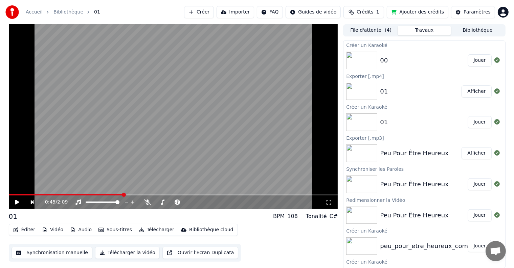
click at [123, 194] on span at bounding box center [66, 194] width 115 height 1
click at [470, 60] on button "Jouer" at bounding box center [480, 60] width 24 height 12
click at [135, 201] on icon at bounding box center [132, 202] width 7 height 5
click at [152, 202] on div at bounding box center [163, 202] width 54 height 7
click at [152, 203] on span at bounding box center [146, 202] width 13 height 1
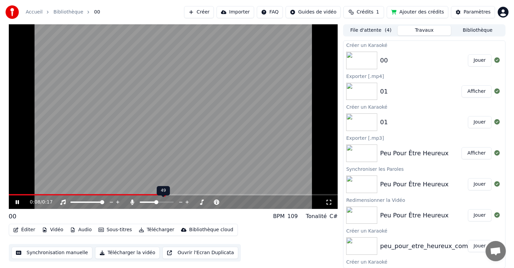
click at [156, 203] on span at bounding box center [156, 202] width 4 height 4
click at [146, 203] on span at bounding box center [143, 202] width 6 height 1
click at [151, 203] on div at bounding box center [163, 202] width 54 height 7
click at [152, 202] on span at bounding box center [157, 202] width 34 height 1
click at [15, 203] on icon at bounding box center [17, 202] width 4 height 5
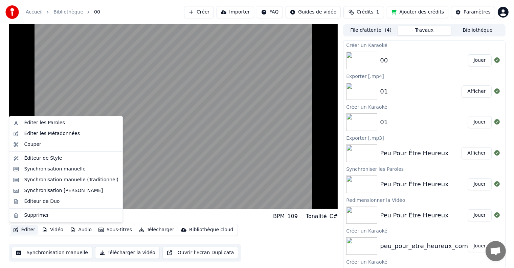
click at [26, 231] on button "Éditer" at bounding box center [23, 230] width 27 height 9
click at [46, 136] on div "Éditer les Métadonnées" at bounding box center [52, 134] width 56 height 7
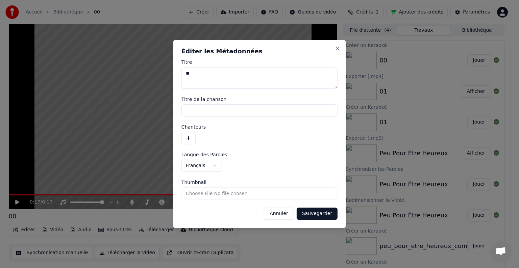
click at [219, 110] on input "Titre de la chanson" at bounding box center [260, 110] width 156 height 12
click at [337, 87] on textarea "**" at bounding box center [260, 78] width 156 height 22
click at [335, 88] on textarea "**" at bounding box center [260, 78] width 156 height 22
click at [338, 47] on button "Close" at bounding box center [337, 48] width 5 height 5
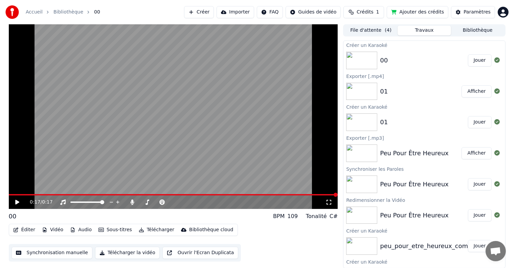
click at [12, 199] on div "0:17 / 0:17" at bounding box center [173, 202] width 324 height 7
click at [17, 202] on icon at bounding box center [17, 202] width 4 height 5
click at [17, 202] on icon at bounding box center [22, 202] width 16 height 5
click at [20, 230] on button "Éditer" at bounding box center [23, 230] width 27 height 9
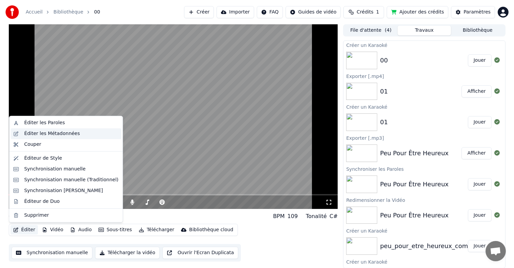
click at [42, 132] on div "Éditer les Métadonnées" at bounding box center [52, 134] width 56 height 7
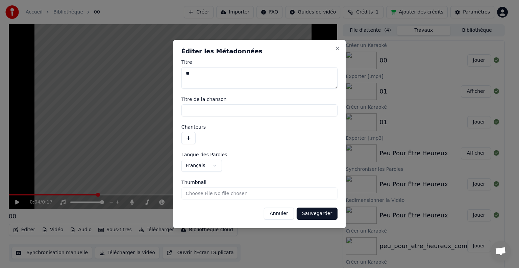
drag, startPoint x: 213, startPoint y: 73, endPoint x: 172, endPoint y: 73, distance: 41.2
click at [172, 73] on body "**********" at bounding box center [257, 134] width 514 height 268
click at [263, 76] on textarea "**********" at bounding box center [260, 78] width 156 height 22
type textarea "**********"
click at [312, 214] on button "Sauvegarder" at bounding box center [317, 214] width 41 height 12
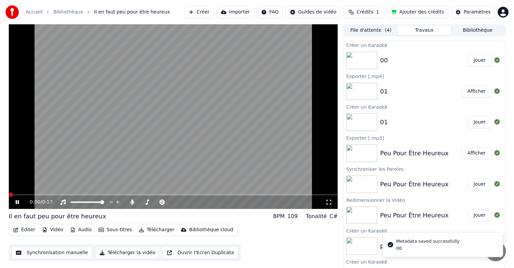
click at [9, 196] on span at bounding box center [9, 194] width 0 height 1
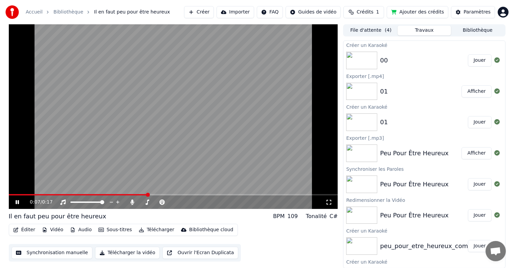
click at [17, 202] on icon at bounding box center [22, 202] width 16 height 5
click at [151, 231] on button "Télécharger" at bounding box center [156, 230] width 41 height 9
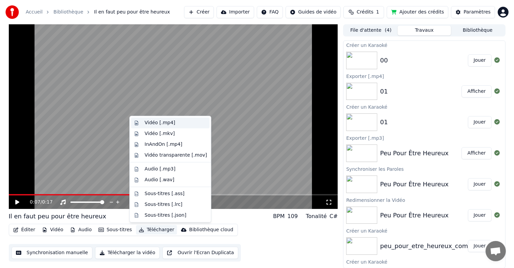
click at [172, 125] on div "Vidéo [.mp4]" at bounding box center [175, 123] width 62 height 7
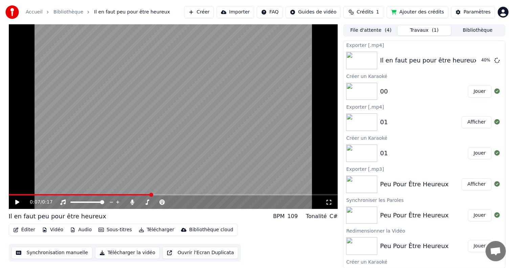
click at [392, 116] on div "01 Afficher" at bounding box center [423, 122] width 161 height 23
click at [467, 120] on button "Afficher" at bounding box center [476, 122] width 30 height 12
click at [474, 155] on button "Jouer" at bounding box center [480, 153] width 24 height 12
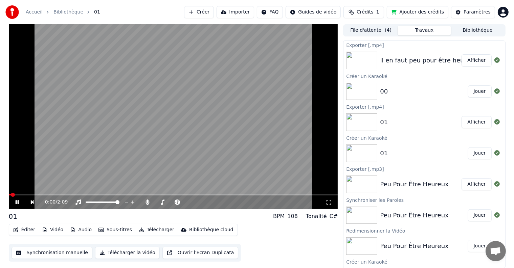
click at [17, 201] on icon at bounding box center [22, 202] width 16 height 5
click at [20, 233] on button "Éditer" at bounding box center [23, 230] width 27 height 9
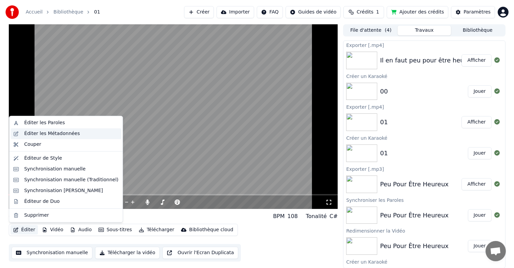
click at [39, 136] on div "Éditer les Métadonnées" at bounding box center [52, 134] width 56 height 7
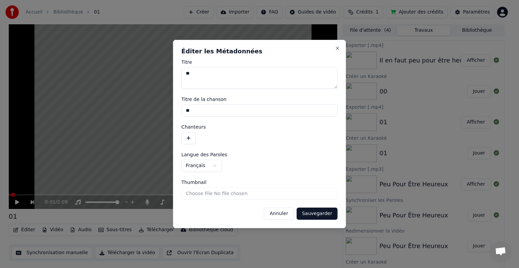
drag, startPoint x: 231, startPoint y: 74, endPoint x: 157, endPoint y: 100, distance: 78.2
click at [149, 78] on body "**********" at bounding box center [257, 134] width 514 height 268
type textarea "**********"
click at [315, 219] on button "Sauvegarder" at bounding box center [317, 214] width 41 height 12
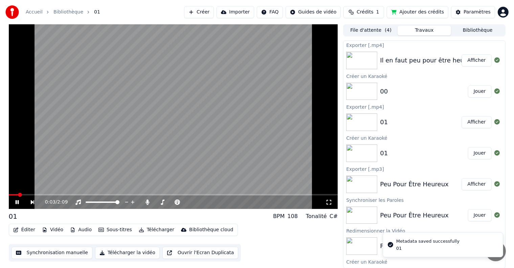
click at [26, 232] on button "Éditer" at bounding box center [23, 230] width 27 height 9
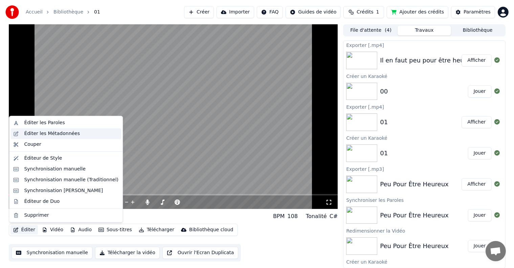
click at [39, 132] on div "Éditer les Métadonnées" at bounding box center [52, 134] width 56 height 7
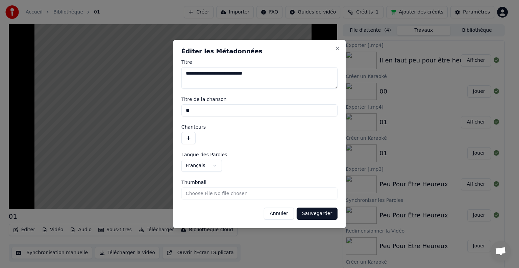
click at [231, 115] on input "**" at bounding box center [260, 110] width 156 height 12
paste input "**********"
type input "**********"
click at [321, 214] on button "Sauvegarder" at bounding box center [317, 214] width 41 height 12
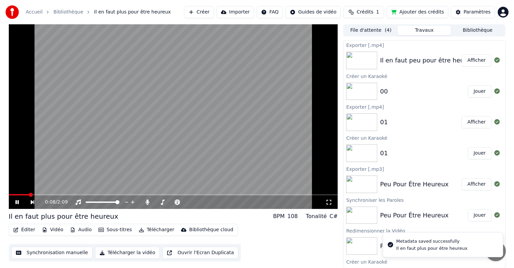
click at [29, 196] on span at bounding box center [31, 195] width 4 height 4
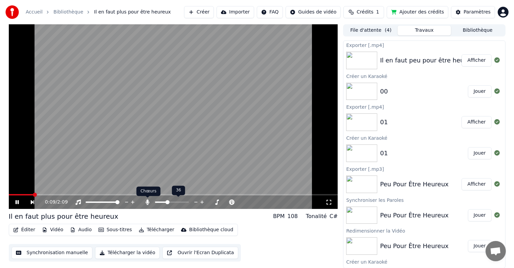
click at [148, 203] on icon at bounding box center [147, 202] width 4 height 5
click at [17, 203] on icon at bounding box center [22, 202] width 16 height 5
click at [145, 231] on button "Télécharger" at bounding box center [156, 230] width 41 height 9
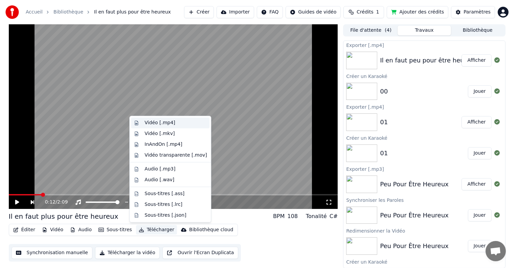
click at [157, 125] on div "Vidéo [.mp4]" at bounding box center [159, 123] width 30 height 7
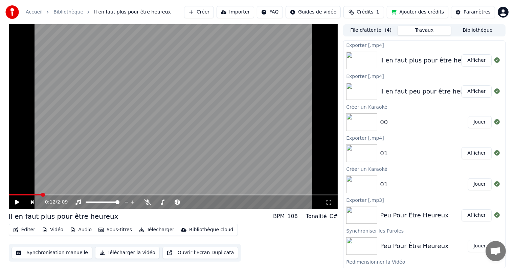
click at [413, 15] on button "Ajouter des crédits" at bounding box center [417, 12] width 62 height 12
